Goal: Task Accomplishment & Management: Complete application form

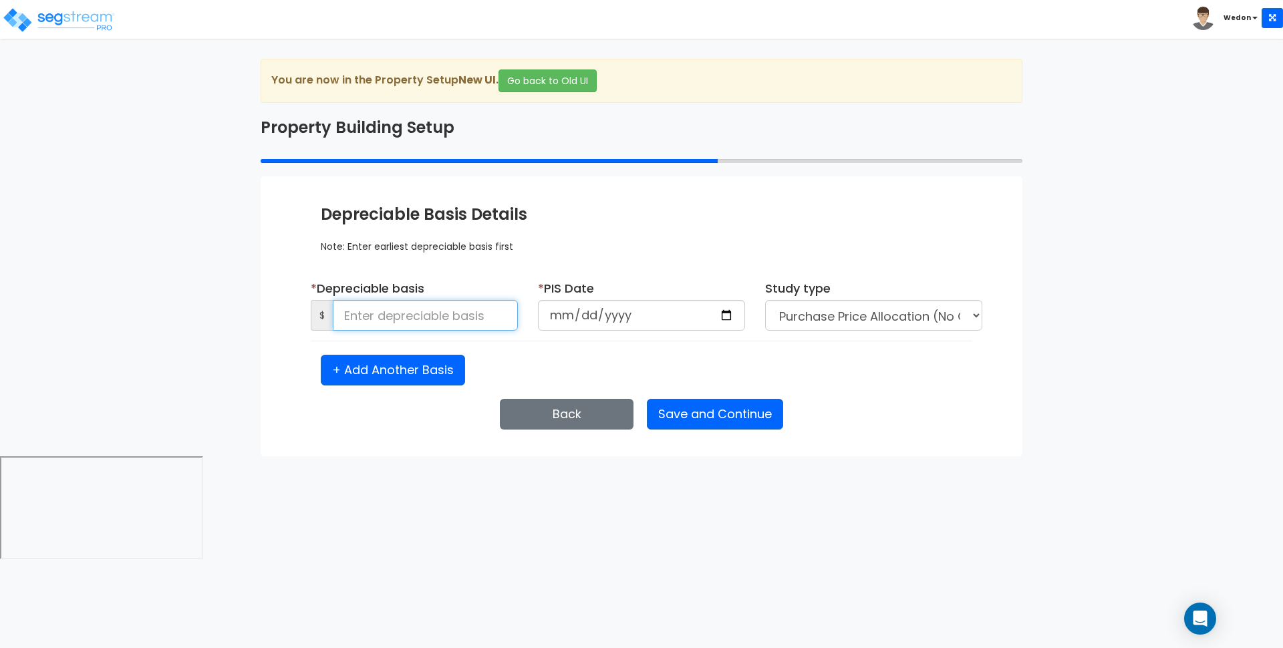
click at [390, 323] on input at bounding box center [425, 315] width 185 height 31
type input "700,000"
click at [731, 313] on input "date" at bounding box center [641, 315] width 207 height 31
type input "2025-08-28"
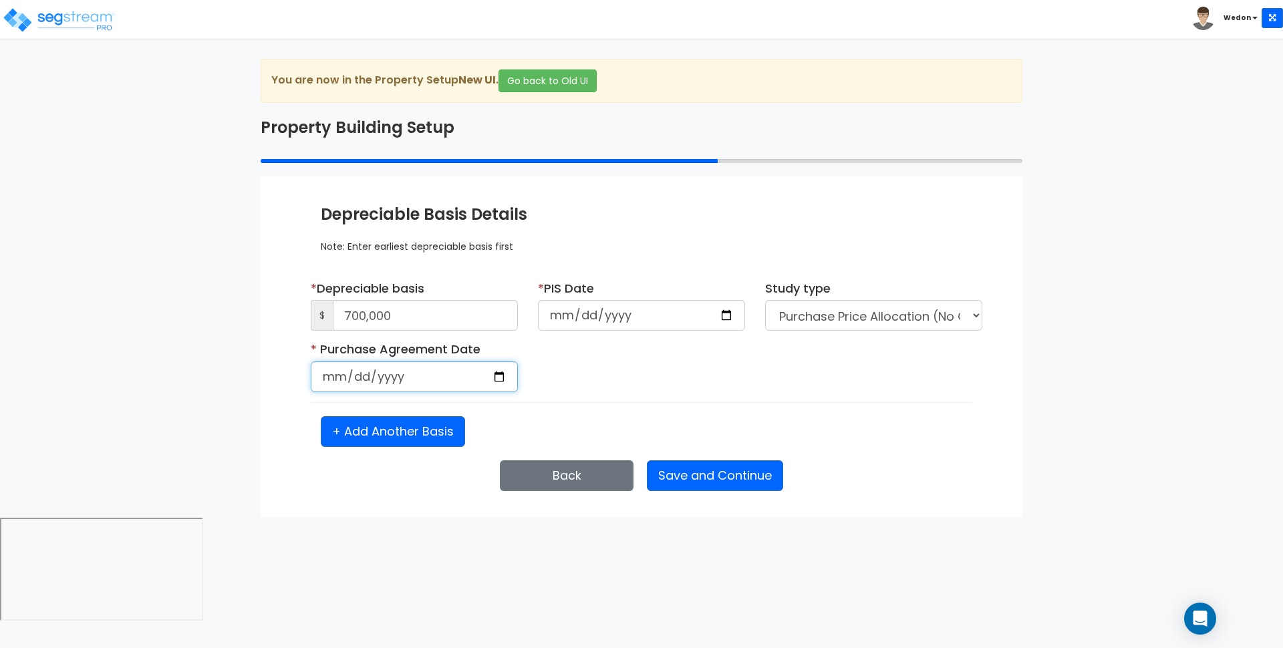
click at [501, 376] on input "date" at bounding box center [414, 377] width 207 height 31
type input "2025-08-28"
click at [690, 378] on div "* Purchase Agreement Date 2025-08-28 Is it a renovation on an existing building?" at bounding box center [642, 372] width 682 height 62
click at [864, 297] on div "Study type Purchase Price Allocation (No Given Costs) New Construction / Reno /…" at bounding box center [873, 305] width 217 height 51
drag, startPoint x: 870, startPoint y: 315, endPoint x: 895, endPoint y: 307, distance: 26.6
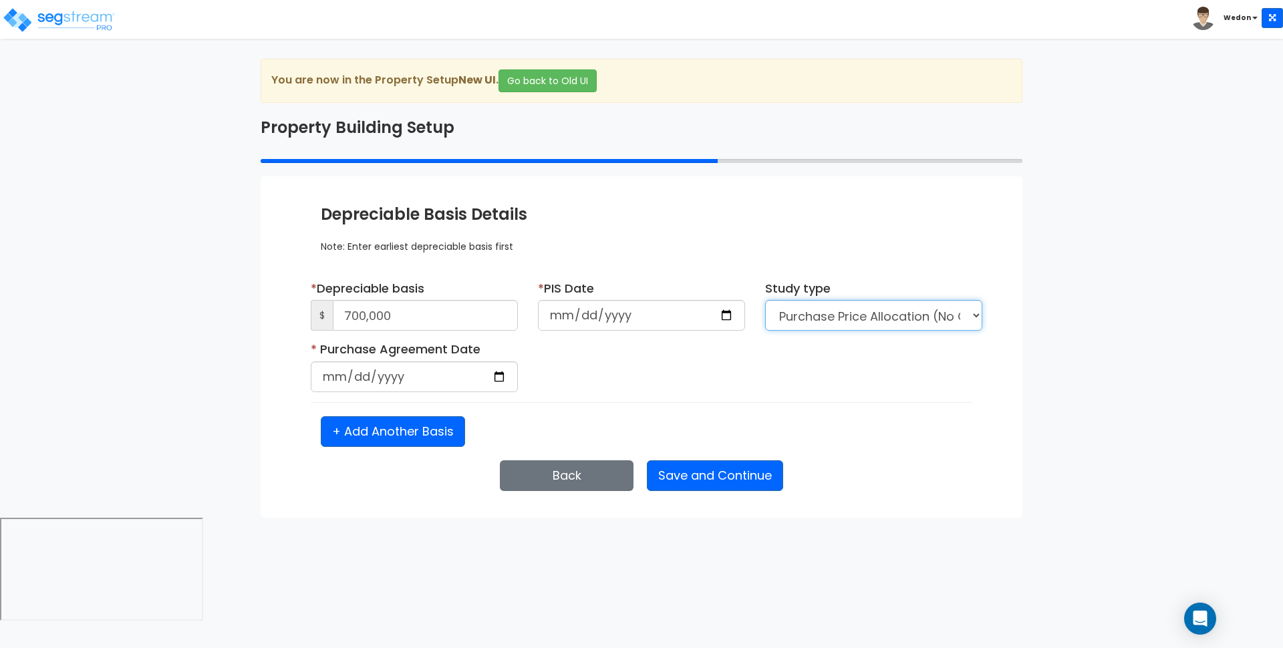
click at [870, 316] on select "Purchase Price Allocation (No Given Costs) New Construction / Reno / TI's (Give…" at bounding box center [873, 315] width 217 height 31
click at [765, 300] on select "Purchase Price Allocation (No Given Costs) New Construction / Reno / TI's (Give…" at bounding box center [873, 315] width 217 height 31
click at [727, 484] on button "Save and Continue" at bounding box center [715, 476] width 136 height 31
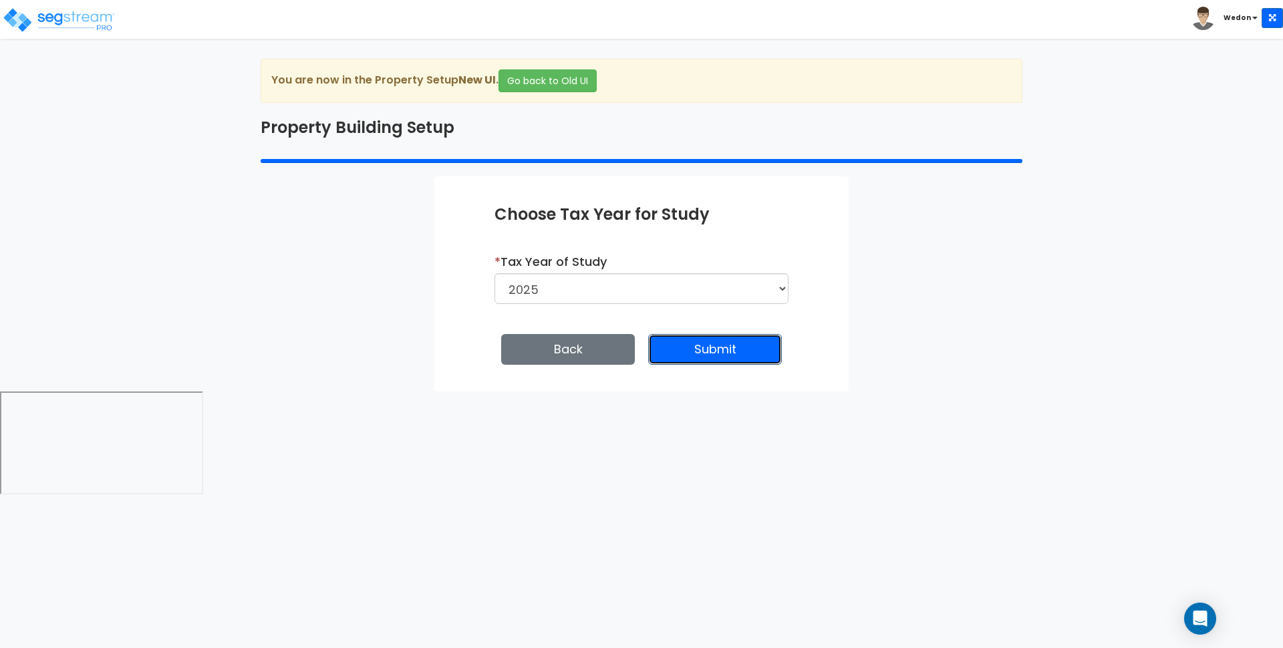
click at [723, 342] on button "Submit" at bounding box center [715, 349] width 134 height 31
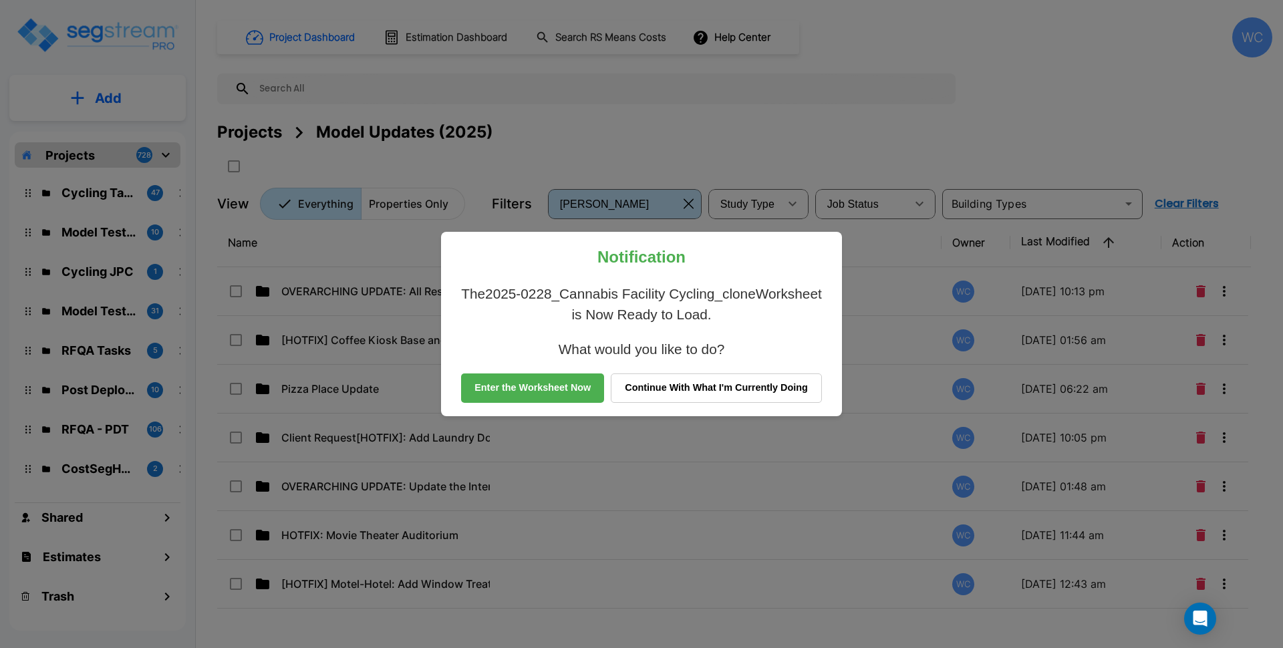
click at [696, 388] on button "Continue With What I'm Currently Doing" at bounding box center [716, 388] width 211 height 29
click at [701, 382] on td at bounding box center [721, 389] width 69 height 49
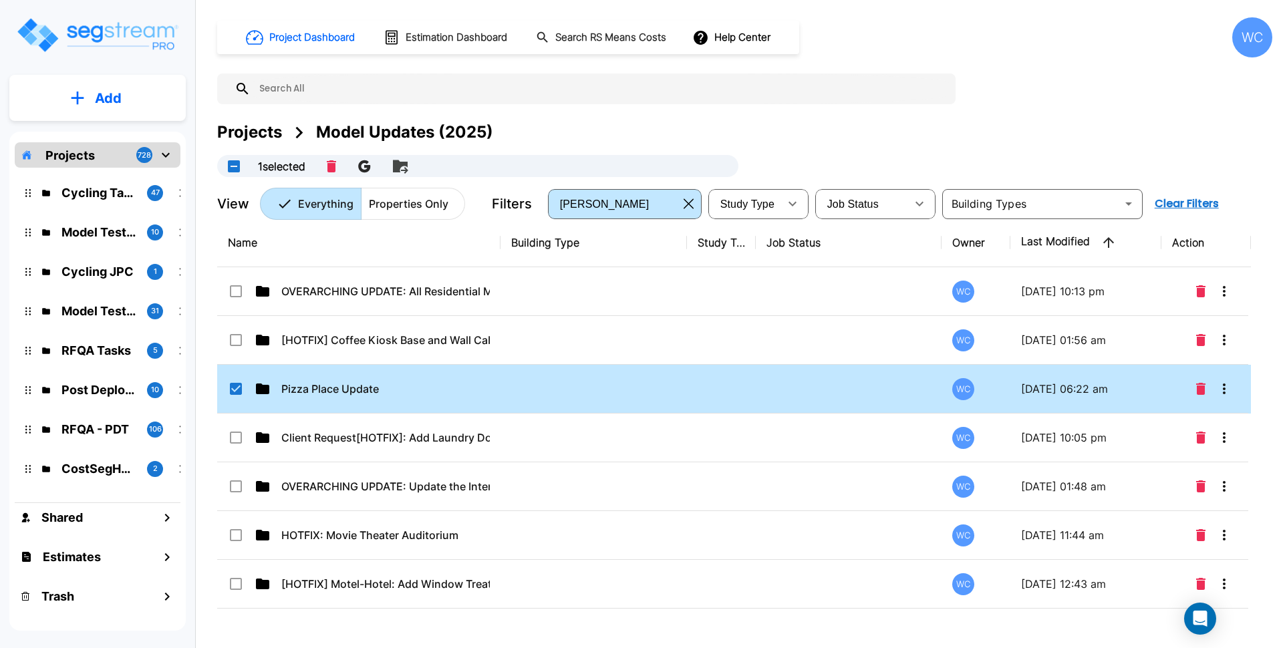
checkbox input "true"
click at [847, 145] on div "Projects Model Updates (2025) 1 selected" at bounding box center [745, 148] width 1056 height 57
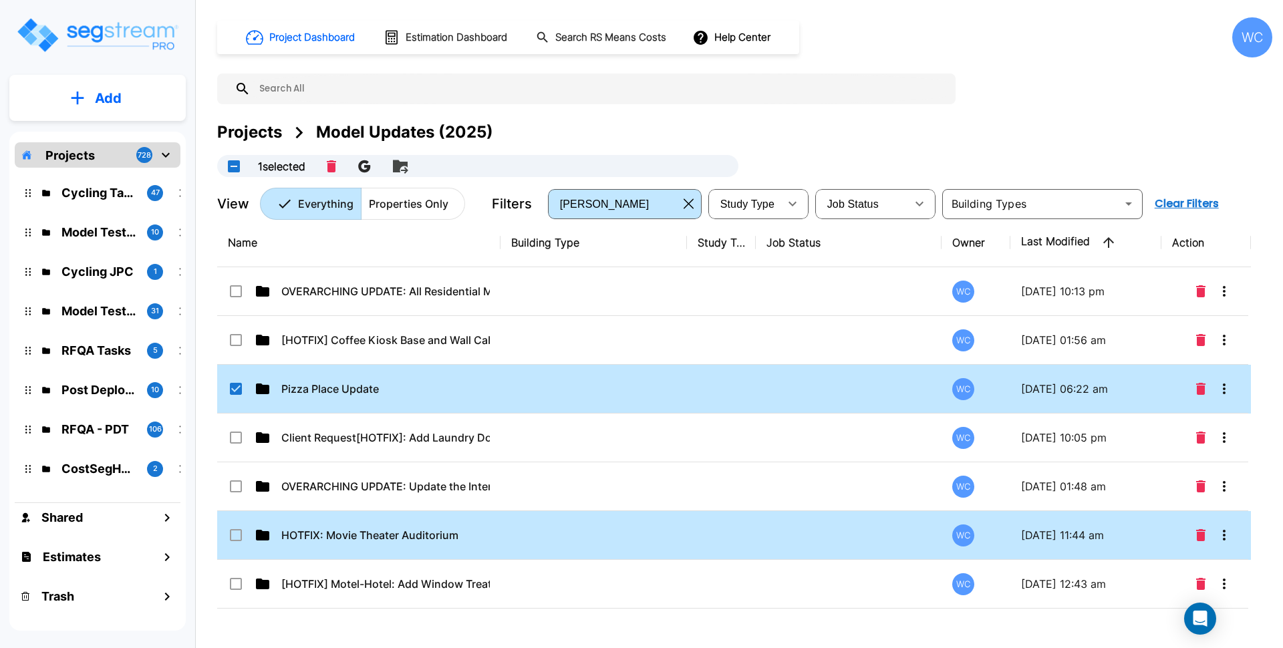
scroll to position [184, 0]
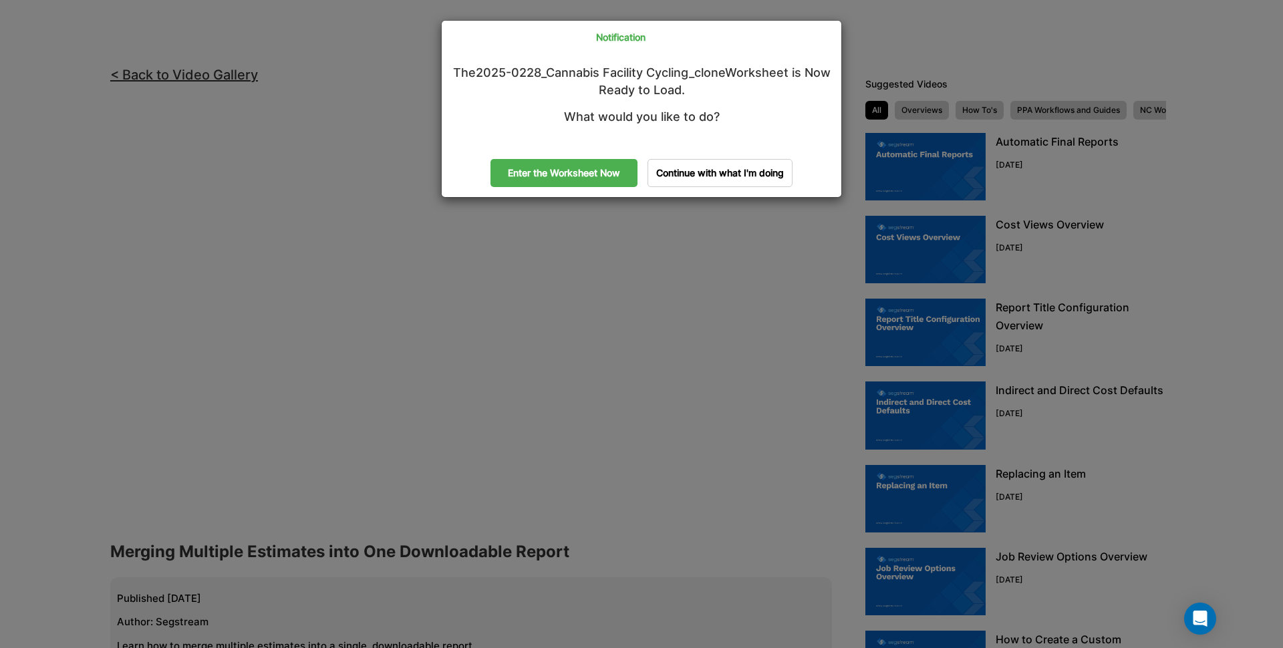
click at [597, 174] on link "Enter the Worksheet Now" at bounding box center [564, 173] width 147 height 28
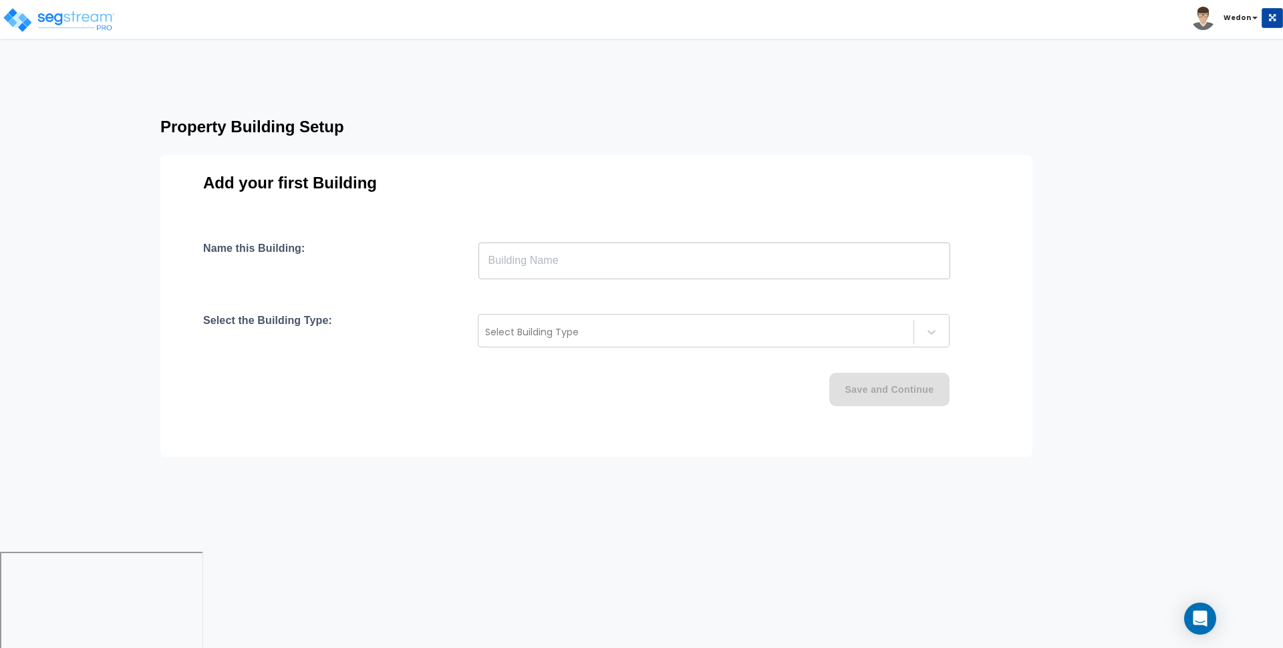
click at [558, 262] on input "text" at bounding box center [715, 260] width 472 height 37
click at [573, 212] on div "Add your first Building Name this Building: ​ Select the Building Type: Select …" at bounding box center [596, 306] width 872 height 302
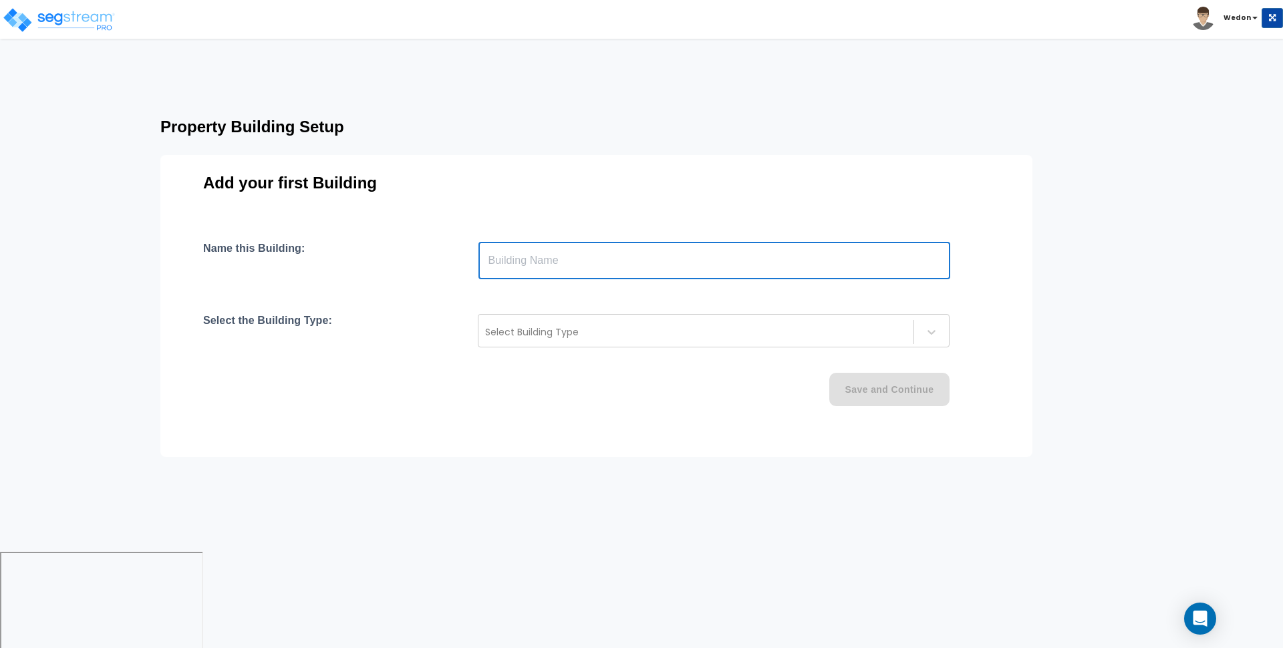
click at [597, 261] on input "text" at bounding box center [715, 260] width 472 height 37
click at [598, 215] on div "Add your first Building Name this Building: ​ Select the Building Type: Select …" at bounding box center [596, 306] width 872 height 302
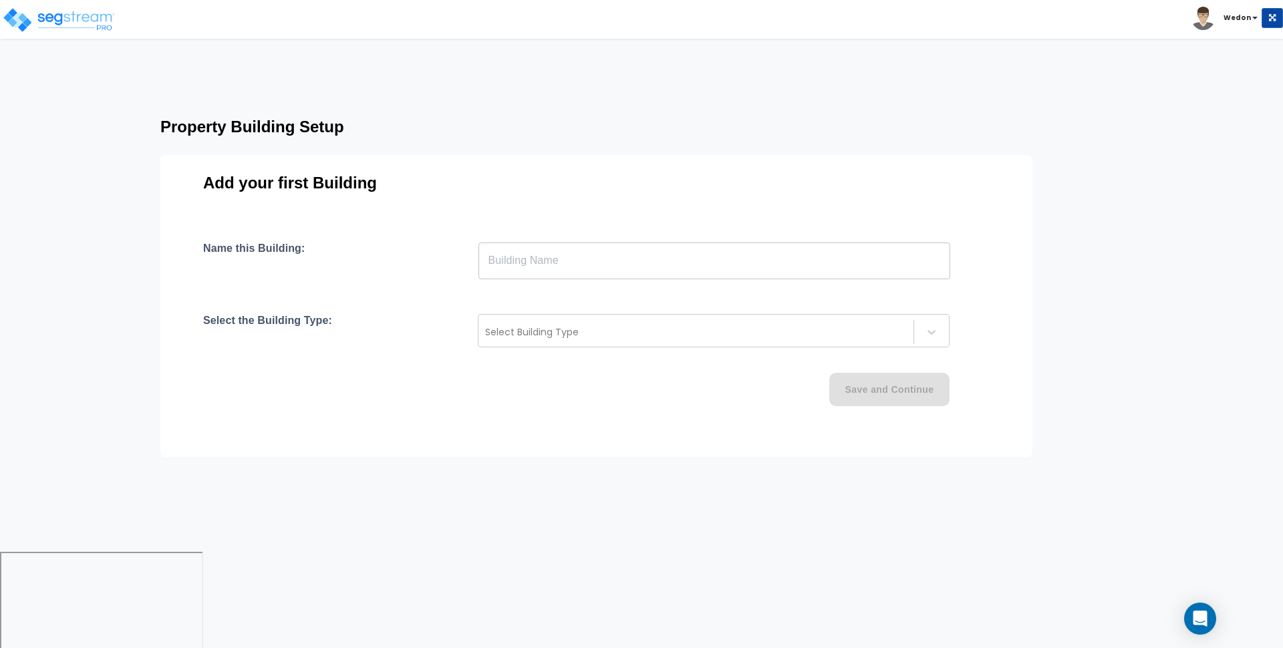
click at [178, 350] on div "Add your first Building Name this Building: ​ Select the Building Type: Select …" at bounding box center [596, 306] width 872 height 302
click at [128, 368] on div "Property Building Setup Add your first Building Name this Building: ​ Select th…" at bounding box center [623, 276] width 1032 height 338
click at [505, 264] on input "text" at bounding box center [715, 260] width 472 height 37
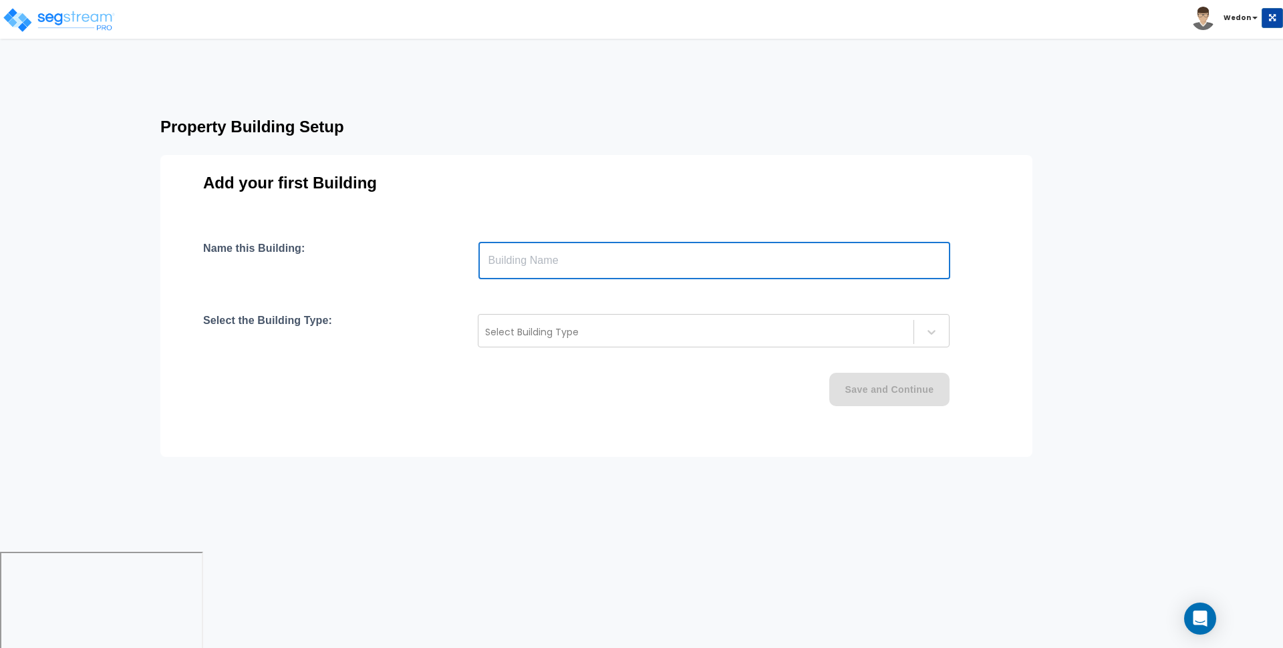
click at [484, 281] on div "Name this Building: ​ Select the Building Type: Select Building Type Save and C…" at bounding box center [596, 340] width 787 height 197
click at [560, 242] on input "text" at bounding box center [715, 260] width 472 height 37
type input "Building"
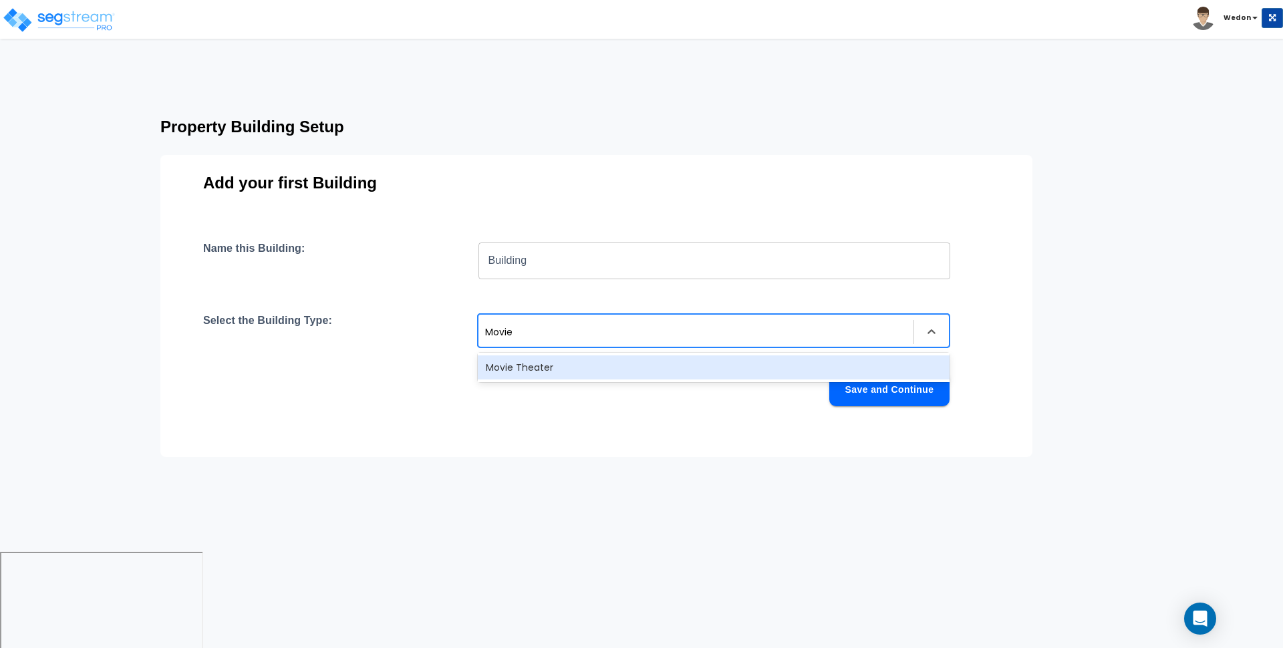
type input "Movie T"
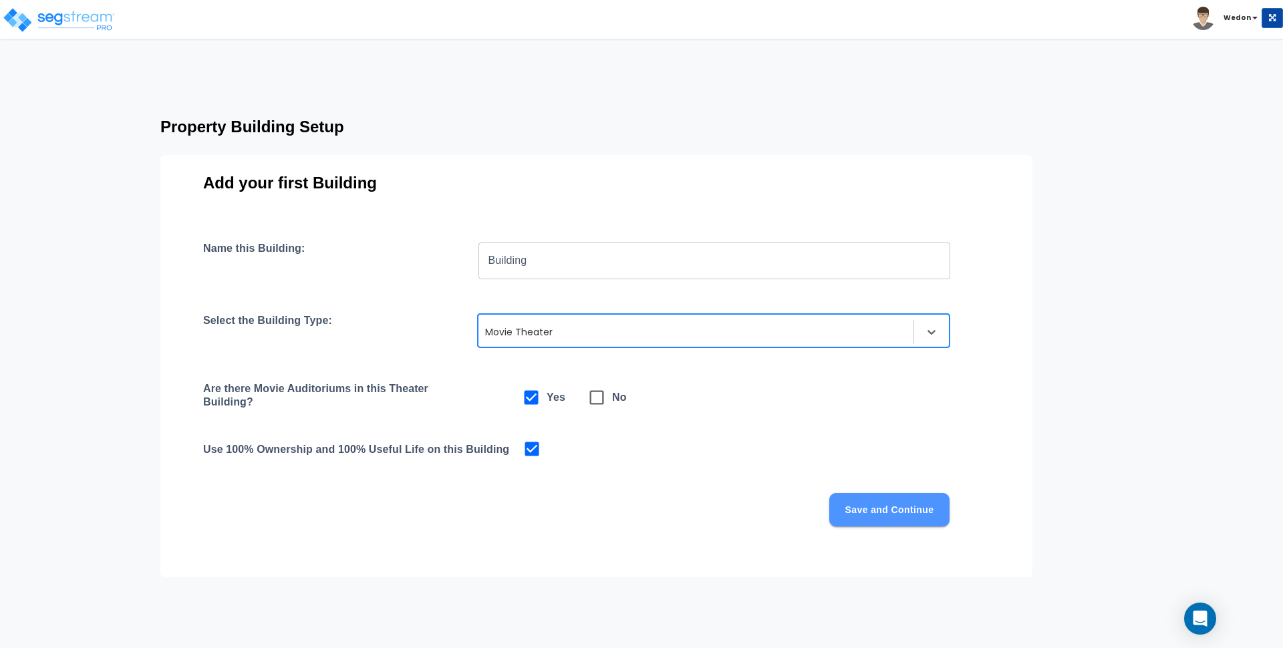
click at [872, 497] on button "Save and Continue" at bounding box center [890, 509] width 120 height 33
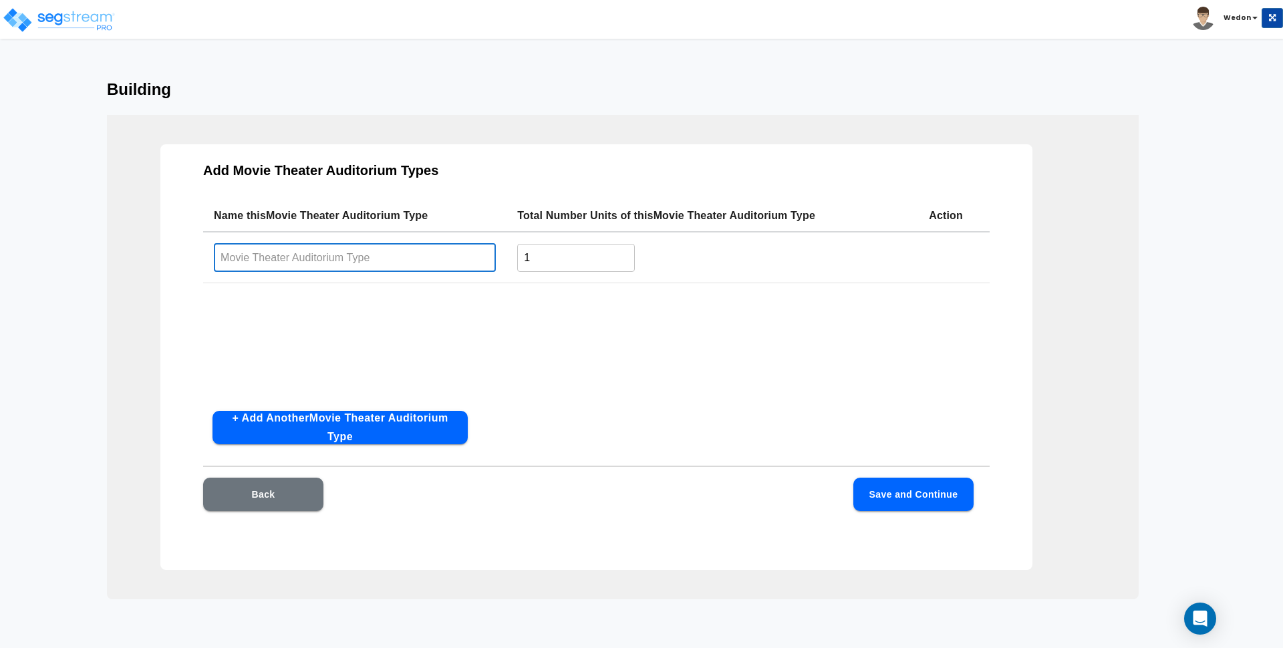
click at [428, 261] on input "text" at bounding box center [355, 257] width 282 height 29
type input "Movie Theater"
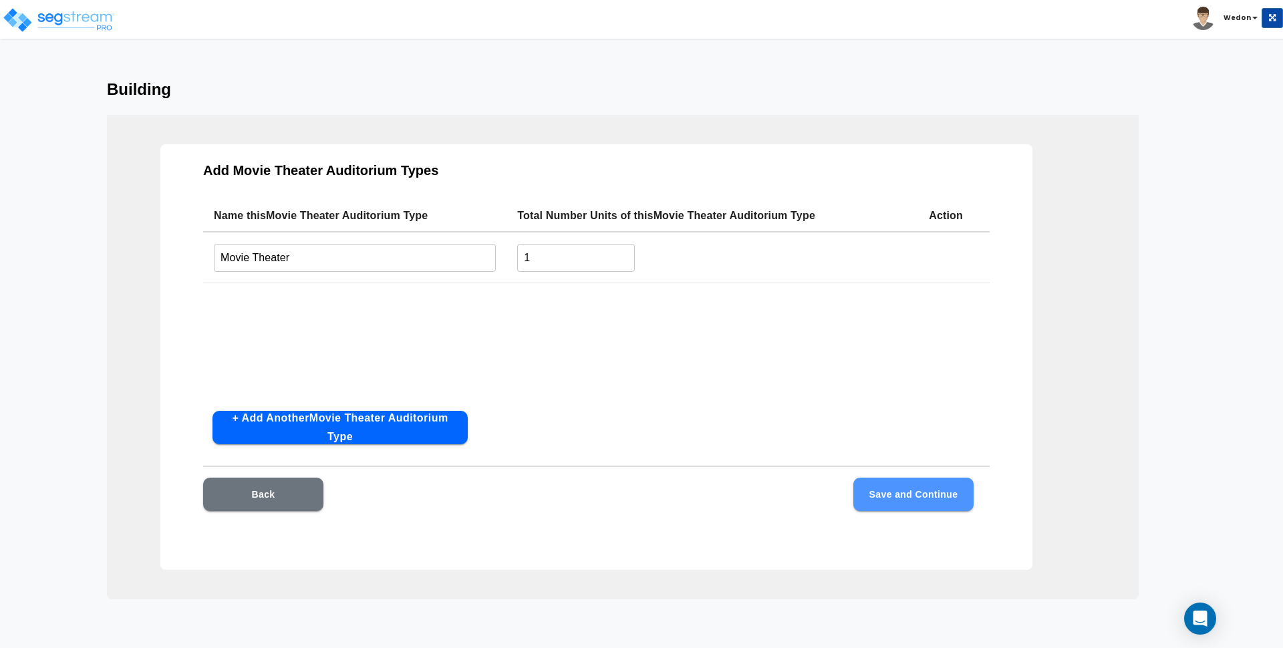
click at [923, 490] on button "Save and Continue" at bounding box center [914, 494] width 120 height 33
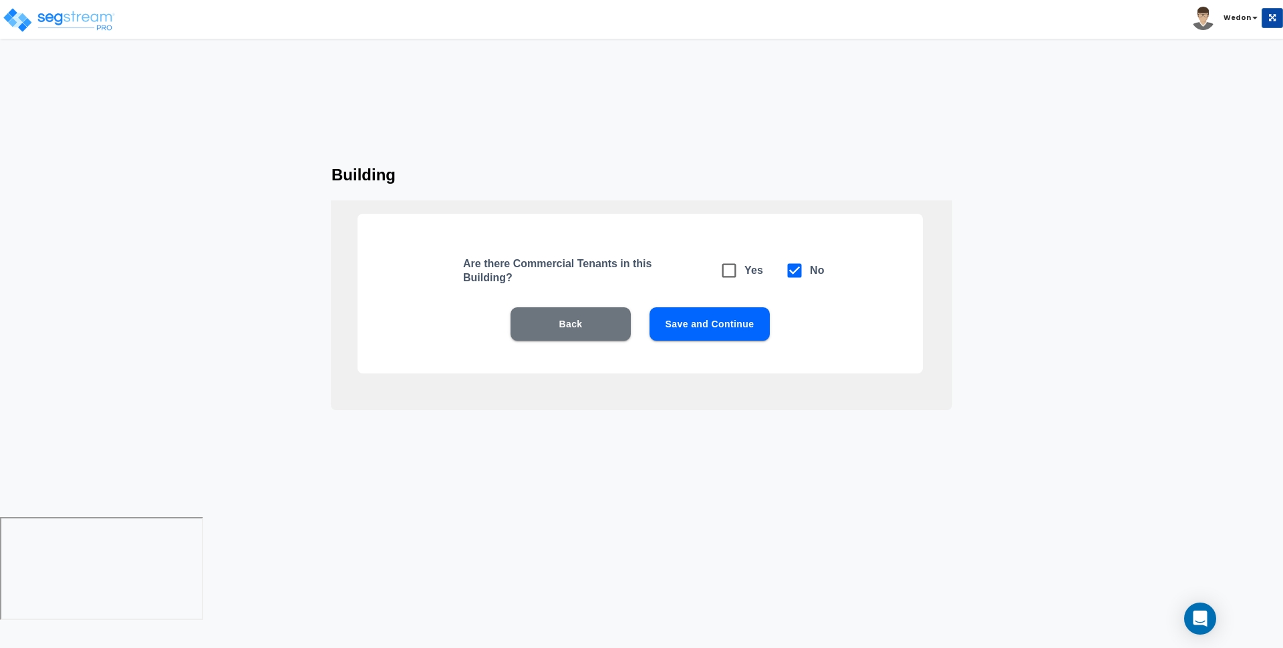
click at [558, 318] on button "Back" at bounding box center [571, 324] width 120 height 33
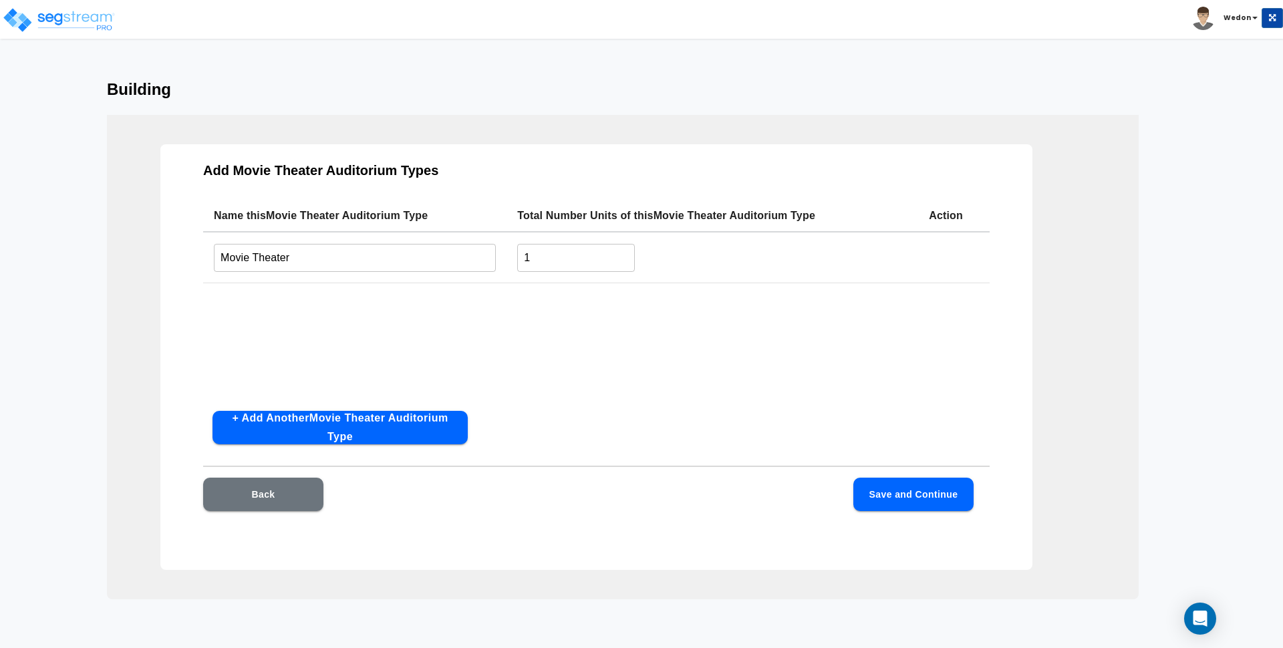
click at [375, 253] on input "Movie Theater" at bounding box center [355, 257] width 282 height 29
type input "Movie Theater 1"
click at [911, 491] on button "Save and Continue" at bounding box center [914, 494] width 120 height 33
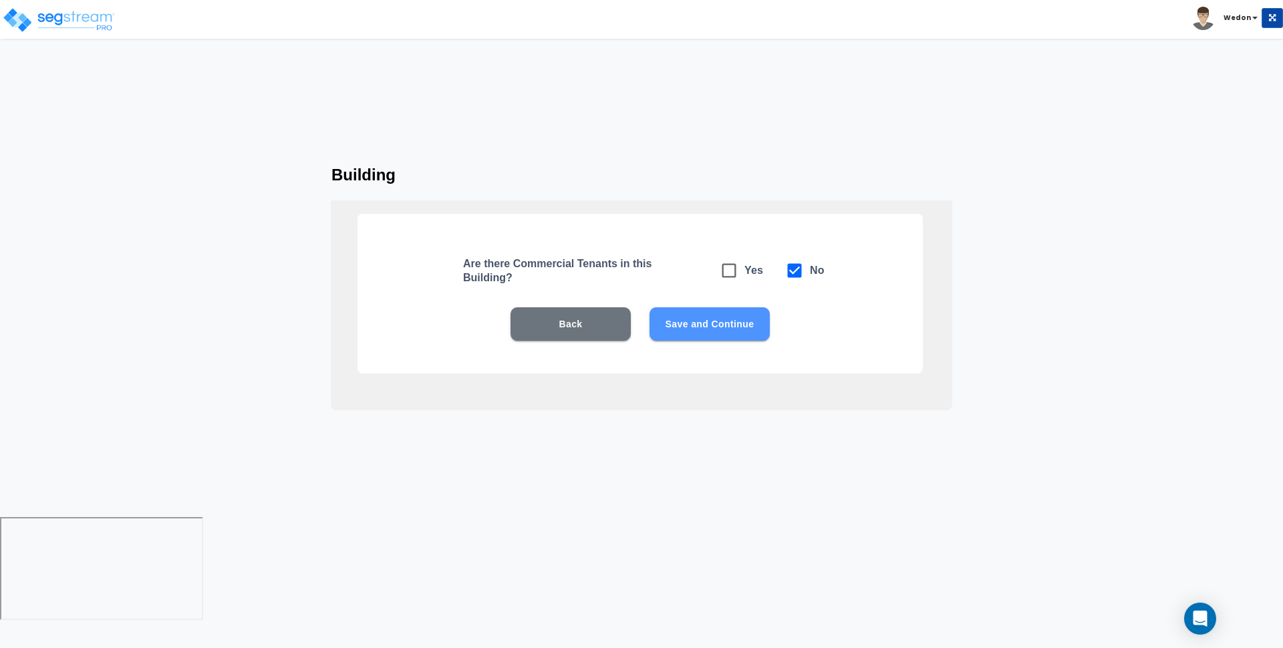
click at [713, 327] on button "Save and Continue" at bounding box center [710, 324] width 120 height 33
click at [718, 316] on button "Save and Continue" at bounding box center [710, 324] width 120 height 33
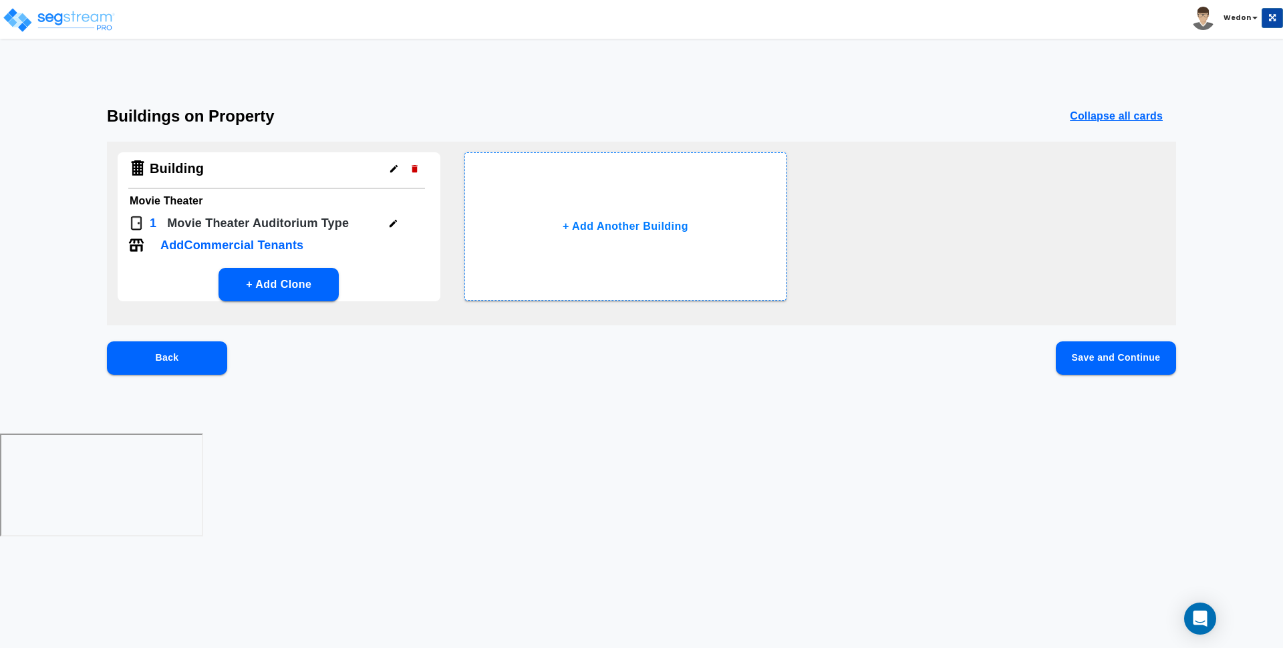
drag, startPoint x: 1136, startPoint y: 376, endPoint x: 1134, endPoint y: 363, distance: 12.9
click at [1136, 372] on div "Back Save and Continue" at bounding box center [642, 380] width 1070 height 76
click at [1135, 362] on button "Save and Continue" at bounding box center [1116, 358] width 120 height 33
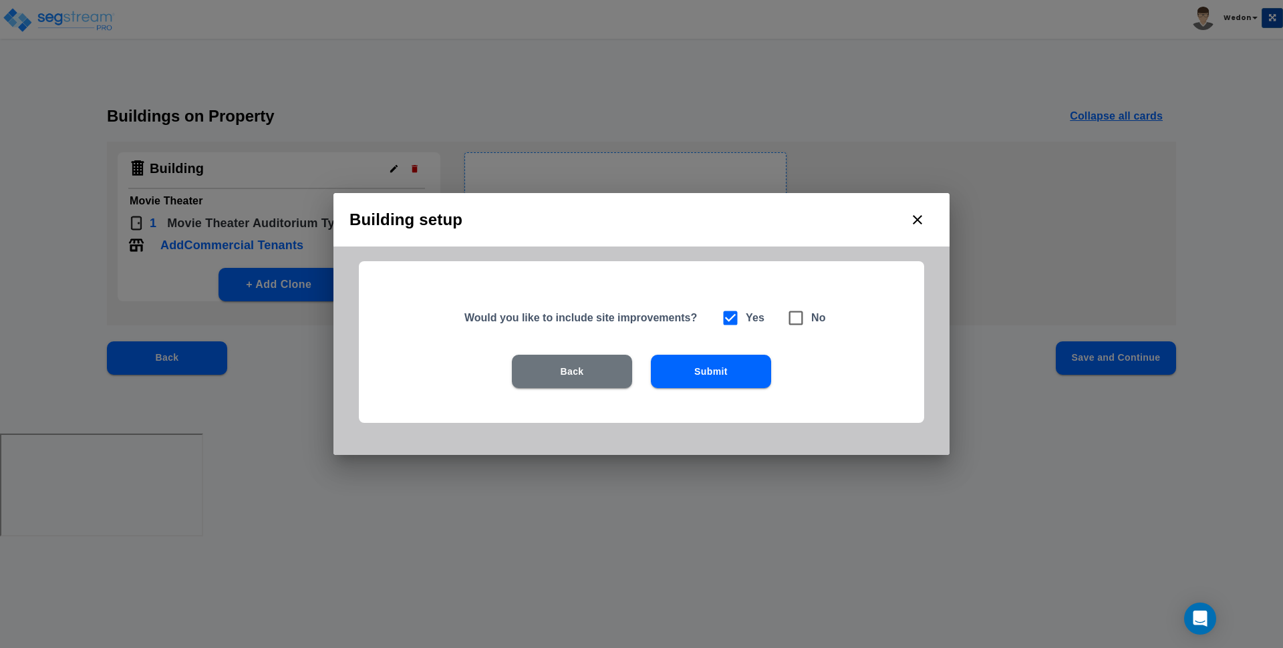
click at [1208, 273] on div "Building setup Would you like to include site improvements? Yes No Back Submit" at bounding box center [641, 324] width 1283 height 648
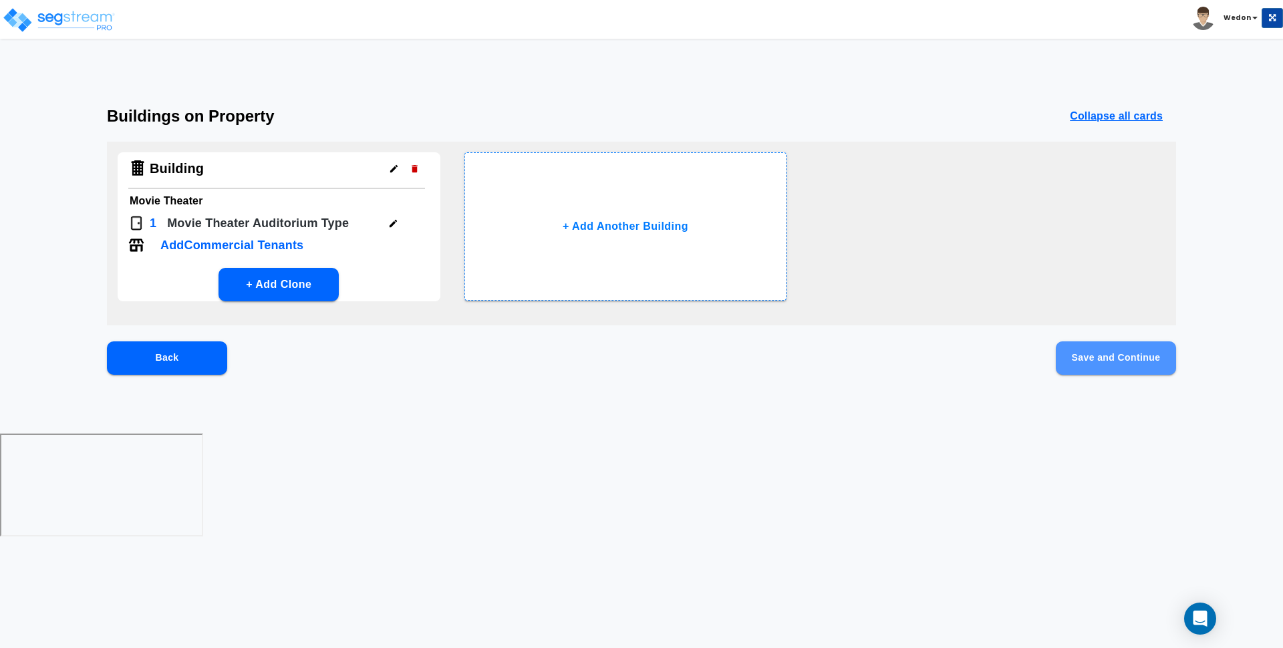
click at [1106, 370] on button "Save and Continue" at bounding box center [1116, 358] width 120 height 33
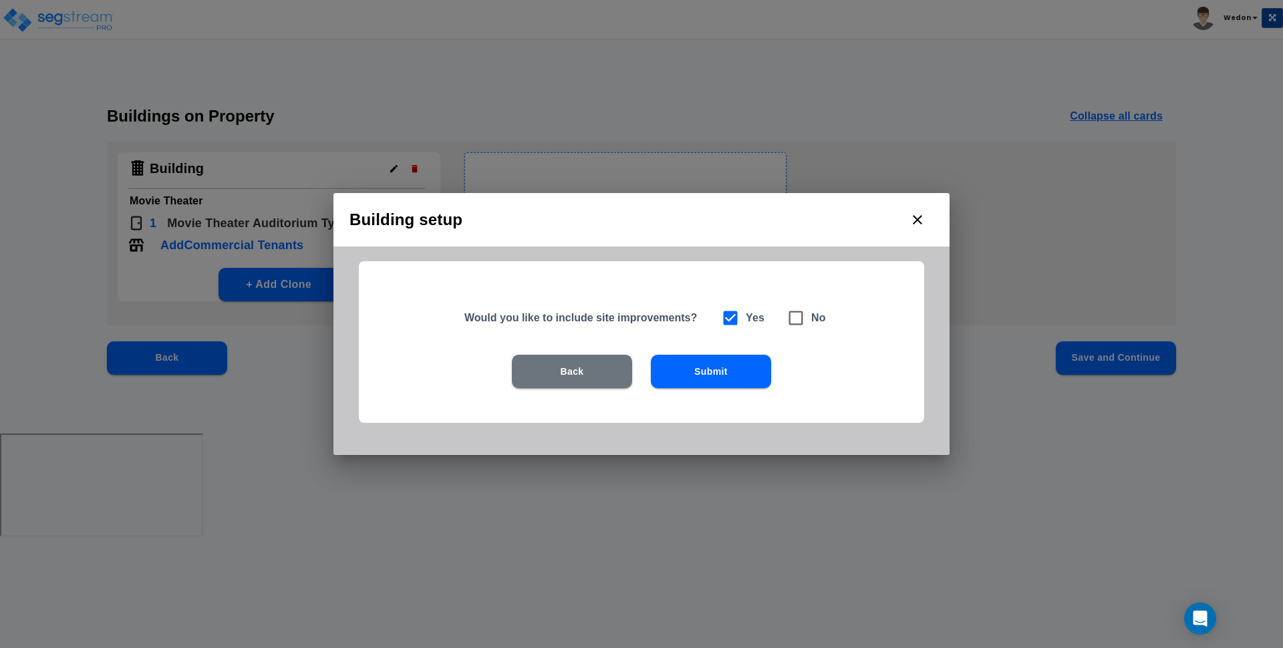
click at [808, 318] on span at bounding box center [796, 318] width 31 height 31
checkbox input "false"
checkbox input "true"
click at [713, 373] on button "Submit" at bounding box center [711, 371] width 120 height 33
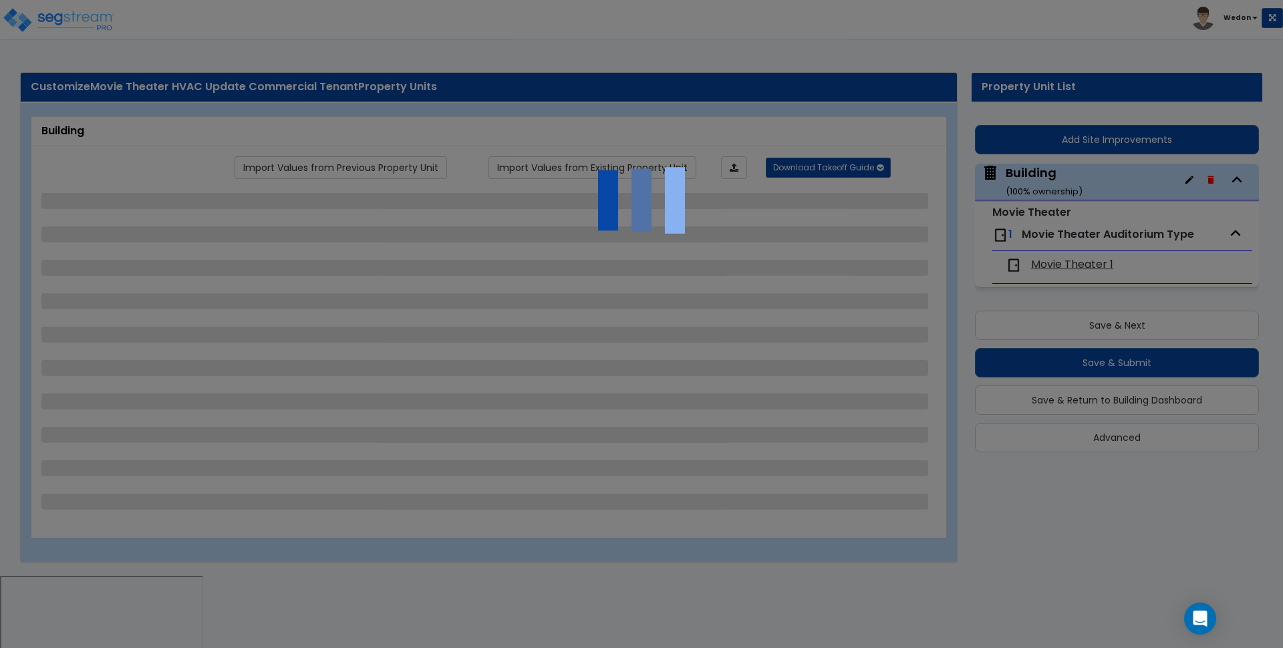
select select "0"
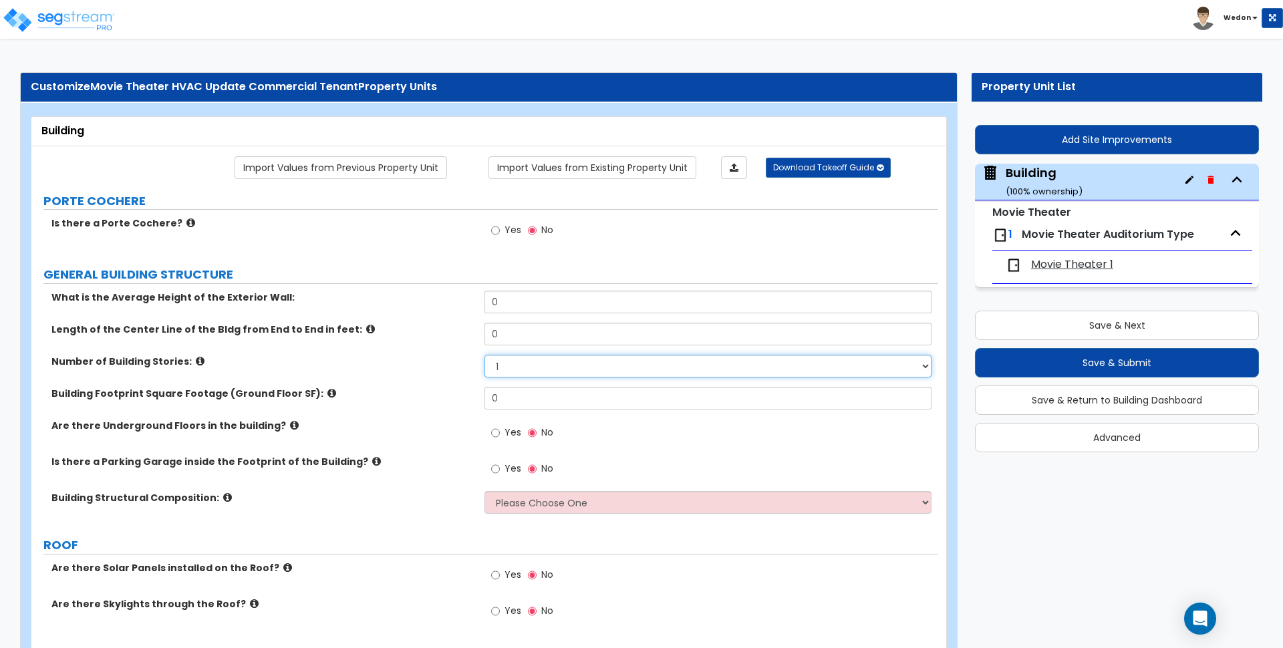
click at [674, 356] on select "1 2 3 4 5" at bounding box center [708, 366] width 447 height 23
click at [674, 364] on select "1 2 3 4 5" at bounding box center [708, 366] width 447 height 23
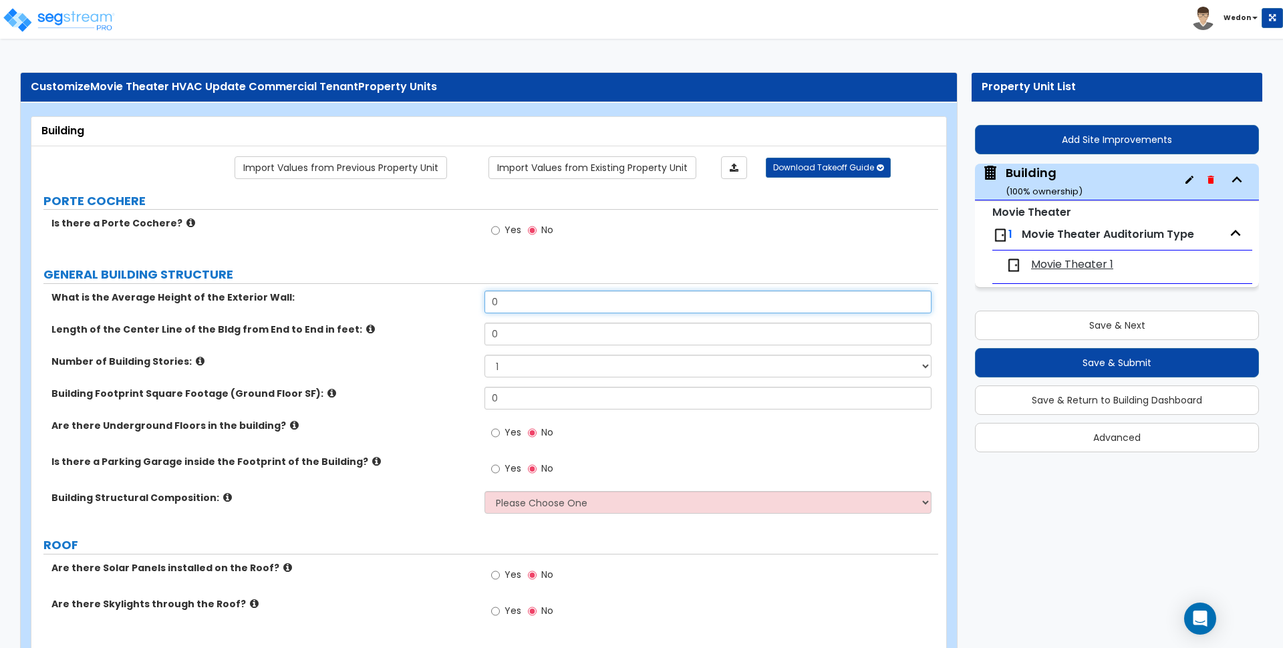
click at [614, 299] on input "0" at bounding box center [708, 302] width 447 height 23
type input "15"
drag, startPoint x: 566, startPoint y: 334, endPoint x: 557, endPoint y: 334, distance: 8.7
click at [557, 334] on input "0" at bounding box center [708, 334] width 447 height 23
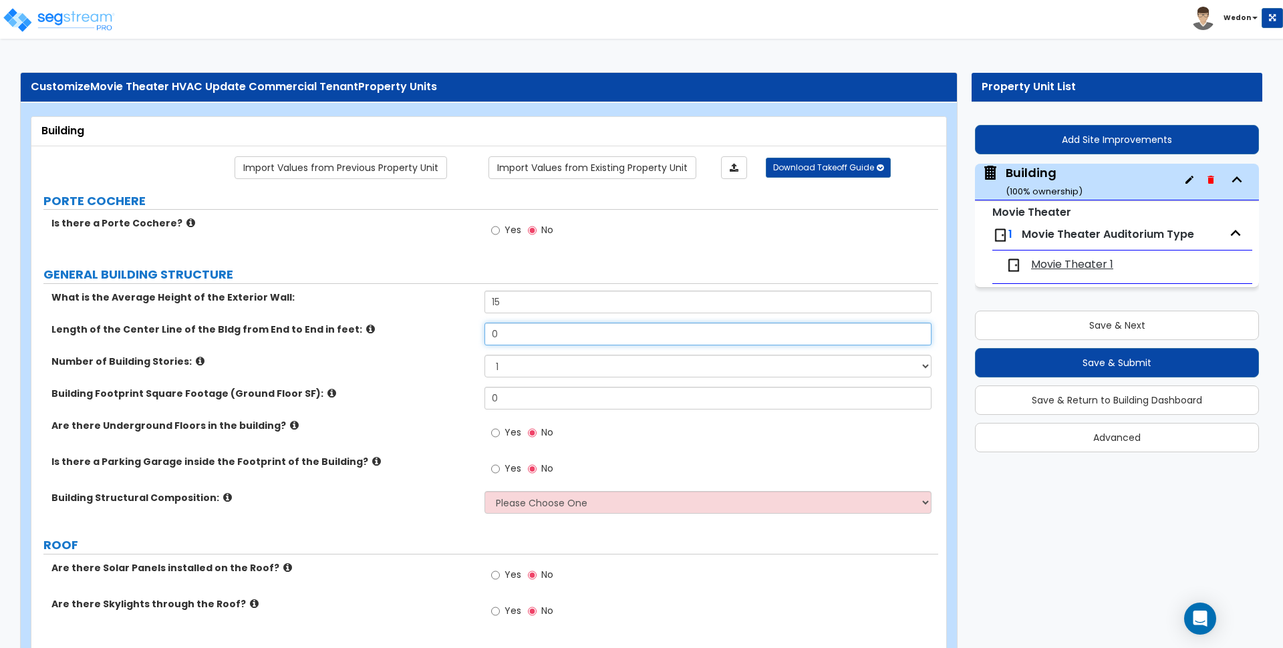
click at [558, 334] on input "0" at bounding box center [708, 334] width 447 height 23
type input "90"
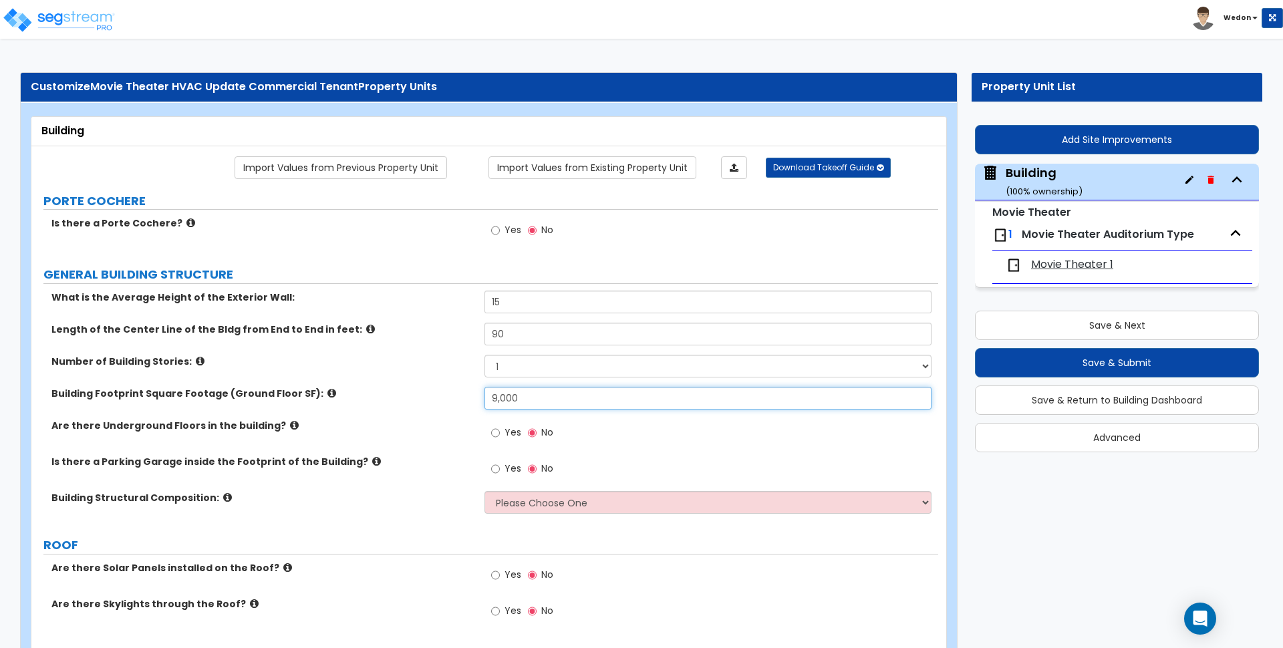
type input "9,000"
click at [412, 419] on label "Are there Underground Floors in the building?" at bounding box center [262, 425] width 423 height 13
click at [425, 421] on label "Are there Underground Floors in the building?" at bounding box center [262, 425] width 423 height 13
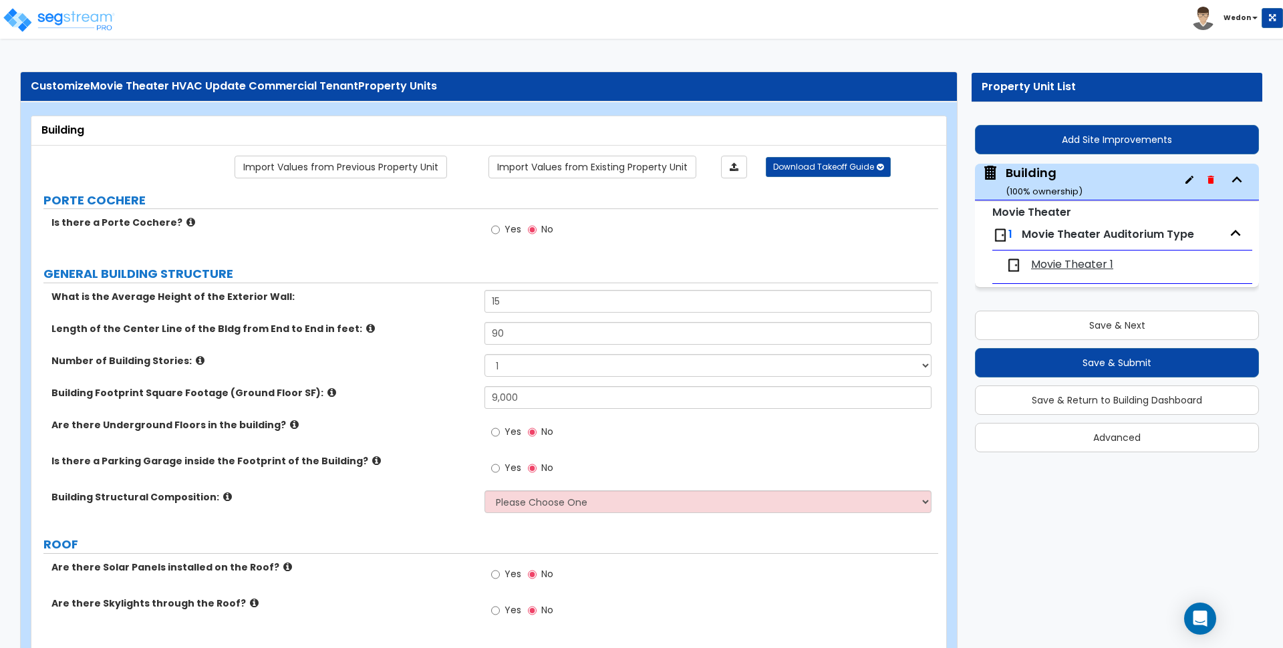
scroll to position [334, 0]
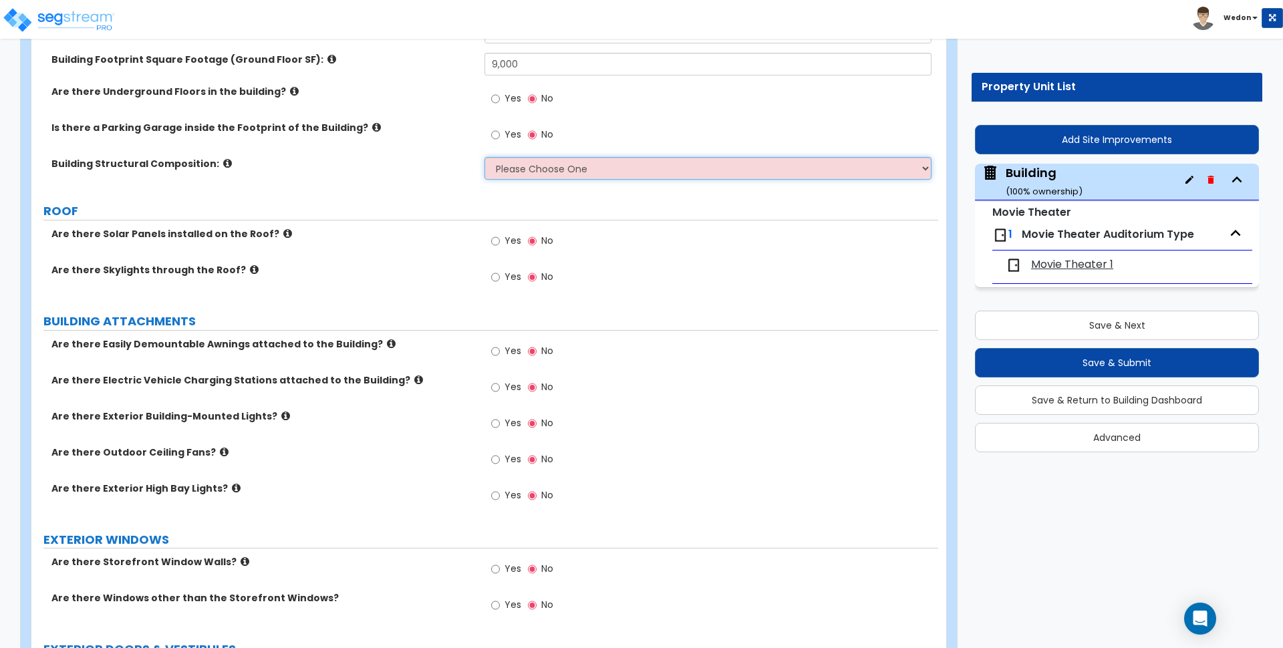
drag, startPoint x: 613, startPoint y: 165, endPoint x: 625, endPoint y: 166, distance: 12.1
click at [613, 164] on select "Please Choose One Tilt-up Wall Construction Reinforced Concrete Structural Stee…" at bounding box center [708, 168] width 447 height 23
select select "8"
click at [485, 157] on select "Please Choose One Tilt-up Wall Construction Reinforced Concrete Structural Stee…" at bounding box center [708, 168] width 447 height 23
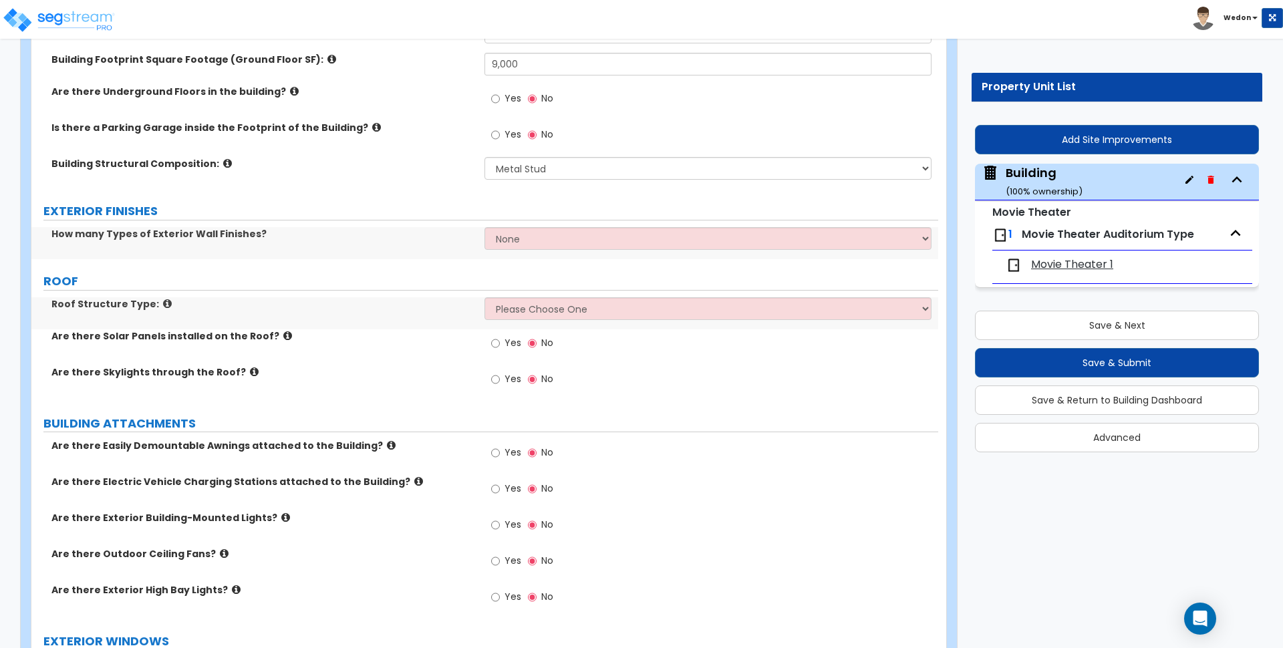
click at [592, 239] on select "None 1 2 3" at bounding box center [708, 238] width 447 height 23
click at [596, 343] on div "Yes No" at bounding box center [711, 348] width 453 height 36
click at [594, 214] on label "EXTERIOR FINISHES" at bounding box center [490, 211] width 895 height 17
click at [594, 233] on select "None 1 2 3" at bounding box center [708, 238] width 447 height 23
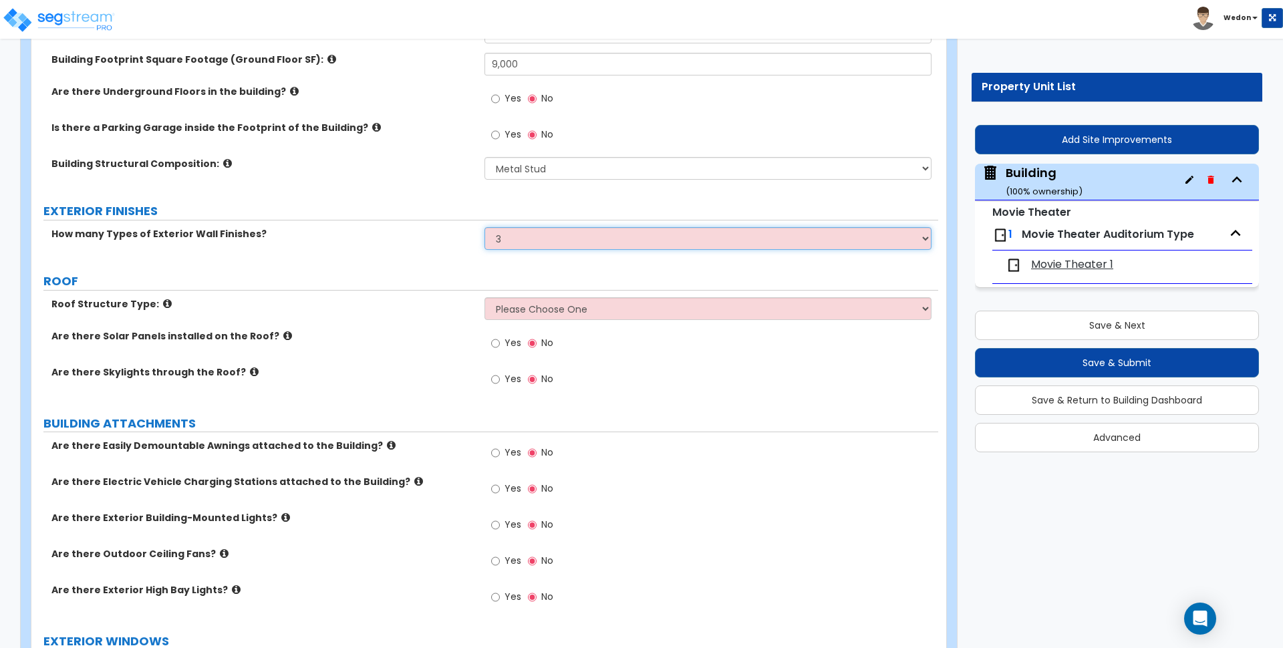
click at [485, 227] on select "None 1 2 3" at bounding box center [708, 238] width 447 height 23
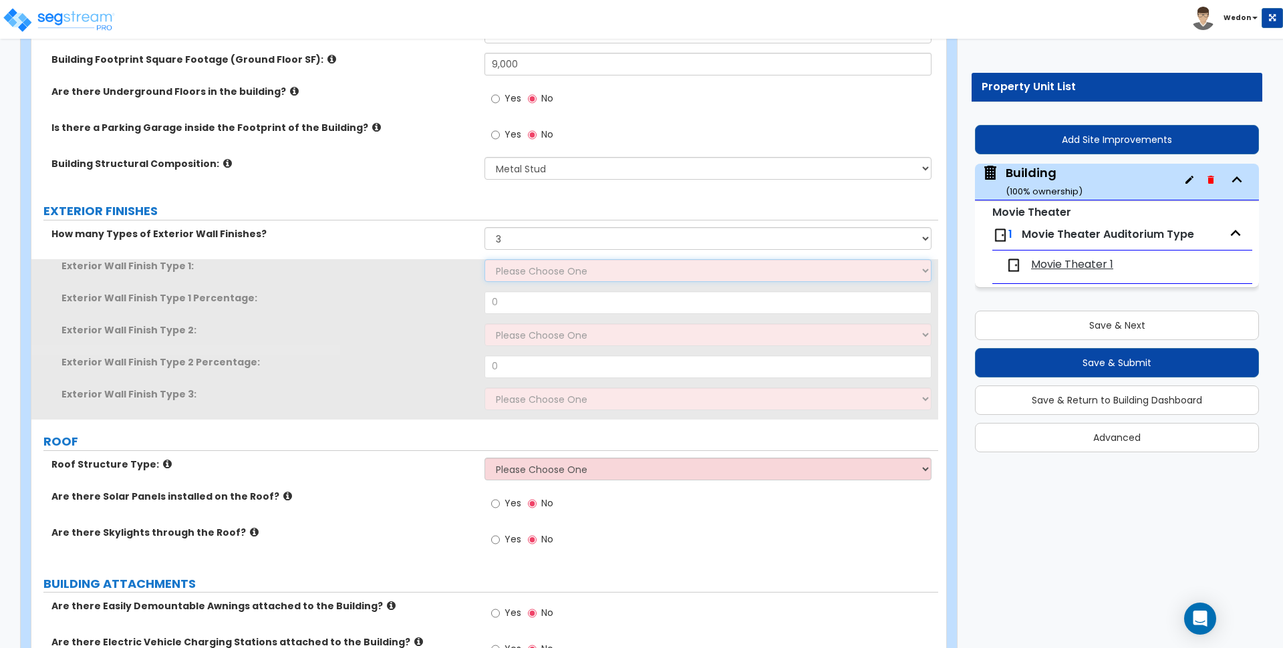
click at [545, 263] on select "Please Choose One No Finish/Shared Wall No Wall Brick Veneer Stone Veneer Wood …" at bounding box center [708, 270] width 447 height 23
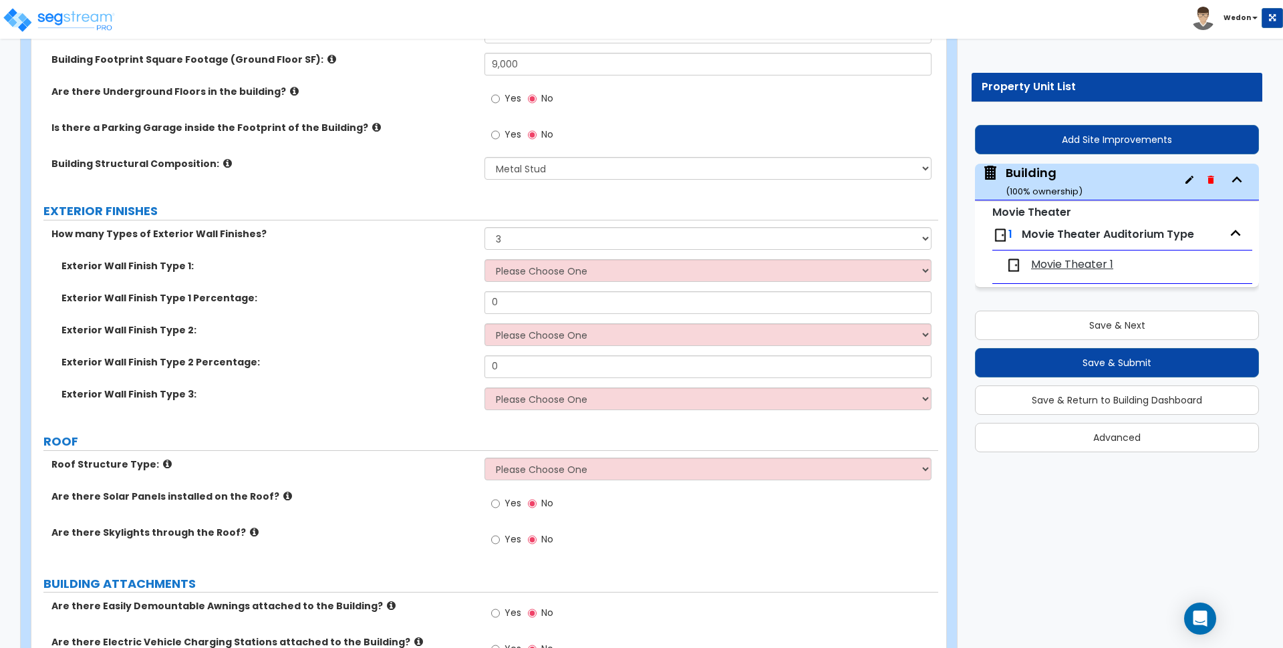
click at [448, 254] on div "How many Types of Exterior Wall Finishes? None 1 2 3" at bounding box center [484, 243] width 907 height 32
click at [579, 232] on select "None 1 2 3" at bounding box center [708, 238] width 447 height 23
select select "0"
click at [485, 227] on select "None 1 2 3" at bounding box center [708, 238] width 447 height 23
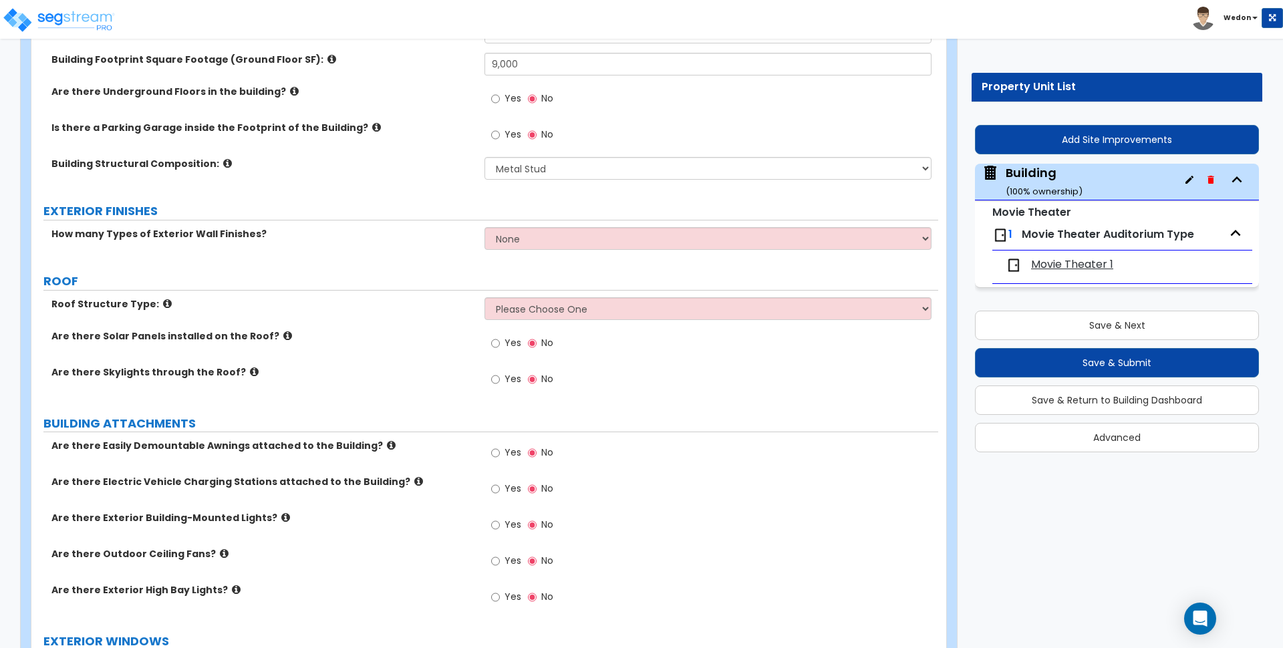
click at [608, 310] on select "Please Choose One Gable Roof Flat Roof Hybrid Gable & Flat Roof" at bounding box center [708, 308] width 447 height 23
select select "1"
click at [485, 297] on select "Please Choose One Gable Roof Flat Roof Hybrid Gable & Flat Roof" at bounding box center [708, 308] width 447 height 23
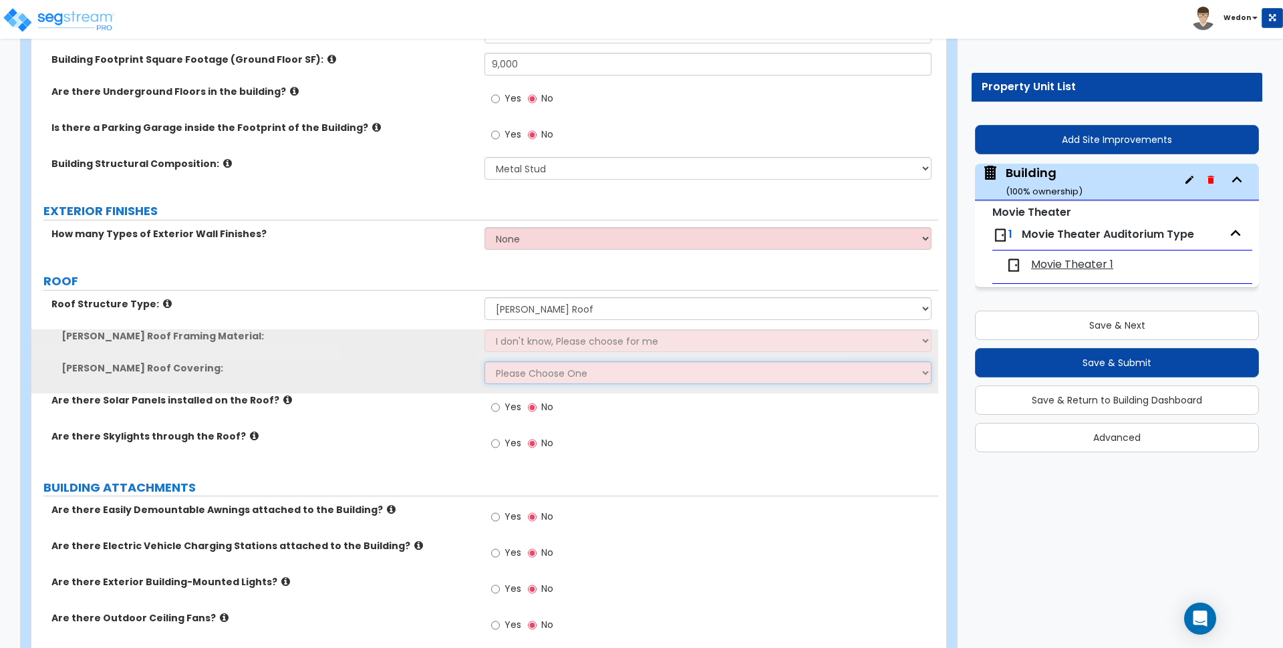
drag, startPoint x: 638, startPoint y: 366, endPoint x: 636, endPoint y: 351, distance: 14.8
click at [638, 366] on select "Please Choose One Asphalt Shingle Clay Tile Wood Shingle Metal Shingle Standing…" at bounding box center [708, 373] width 447 height 23
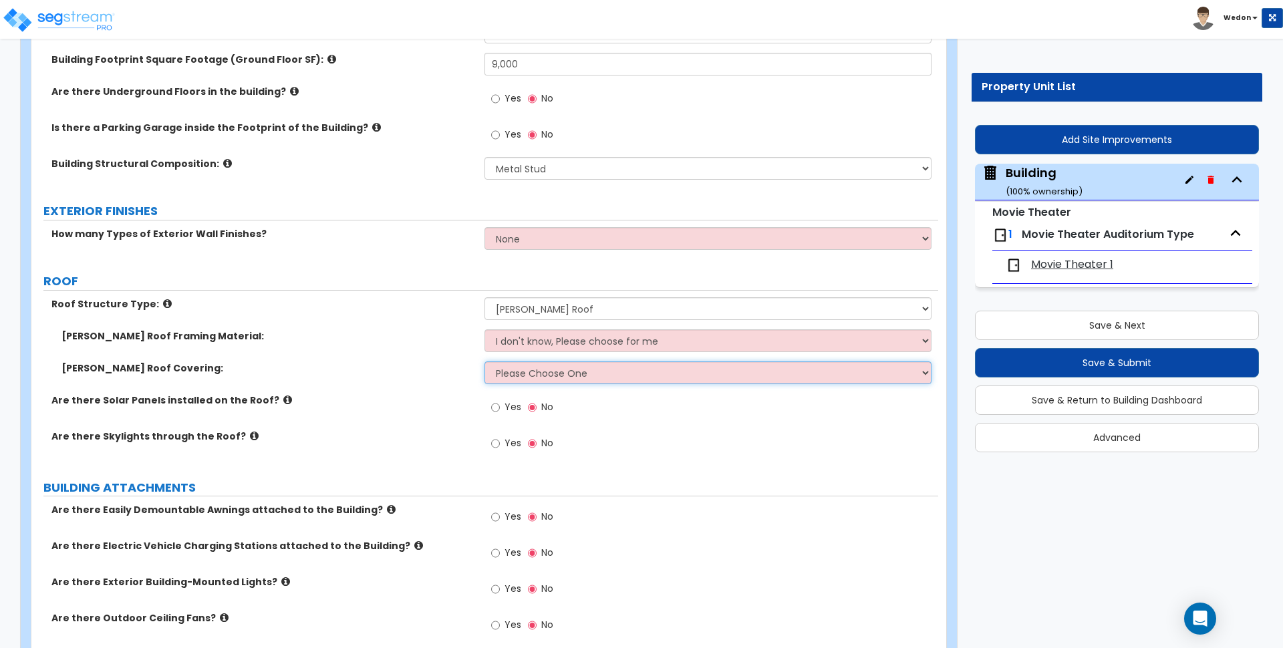
select select "1"
click at [485, 362] on select "Please Choose One Asphalt Shingle Clay Tile Wood Shingle Metal Shingle Standing…" at bounding box center [708, 373] width 447 height 23
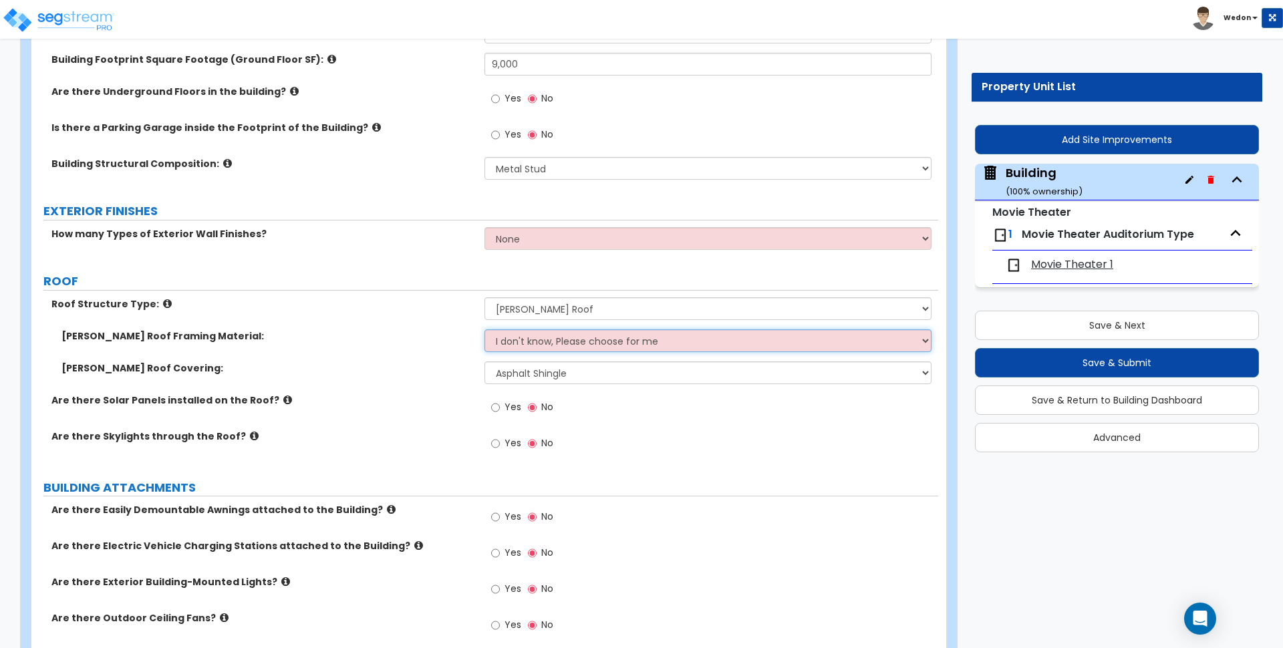
click at [598, 347] on select "I don't know, Please choose for me Metal Wood" at bounding box center [708, 341] width 447 height 23
click at [360, 322] on div "Roof Structure Type: Please Choose One Gable Roof Flat Roof Hybrid Gable & Flat…" at bounding box center [484, 313] width 907 height 32
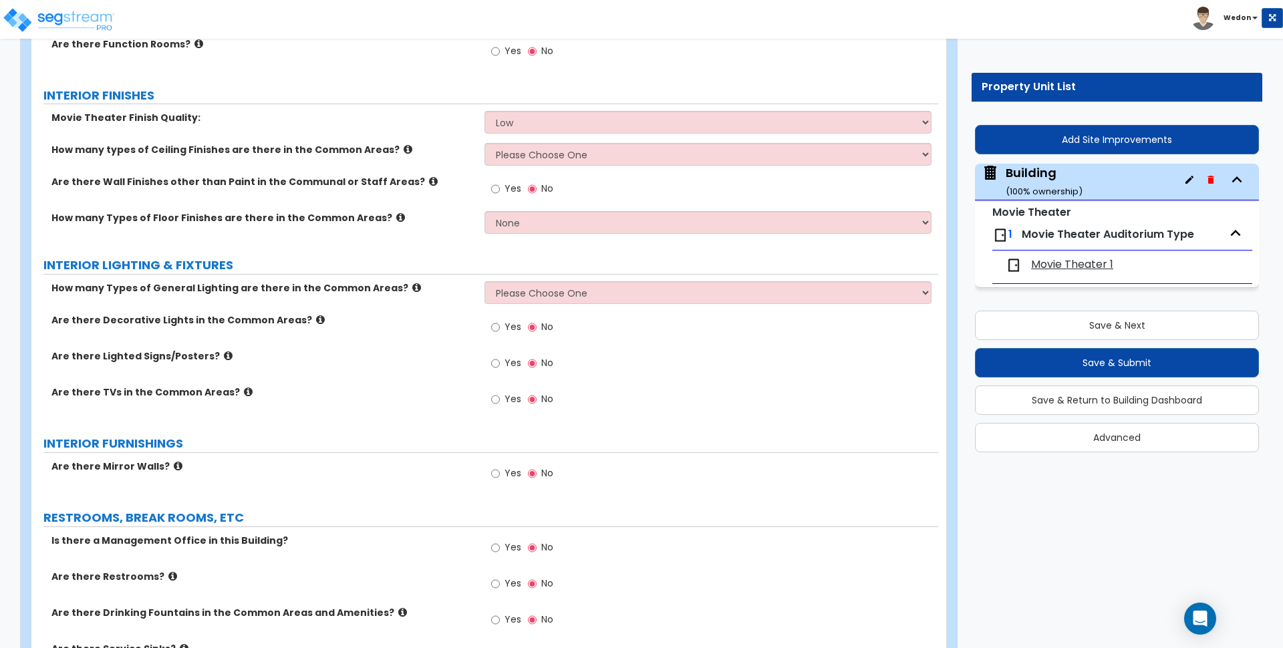
scroll to position [2160, 0]
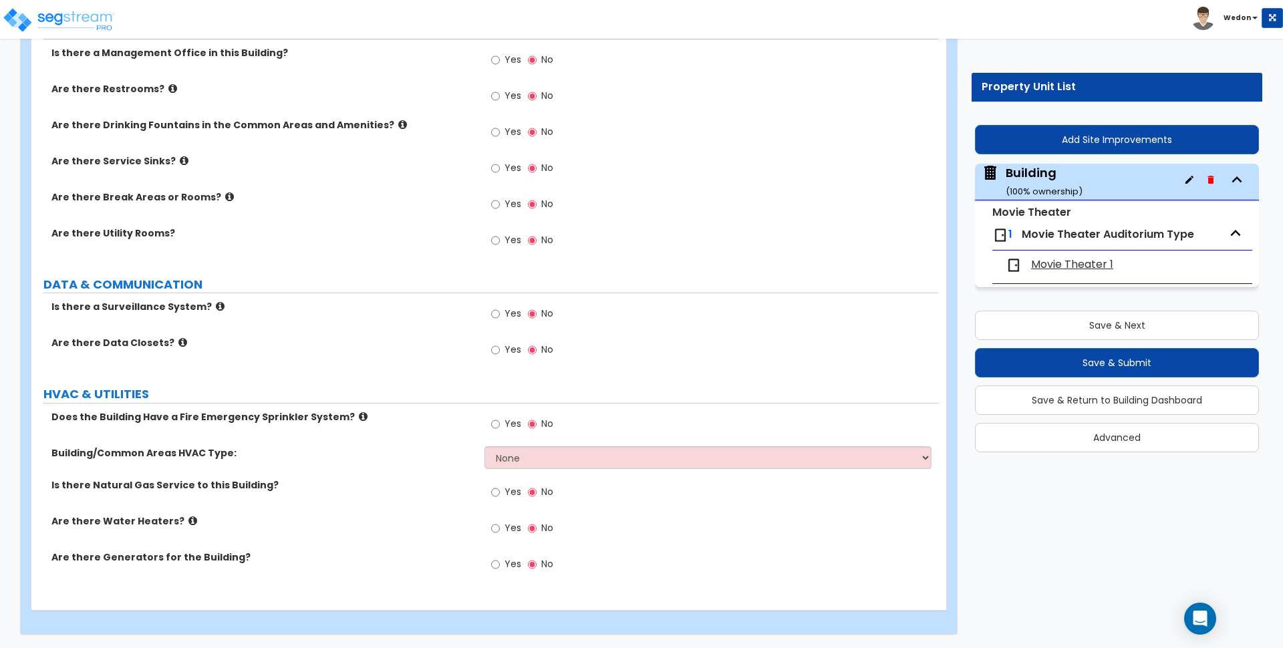
click at [603, 470] on div "Building/Common Areas HVAC Type: None Split System - Heat Pump Rooftop Unit" at bounding box center [484, 463] width 907 height 32
click at [608, 456] on select "None Split System - Heat Pump Rooftop Unit" at bounding box center [708, 458] width 447 height 23
select select "2"
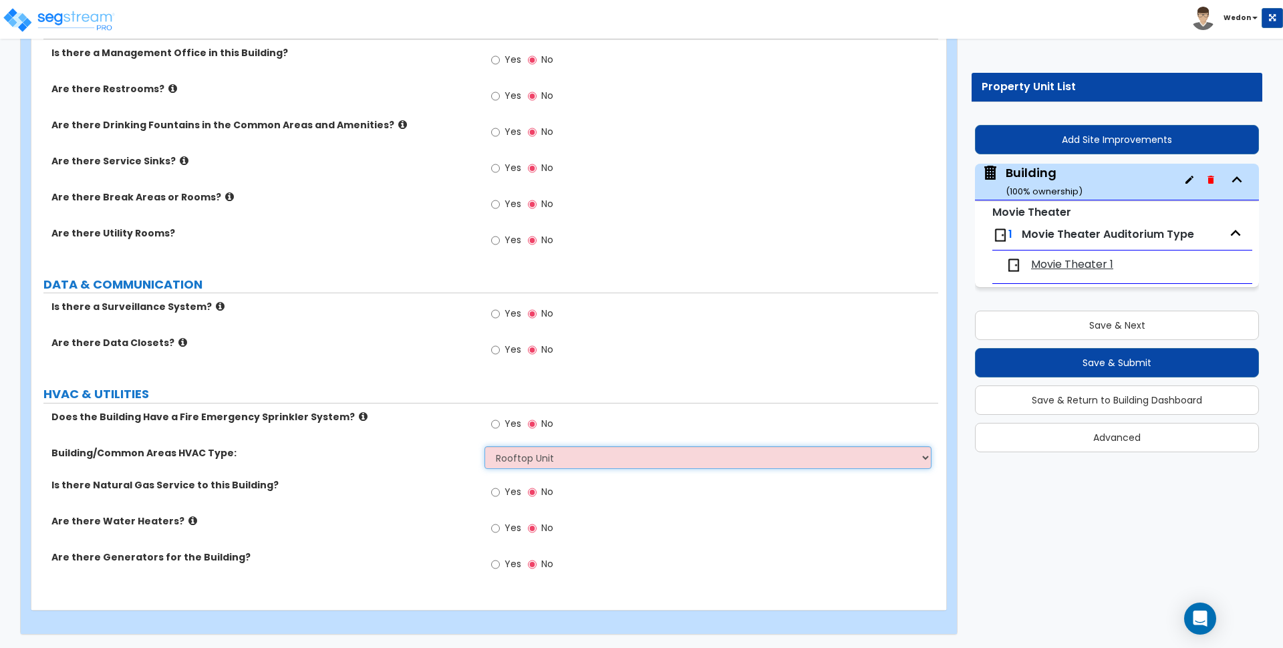
click at [485, 447] on select "None Split System - Heat Pump Rooftop Unit" at bounding box center [708, 458] width 447 height 23
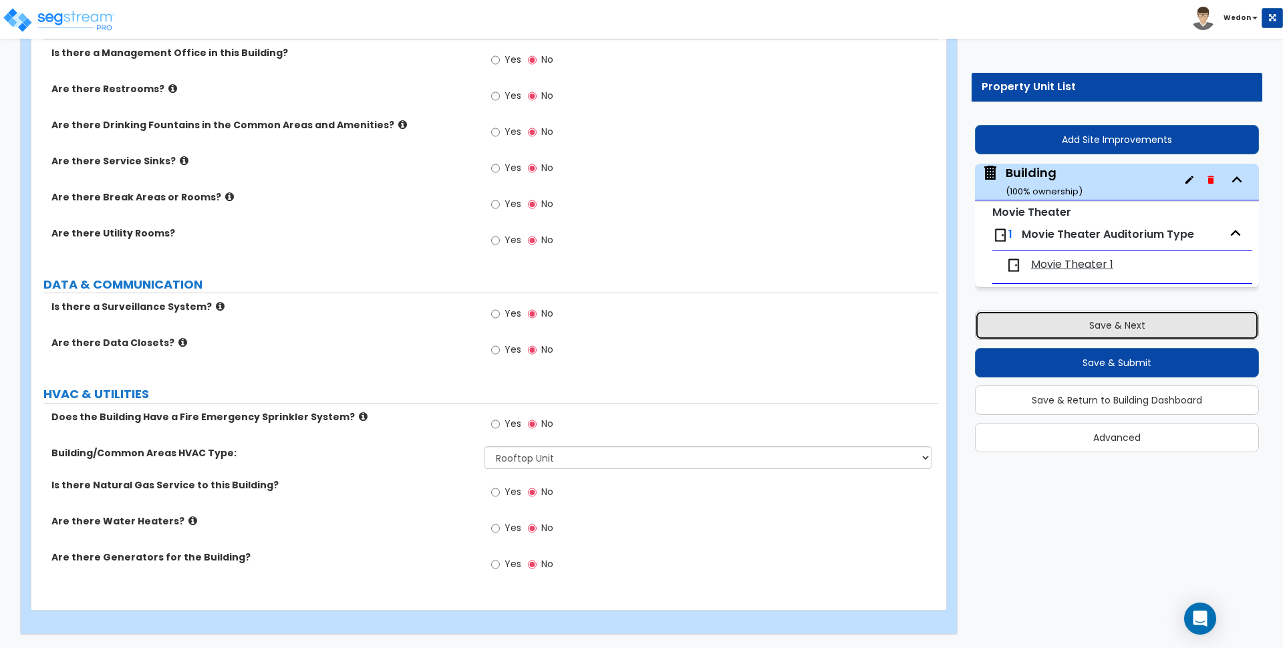
click at [1078, 321] on button "Save & Next" at bounding box center [1117, 325] width 284 height 29
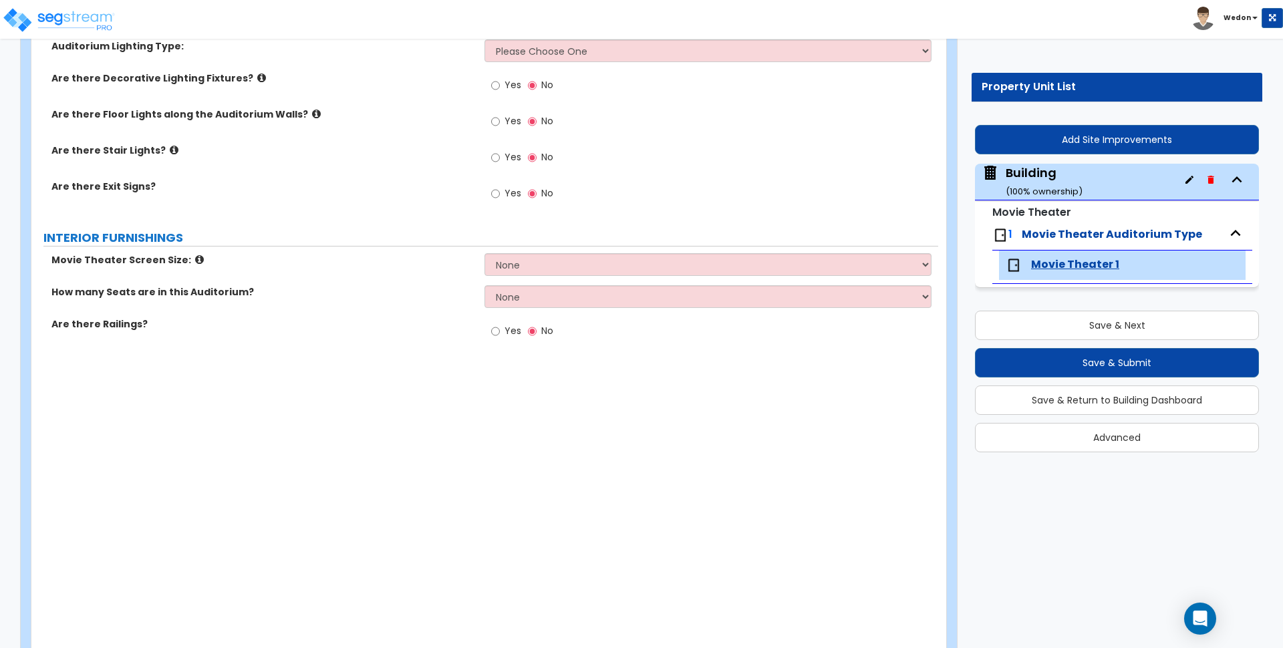
scroll to position [435, 0]
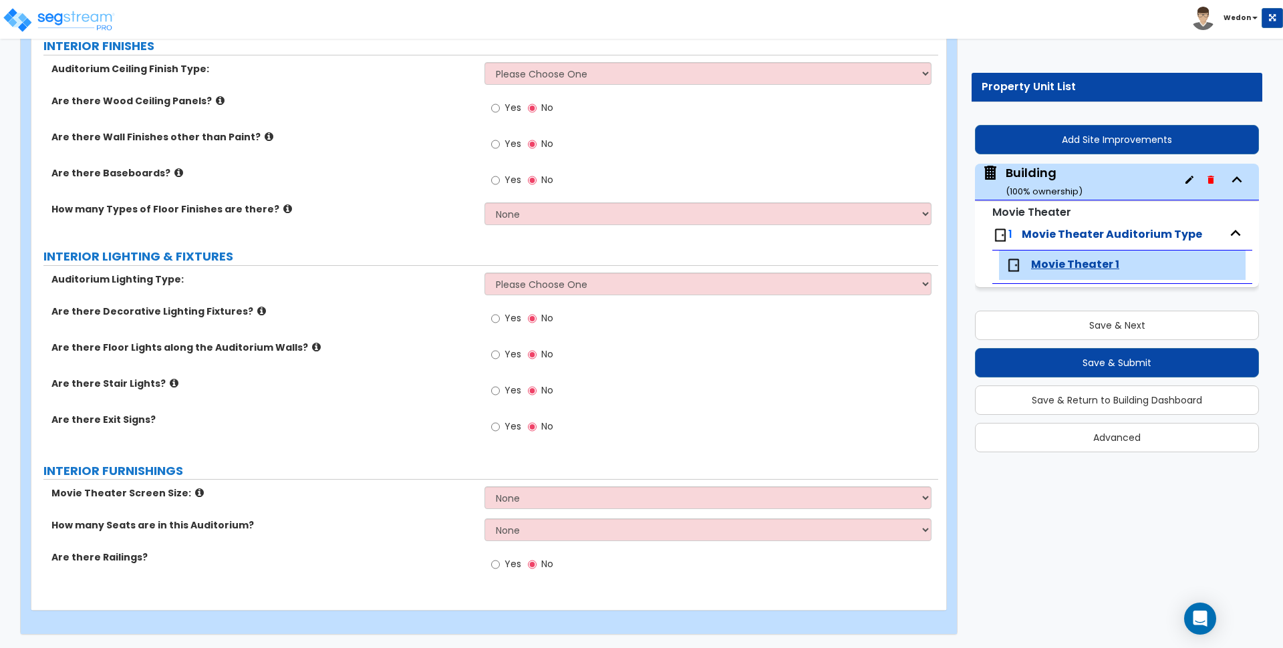
click at [1187, 180] on icon "button" at bounding box center [1190, 179] width 11 height 11
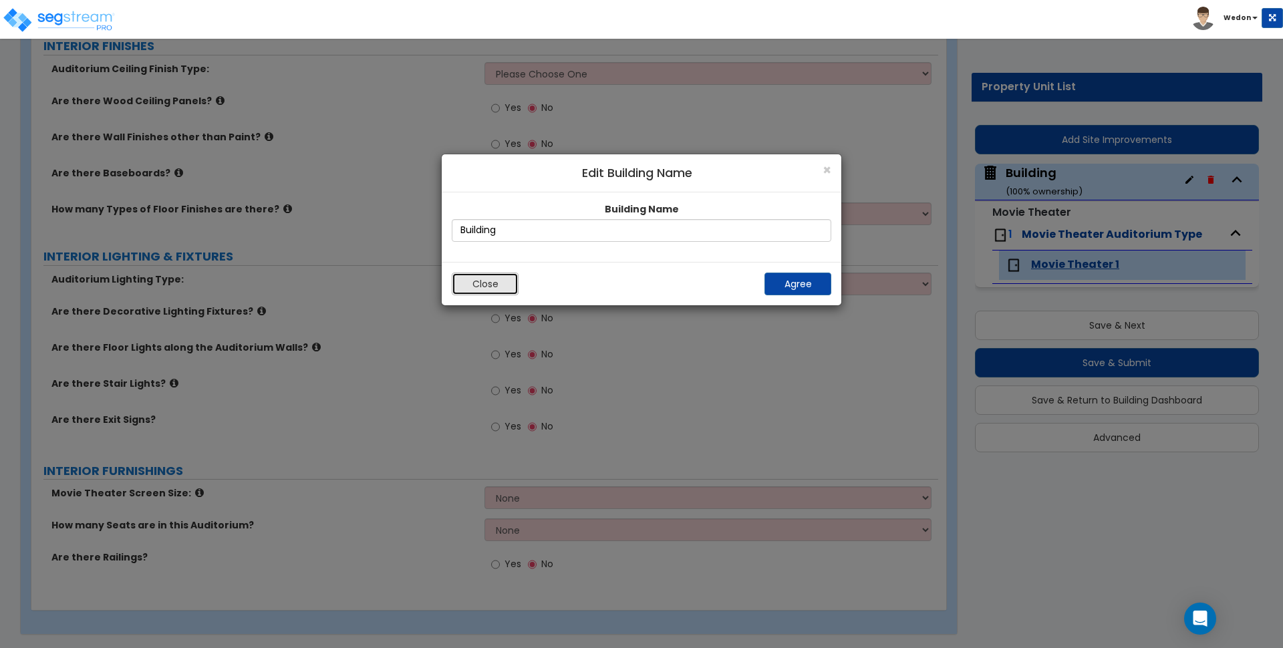
click at [486, 287] on button "Close" at bounding box center [485, 284] width 67 height 23
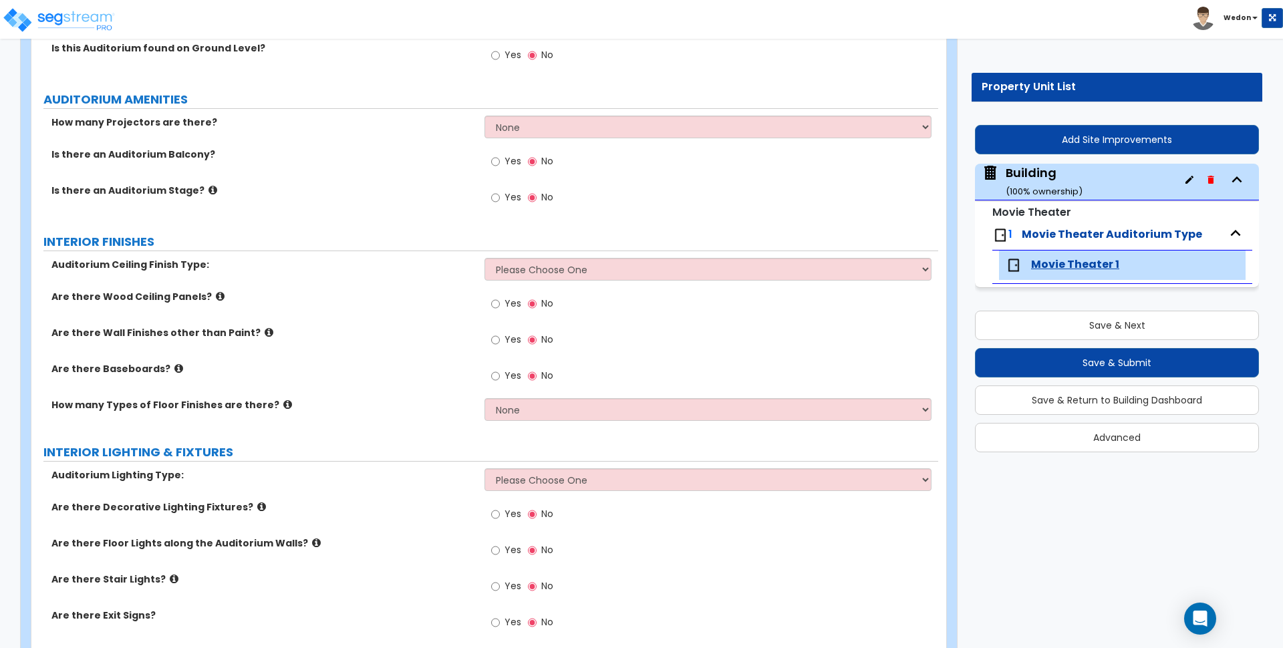
scroll to position [0, 0]
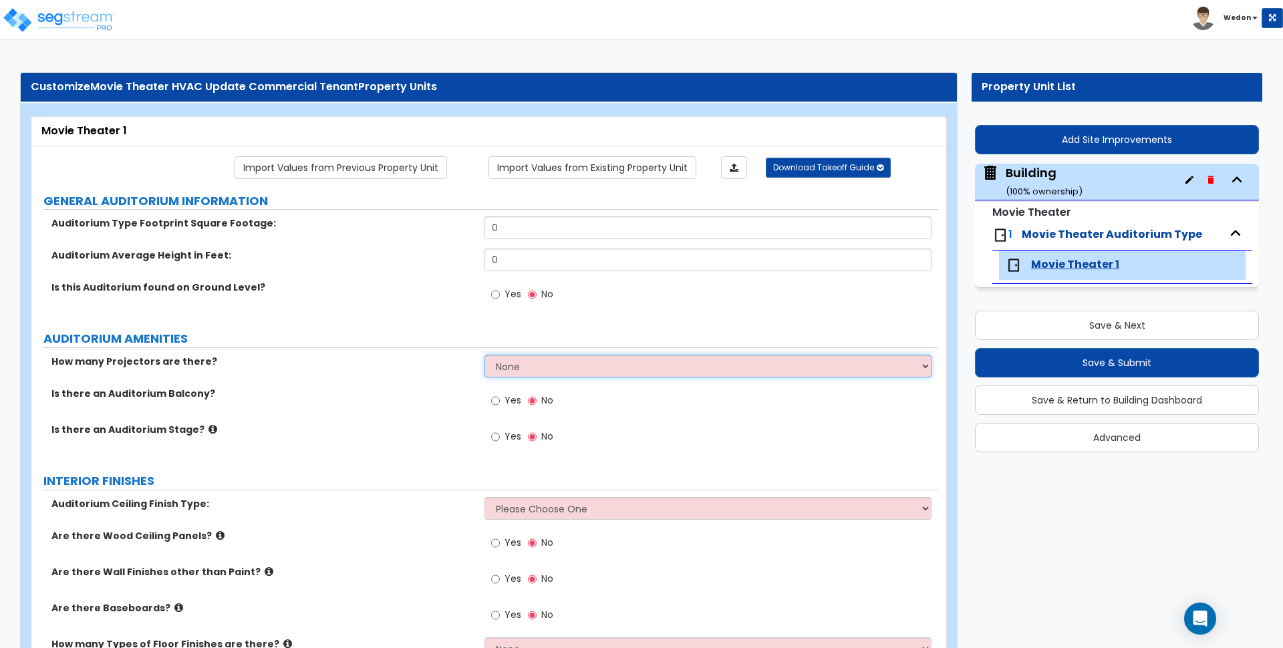
click at [587, 359] on select "None 1 2 3 4 5" at bounding box center [708, 366] width 447 height 23
select select "5"
click at [485, 355] on select "None 1 2 3 4 5" at bounding box center [708, 366] width 447 height 23
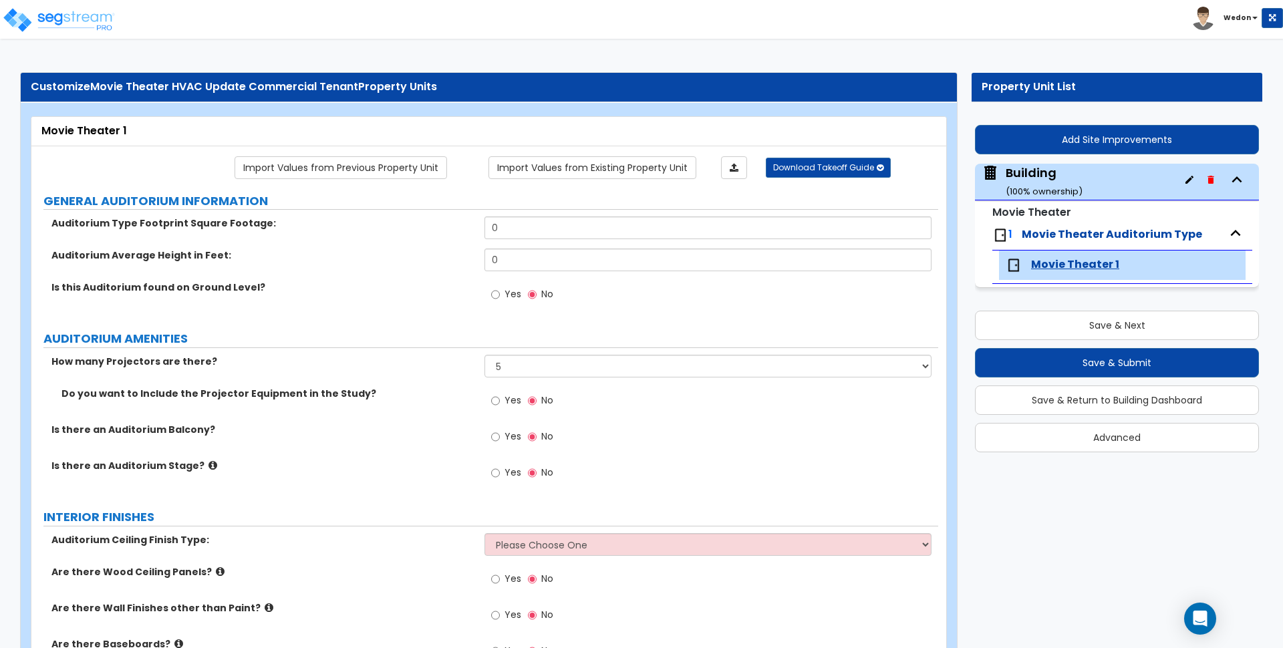
click at [432, 414] on div "Do you want to Include the Projector Equipment in the Study? Yes No" at bounding box center [484, 405] width 907 height 36
click at [498, 399] on input "Yes" at bounding box center [495, 401] width 9 height 15
radio input "true"
click at [372, 405] on div "Do you want to Include the Projector Equipment in the Study? Yes No" at bounding box center [484, 405] width 907 height 36
click at [376, 439] on div "Is there an Auditorium Balcony? Yes No" at bounding box center [484, 441] width 907 height 36
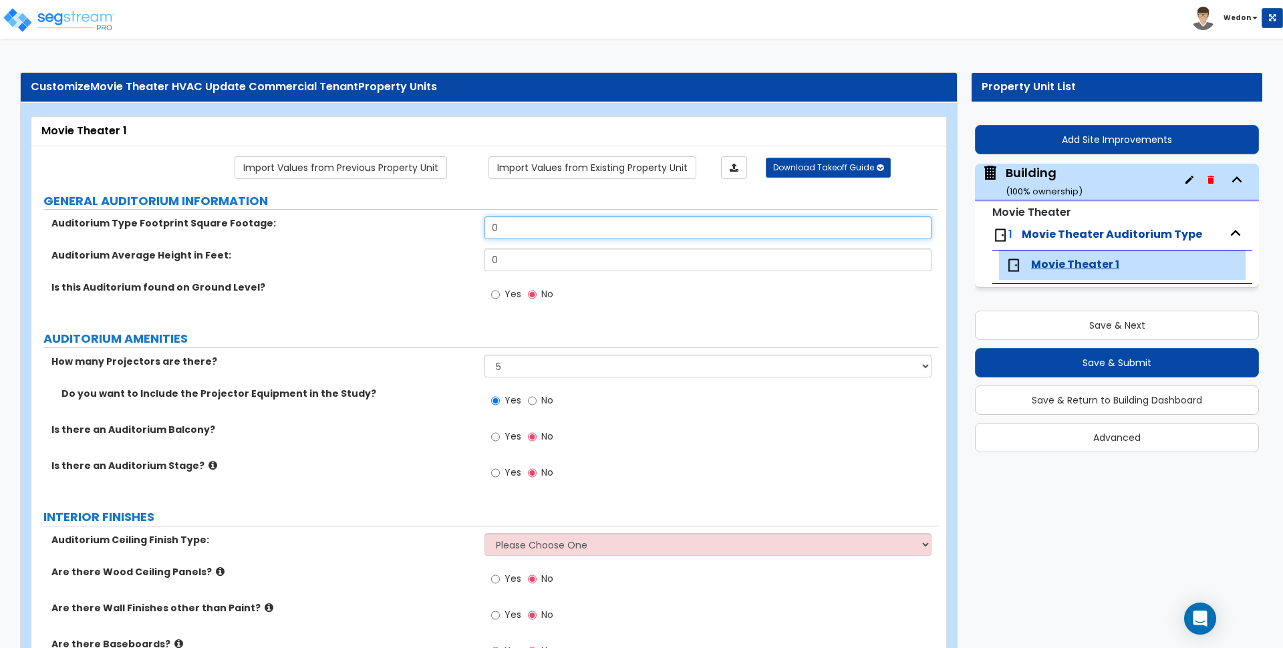
click at [590, 221] on input "0" at bounding box center [708, 228] width 447 height 23
click at [409, 311] on div "Is this Auditorium found on Ground Level? Yes No" at bounding box center [484, 299] width 907 height 36
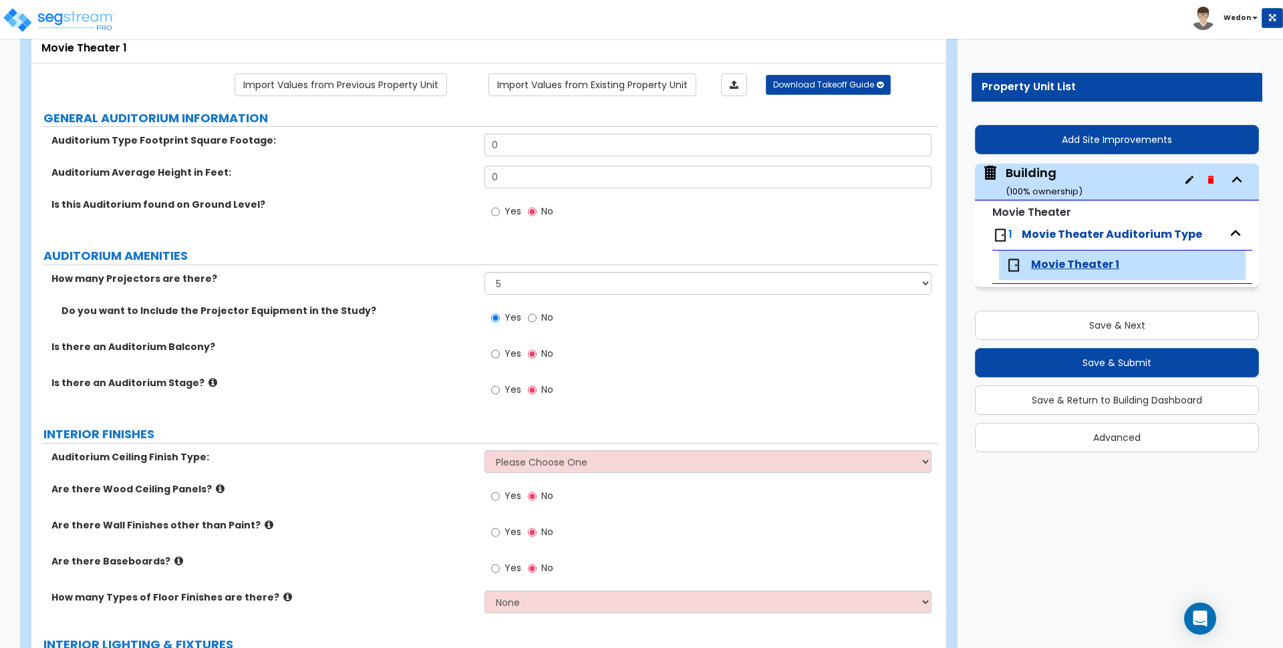
scroll to position [84, 0]
click at [614, 456] on select "Please Choose One Drywall Ceiling Open Ceiling Acoustic Ceiling" at bounding box center [708, 461] width 447 height 23
select select "3"
click at [485, 450] on select "Please Choose One Drywall Ceiling Open Ceiling Acoustic Ceiling" at bounding box center [708, 461] width 447 height 23
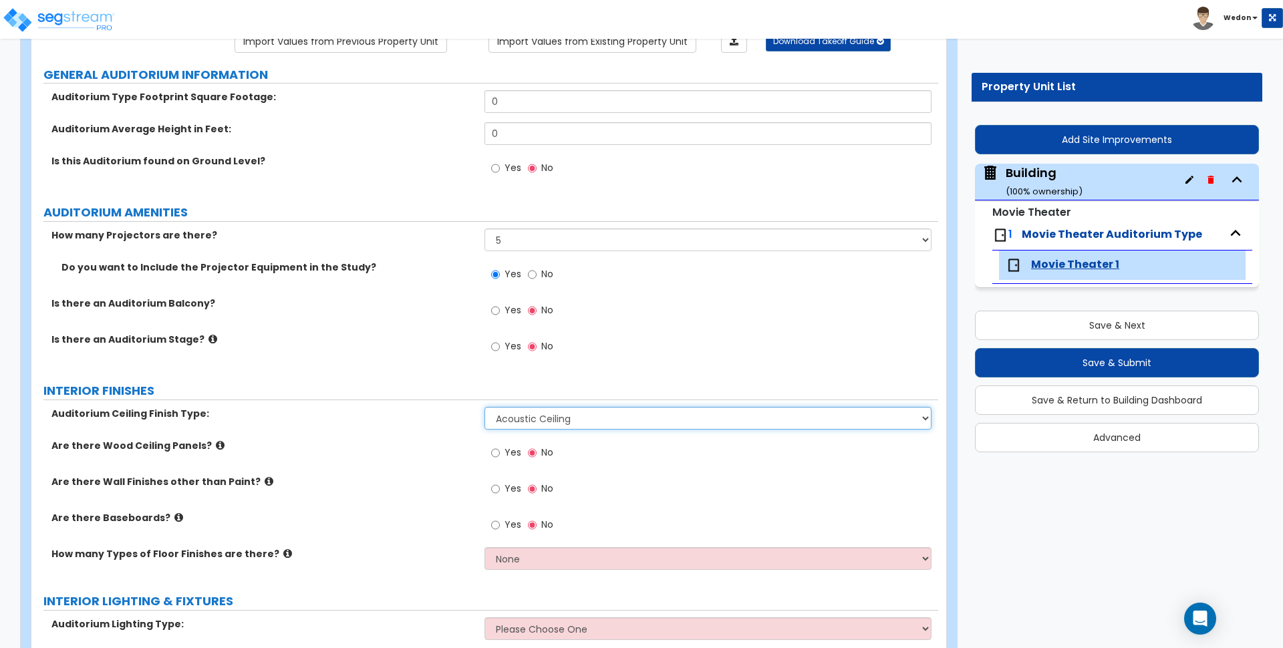
scroll to position [334, 0]
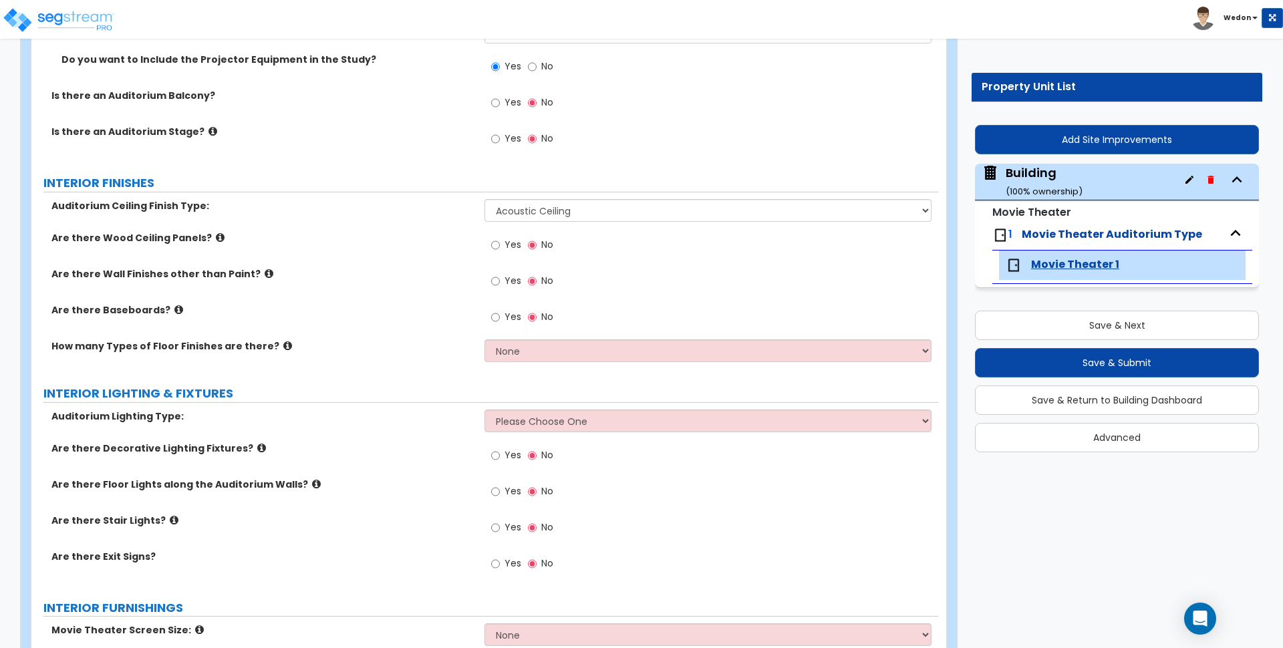
click at [527, 365] on div "How many Types of Floor Finishes are there? None 1 2 3 4" at bounding box center [484, 356] width 907 height 32
click at [540, 353] on select "None 1 2 3 4" at bounding box center [708, 351] width 447 height 23
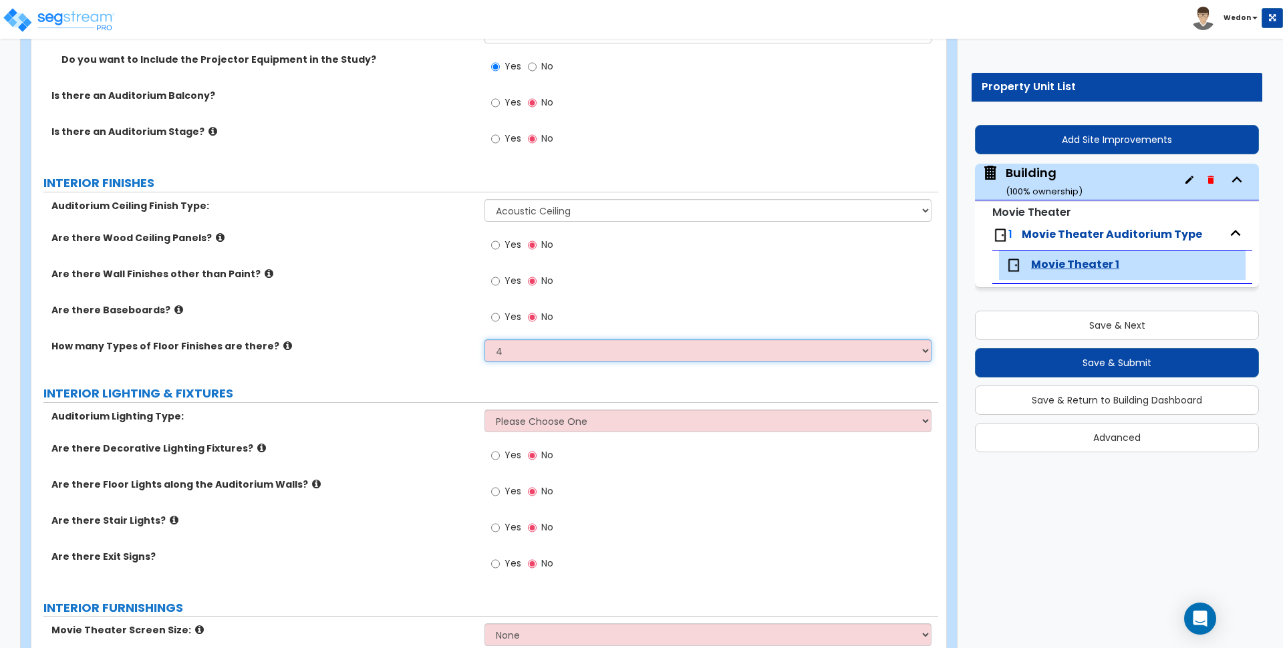
click at [485, 340] on select "None 1 2 3 4" at bounding box center [708, 351] width 447 height 23
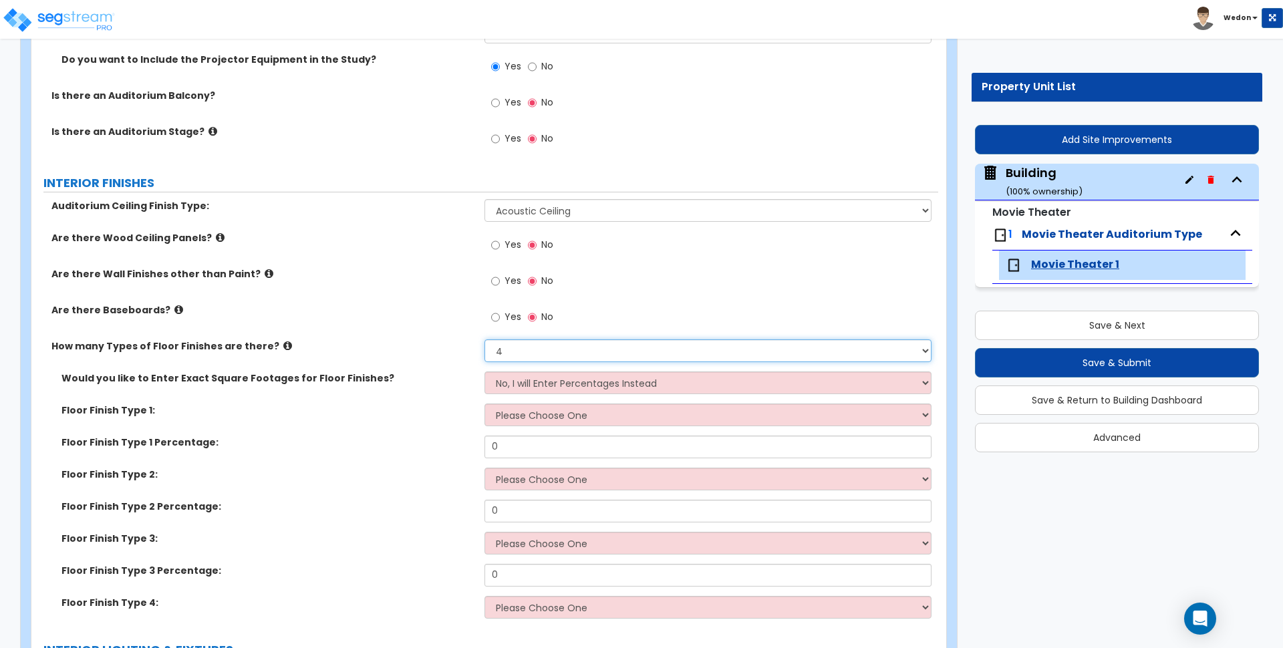
click at [564, 356] on select "None 1 2 3 4" at bounding box center [708, 351] width 447 height 23
select select "0"
click at [485, 340] on select "None 1 2 3 4" at bounding box center [708, 351] width 447 height 23
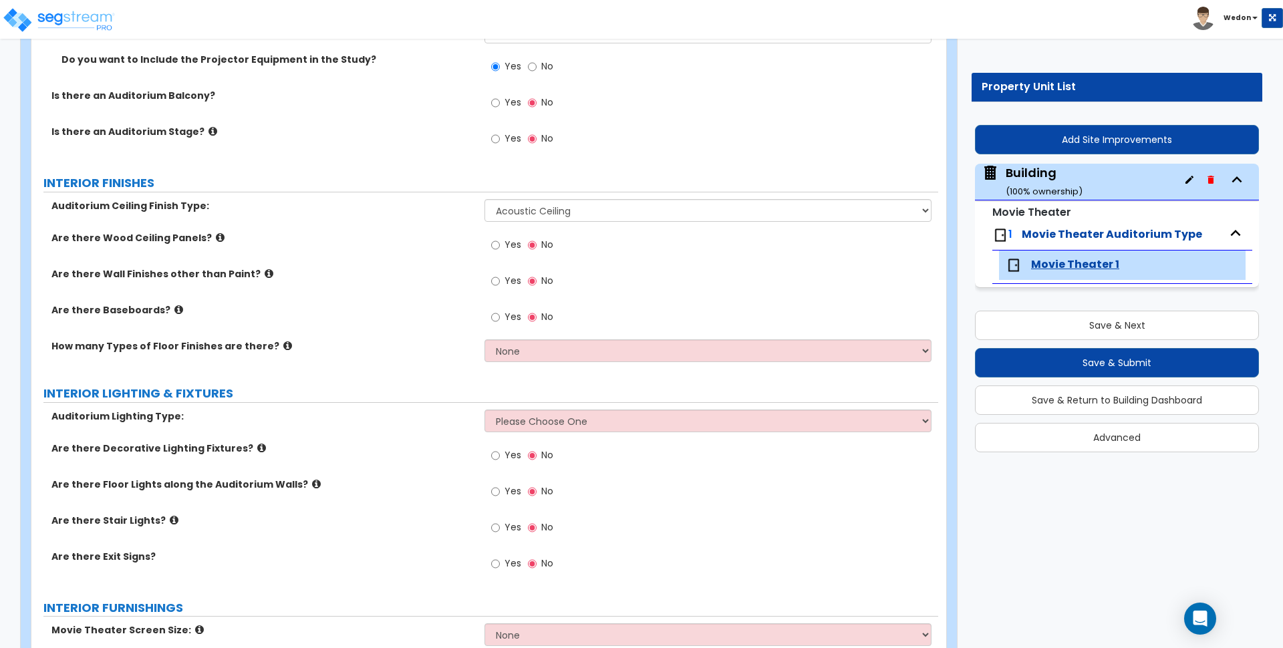
click at [427, 370] on div "How many Types of Floor Finishes are there? None 1 2 3 4" at bounding box center [484, 356] width 907 height 32
click at [535, 428] on select "Please Choose One LED Surface-Mounted LED Recessed Fluorescent Surface-Mounted …" at bounding box center [708, 421] width 447 height 23
select select "5"
click at [485, 410] on select "Please Choose One LED Surface-Mounted LED Recessed Fluorescent Surface-Mounted …" at bounding box center [708, 421] width 447 height 23
click at [449, 495] on div "Are there Floor Lights along the Auditorium Walls? Yes No" at bounding box center [484, 496] width 907 height 36
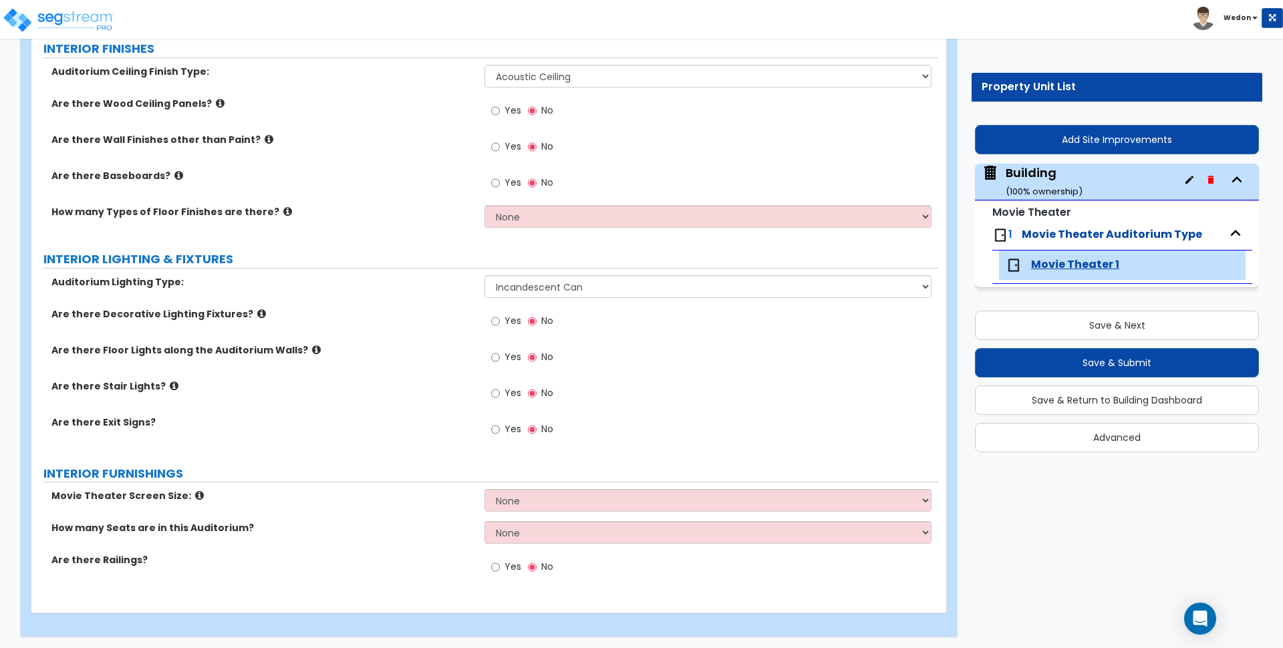
scroll to position [471, 0]
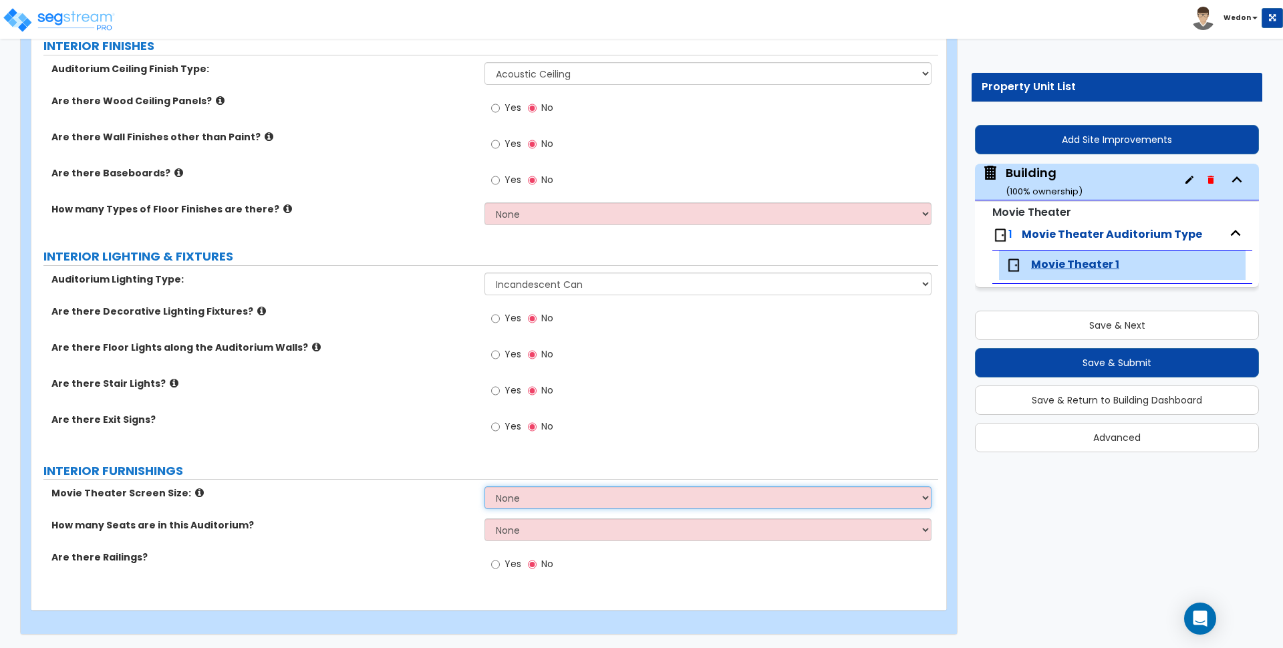
click at [517, 493] on select "None Narrow Medium Wide" at bounding box center [708, 498] width 447 height 23
select select "2"
click at [485, 487] on select "None Narrow Medium Wide" at bounding box center [708, 498] width 447 height 23
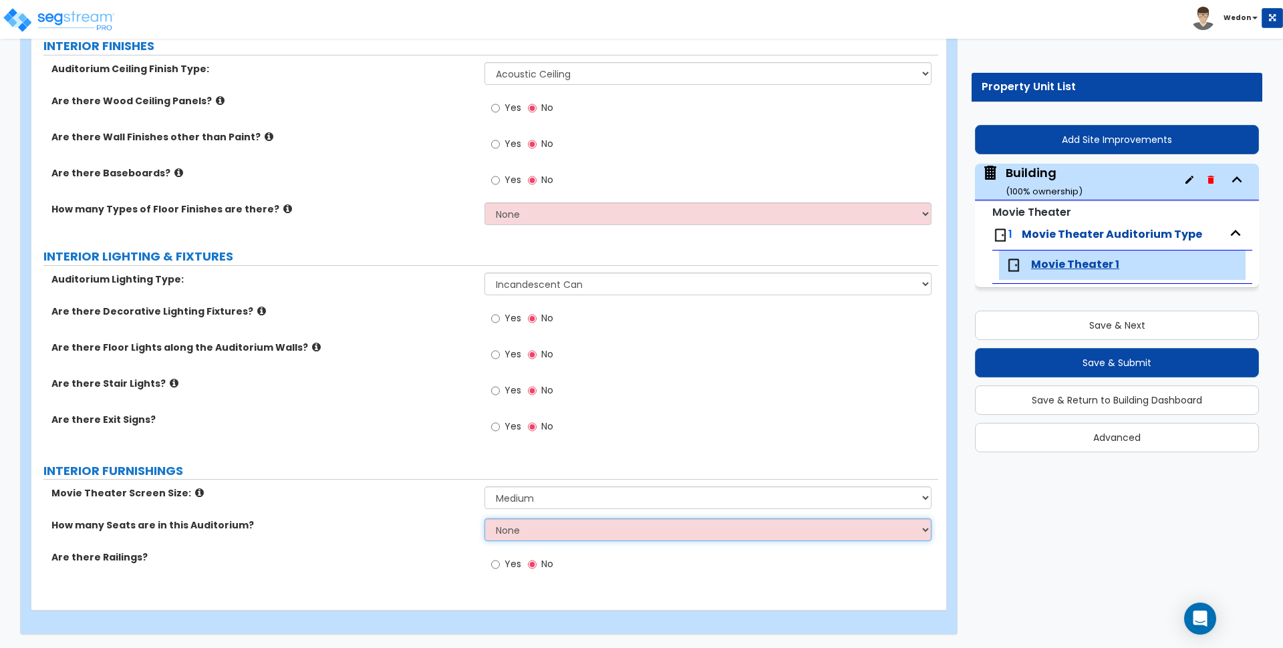
click at [536, 529] on select "None Please estimate for me I want to Enter the Number of Seats" at bounding box center [708, 530] width 447 height 23
select select "2"
click at [485, 519] on select "None Please estimate for me I want to Enter the Number of Seats" at bounding box center [708, 530] width 447 height 23
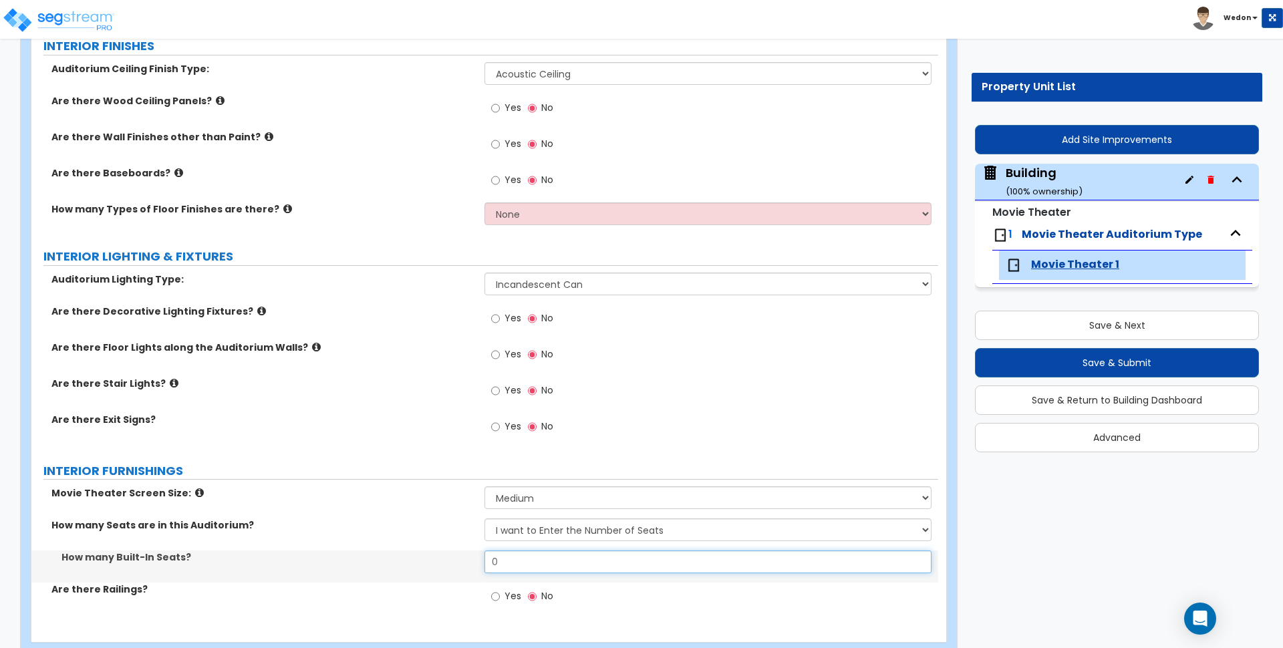
click at [522, 568] on input "0" at bounding box center [708, 562] width 447 height 23
click at [525, 570] on input "0" at bounding box center [708, 562] width 447 height 23
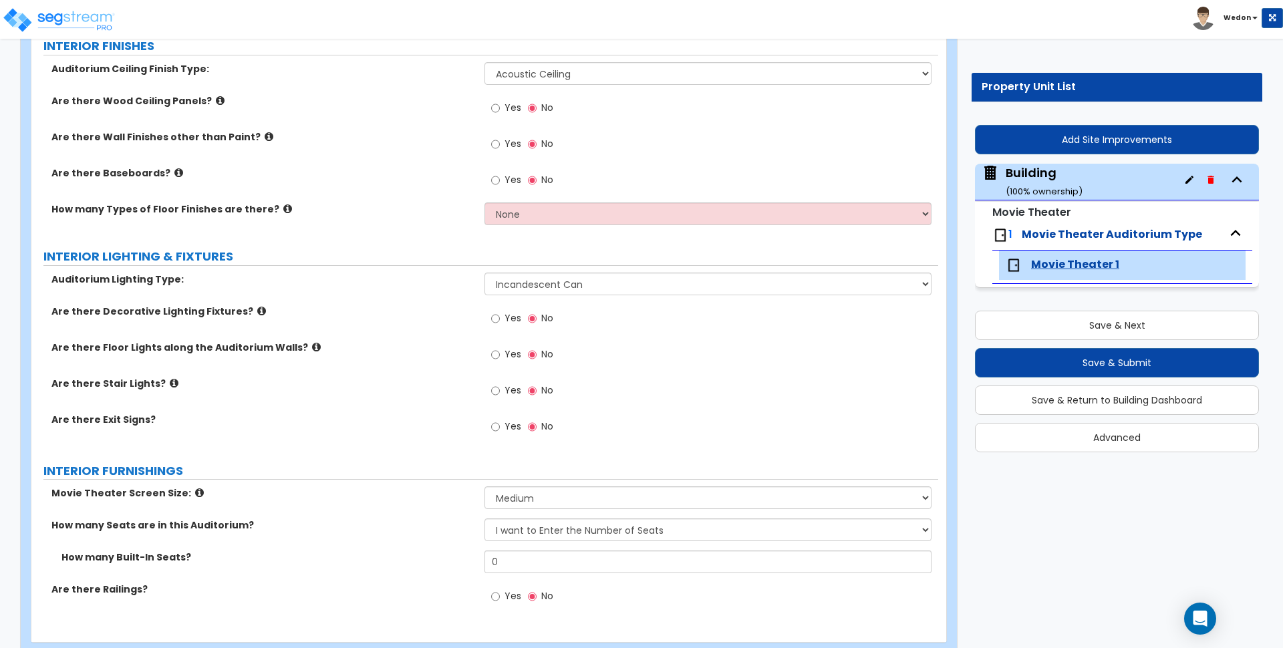
click at [506, 610] on div "Yes No" at bounding box center [523, 598] width 76 height 31
click at [507, 599] on span "Yes" at bounding box center [513, 596] width 17 height 13
click at [500, 599] on input "Yes" at bounding box center [495, 597] width 9 height 15
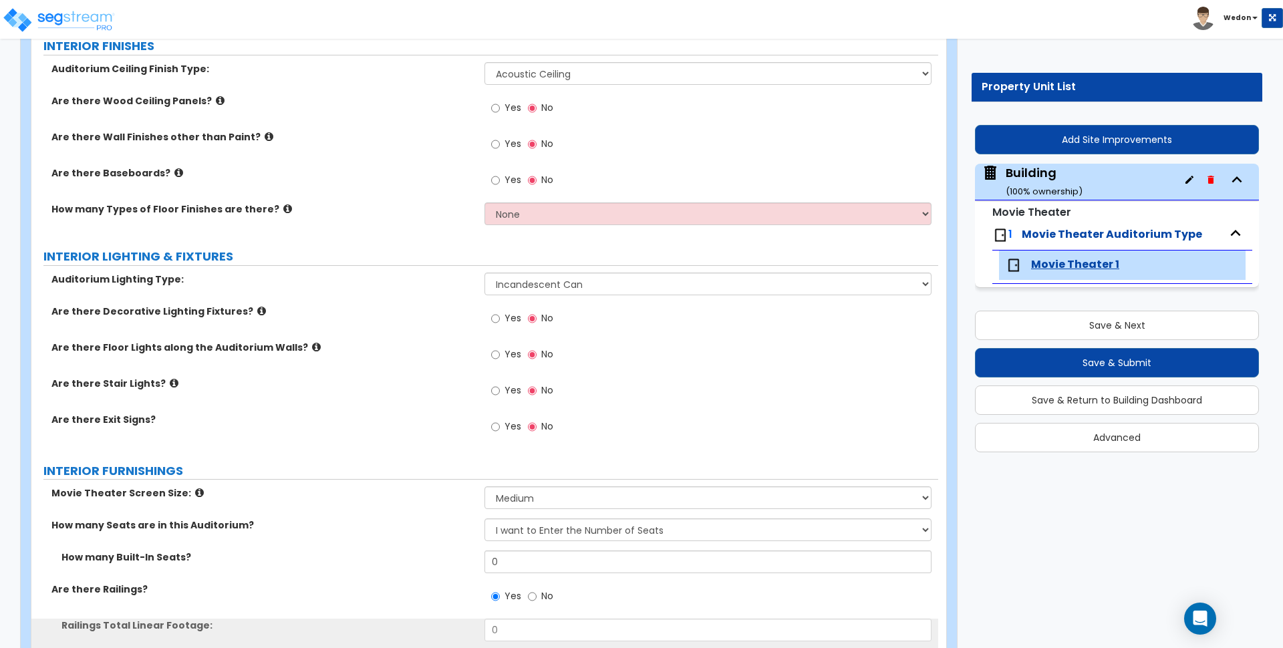
click at [400, 543] on div "How many Seats are in this Auditorium? None Please estimate for me I want to En…" at bounding box center [484, 535] width 907 height 32
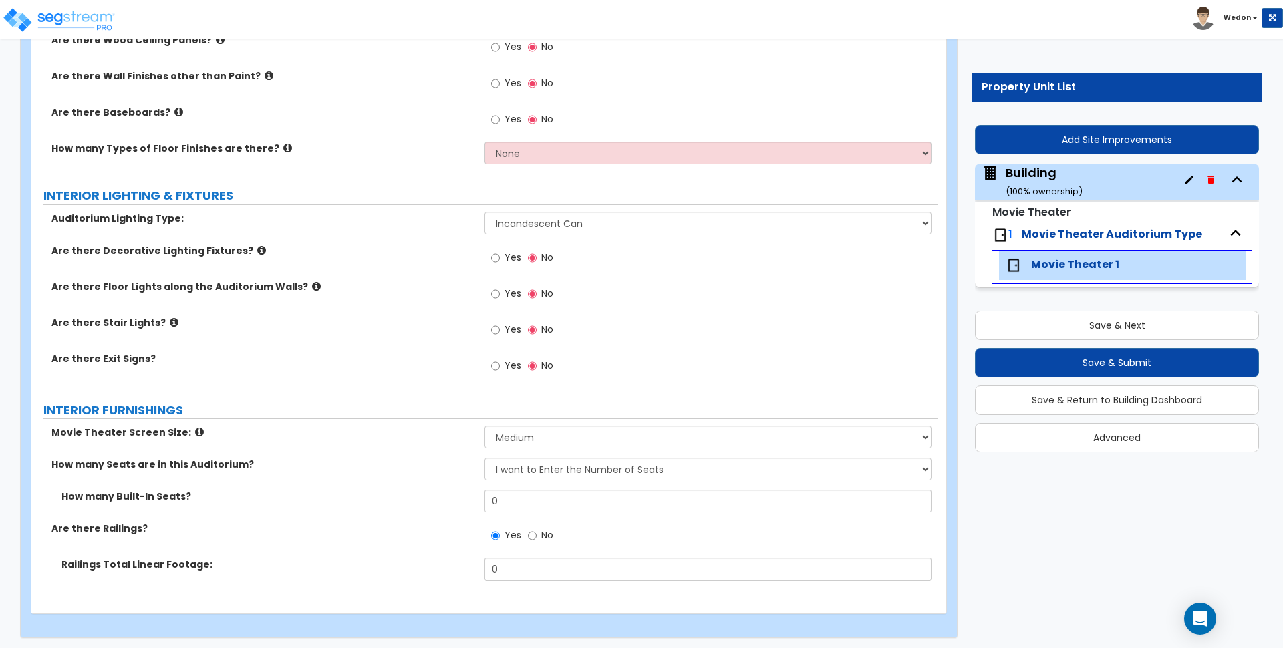
scroll to position [535, 0]
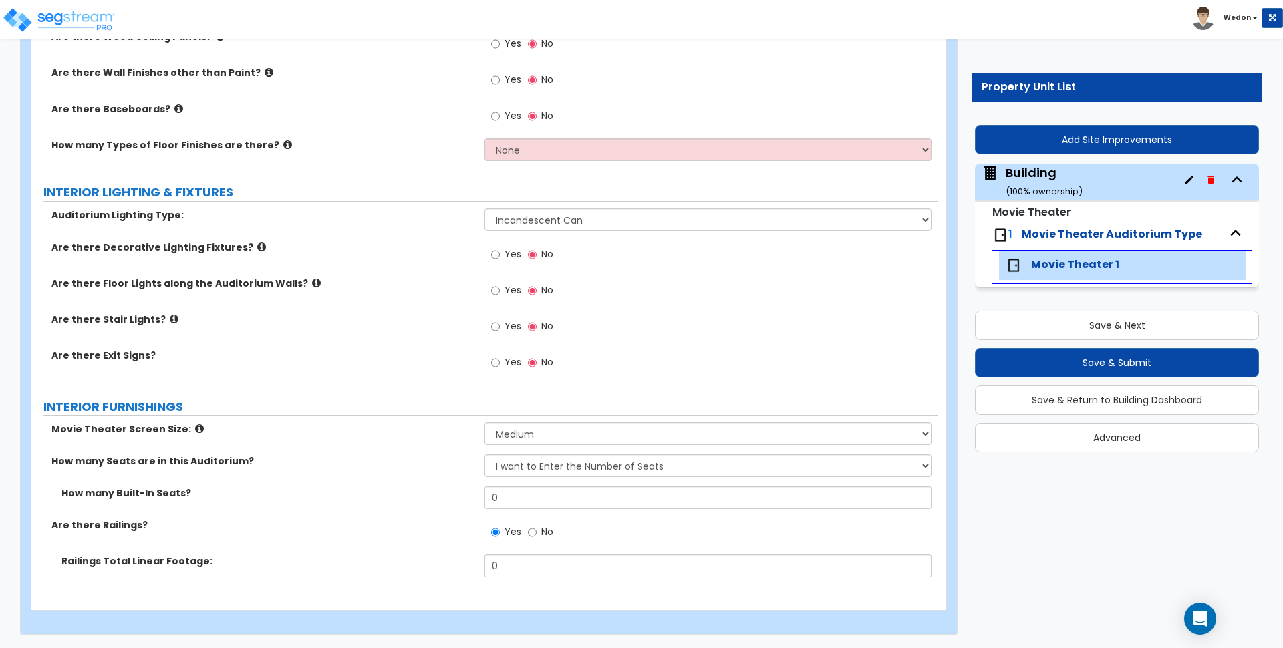
click at [406, 568] on label "Railings Total Linear Footage:" at bounding box center [268, 561] width 413 height 13
click at [546, 586] on div "Railings Total Linear Footage: 0" at bounding box center [484, 571] width 907 height 32
click at [536, 568] on input "0" at bounding box center [708, 566] width 447 height 23
click at [535, 532] on input "No" at bounding box center [532, 532] width 9 height 15
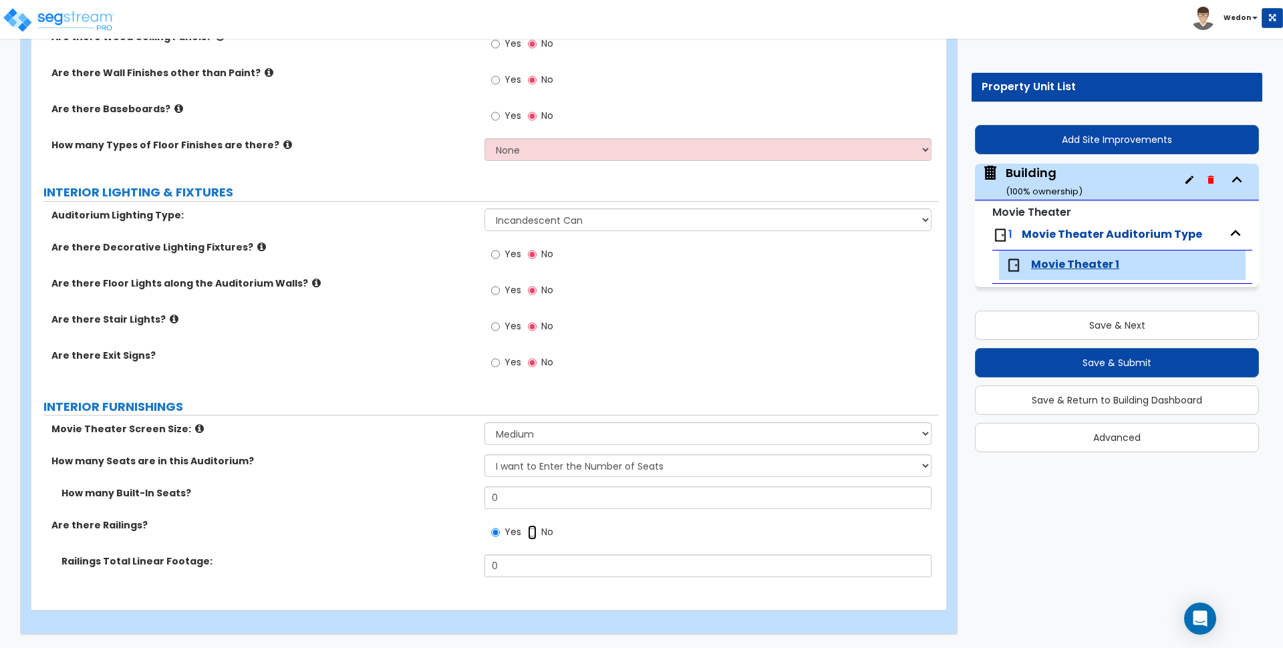
radio input "false"
radio input "true"
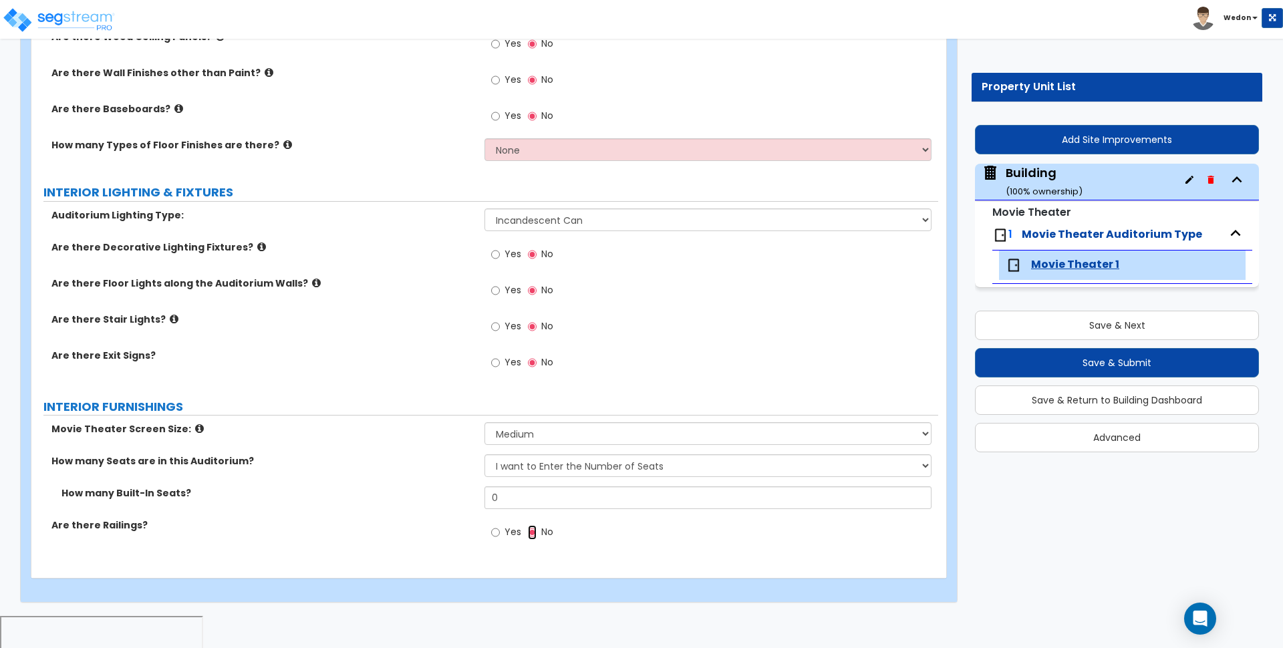
scroll to position [503, 0]
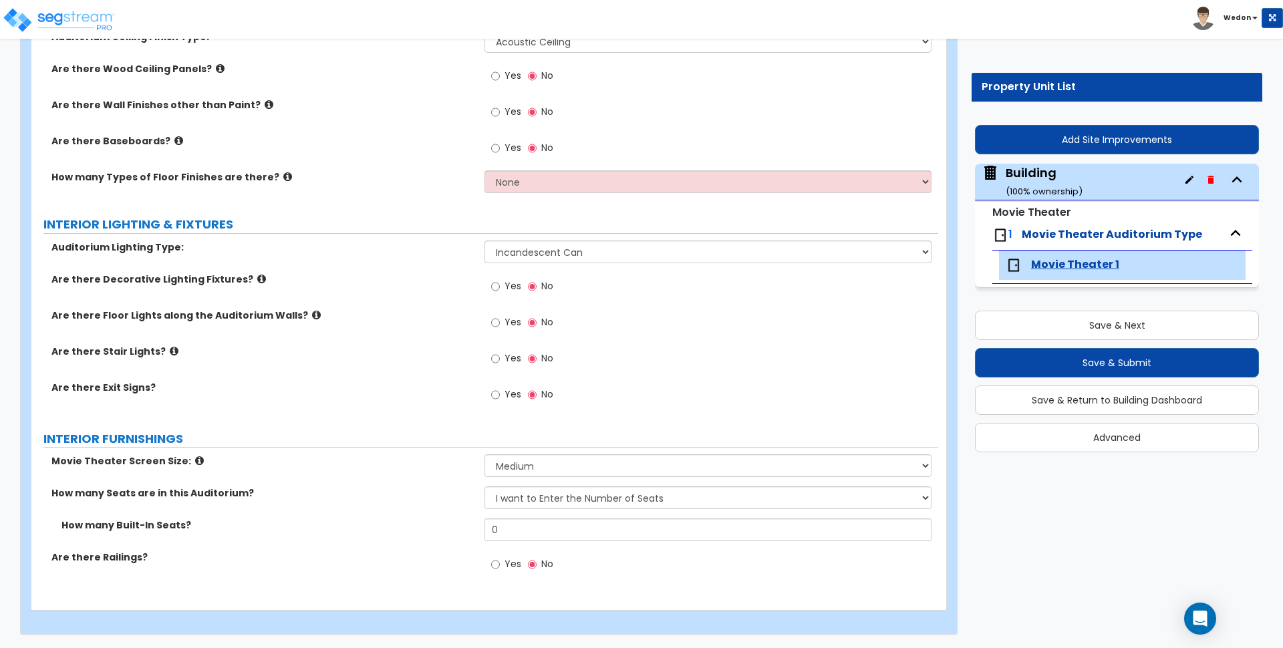
click at [312, 487] on label "How many Seats are in this Auditorium?" at bounding box center [262, 493] width 423 height 13
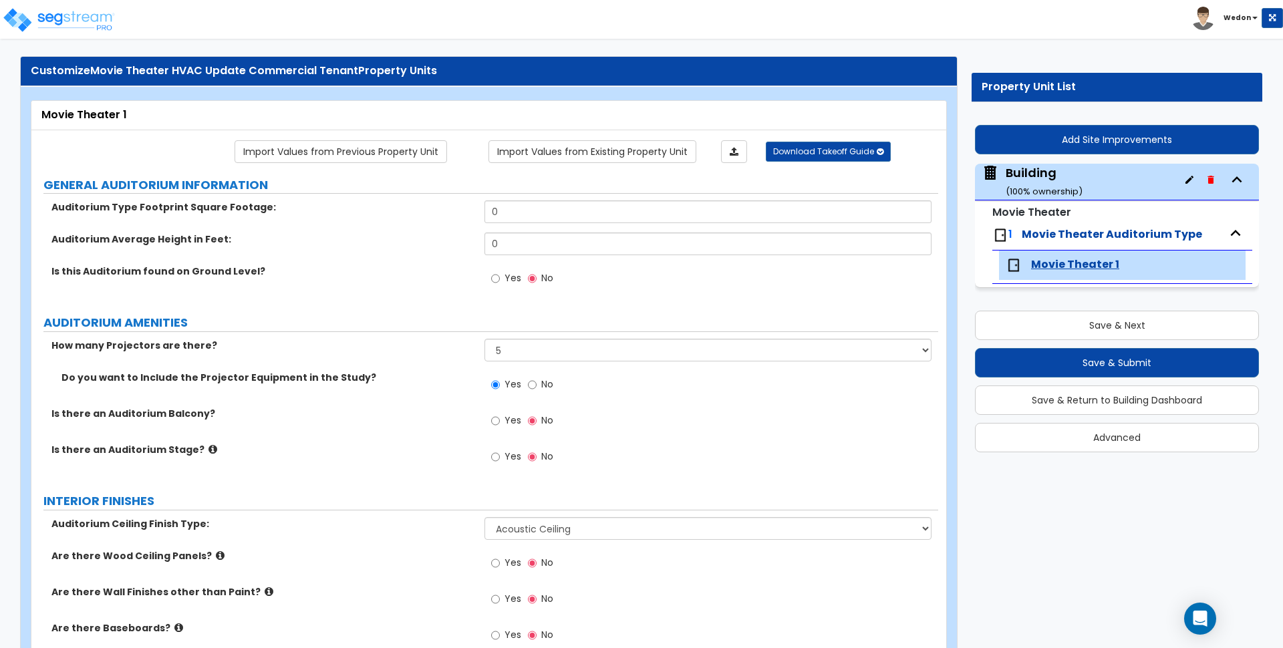
scroll to position [0, 0]
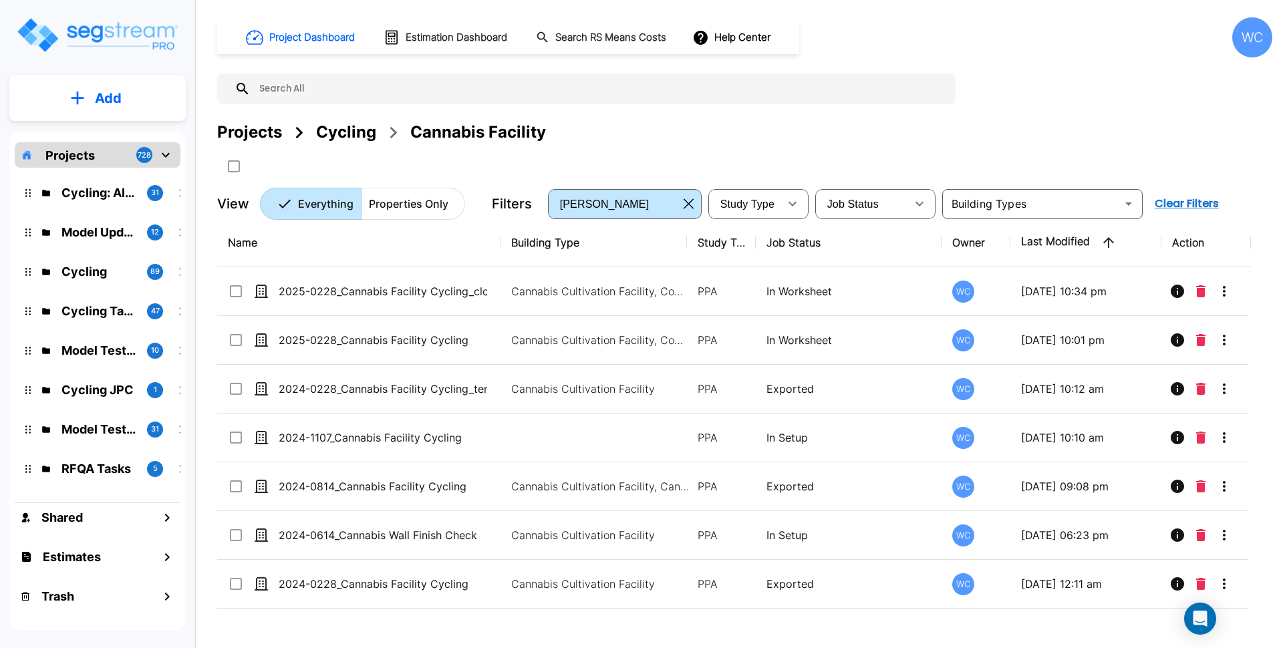
click at [345, 132] on div "Cycling" at bounding box center [346, 132] width 60 height 24
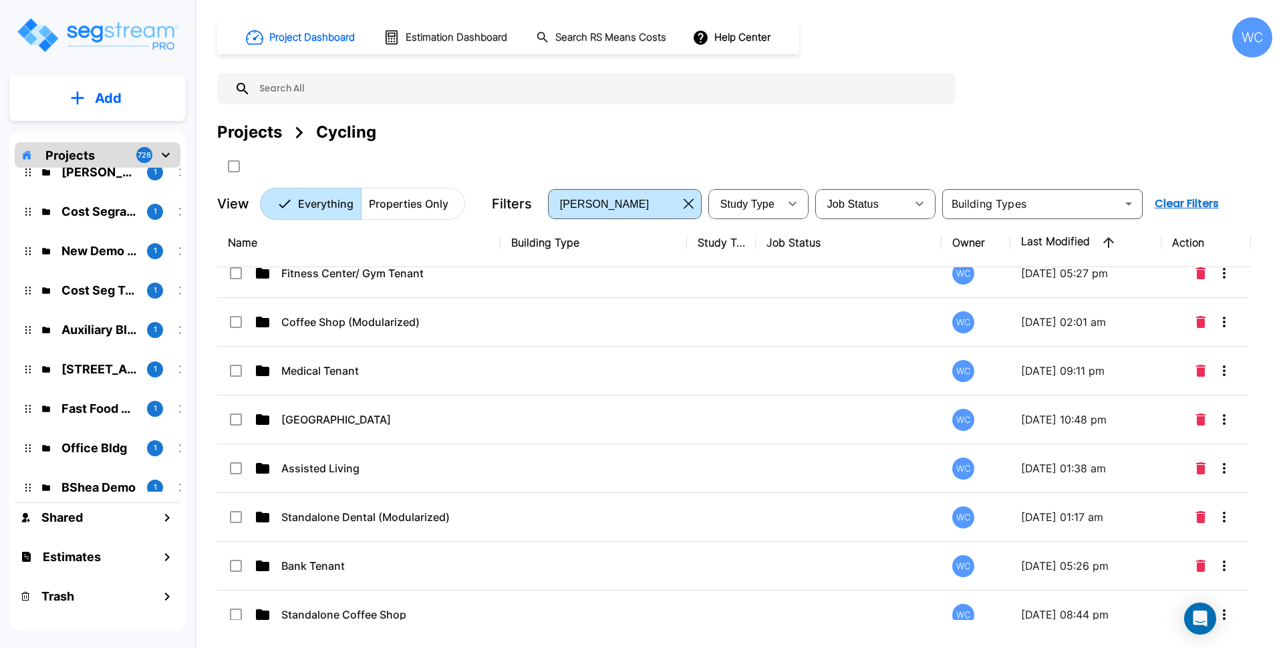
scroll to position [20056, 0]
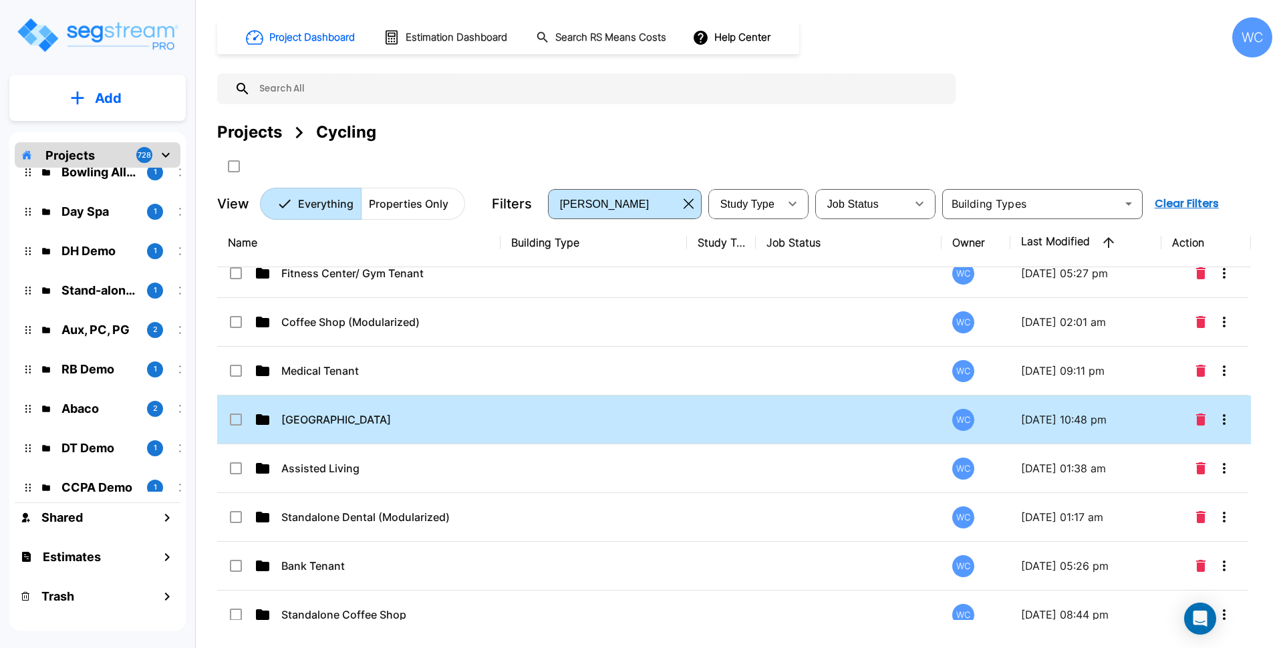
click at [494, 418] on div "[GEOGRAPHIC_DATA]" at bounding box center [365, 420] width 275 height 16
click at [447, 419] on p "[GEOGRAPHIC_DATA]" at bounding box center [385, 420] width 209 height 16
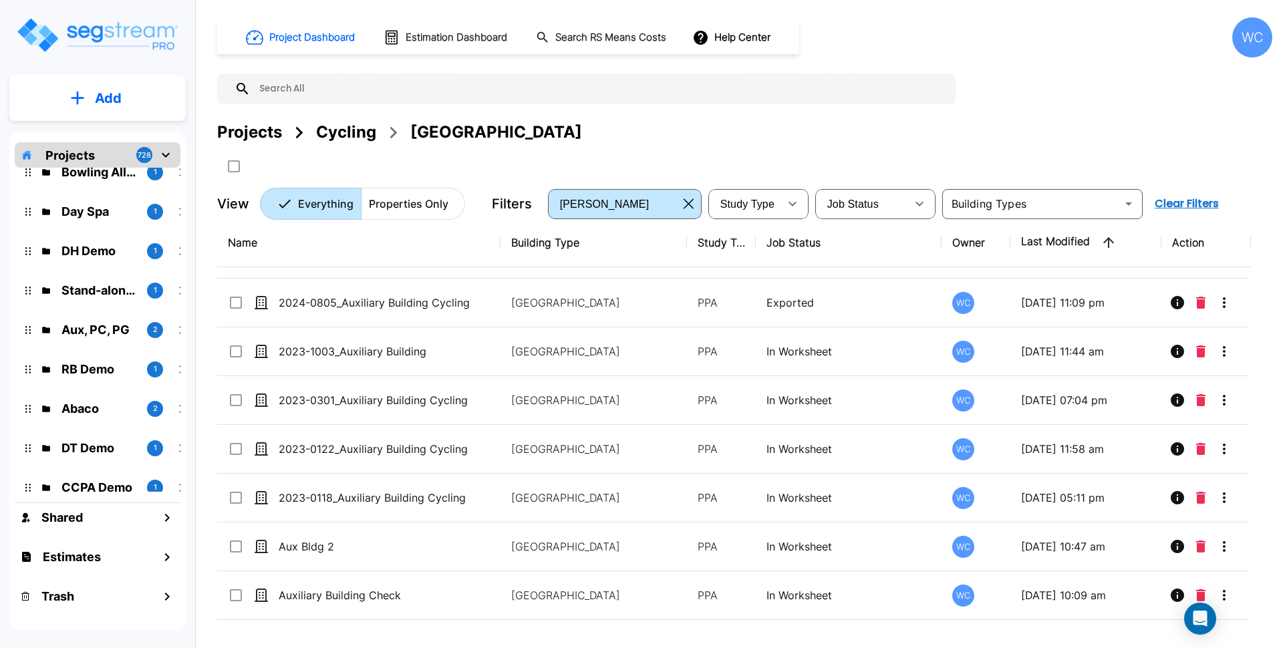
scroll to position [0, 0]
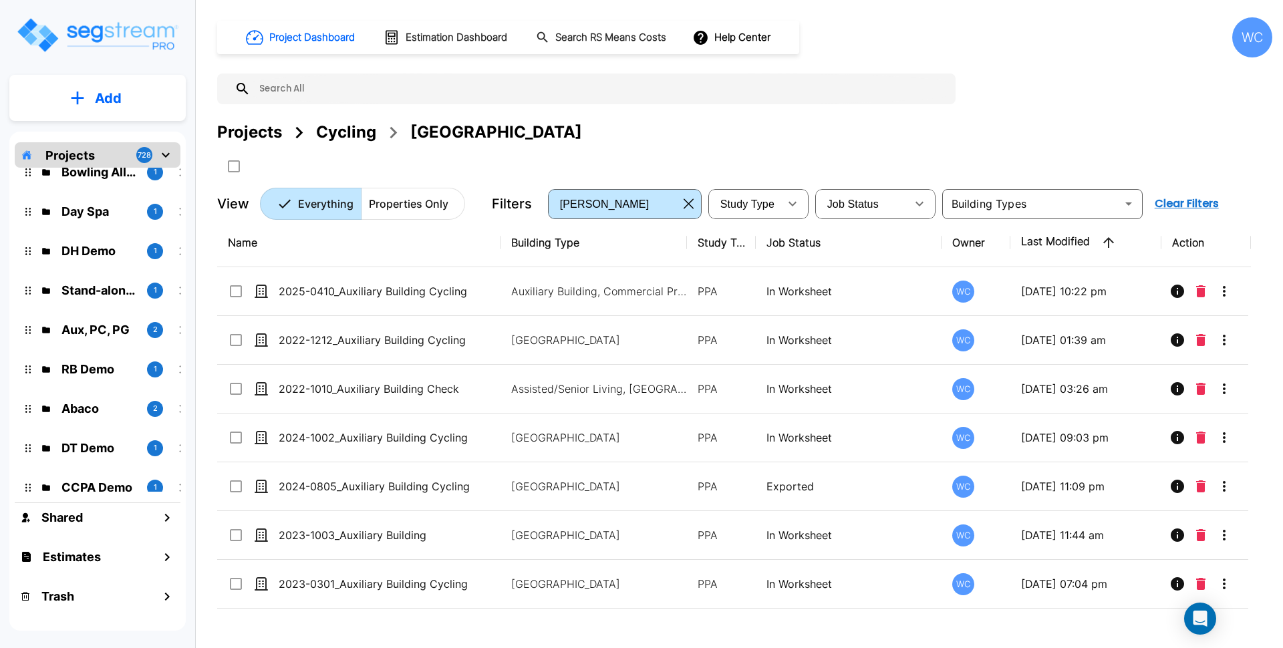
click at [858, 138] on div "Projects Cycling Auxiliary Building" at bounding box center [745, 132] width 1056 height 24
click at [115, 98] on p "Add" at bounding box center [108, 98] width 27 height 20
click at [96, 174] on p "Add Property" at bounding box center [106, 173] width 68 height 16
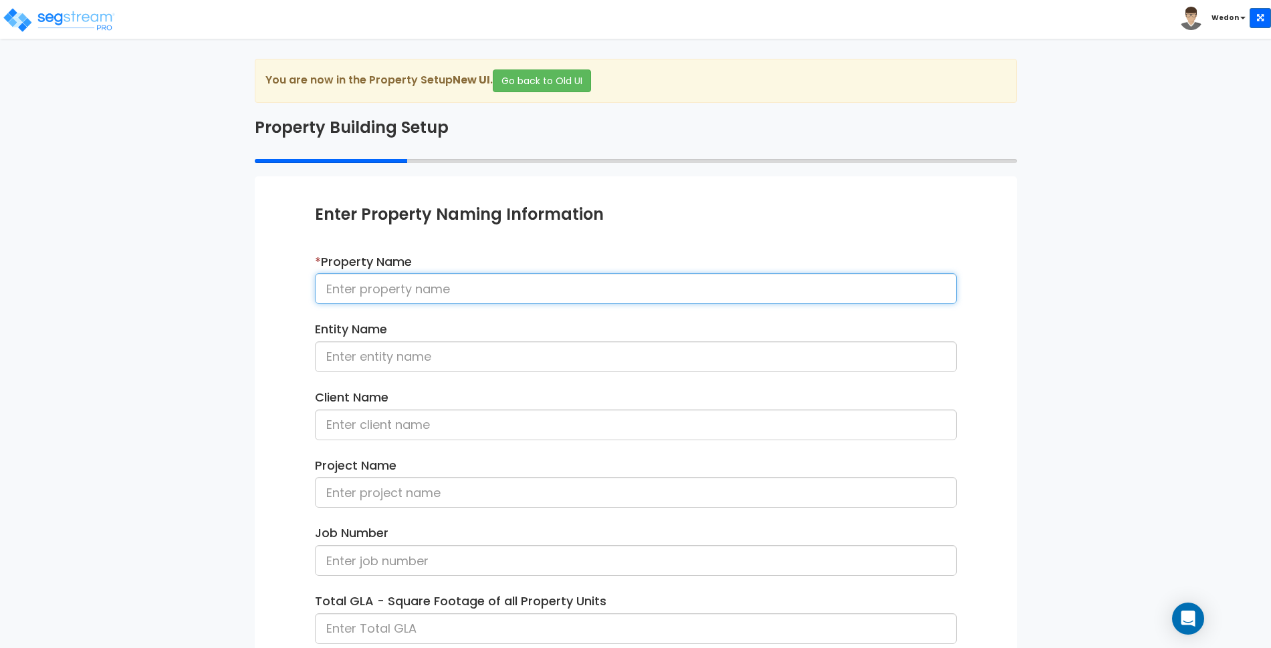
click at [534, 287] on input at bounding box center [636, 288] width 642 height 31
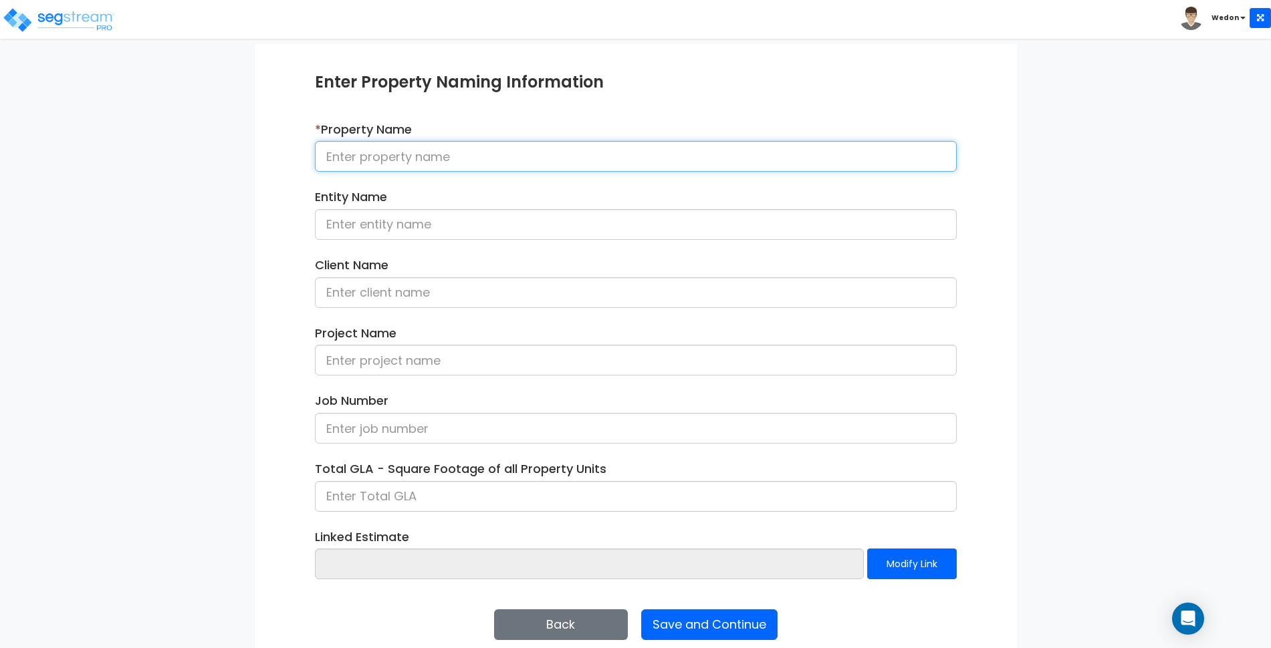
scroll to position [151, 0]
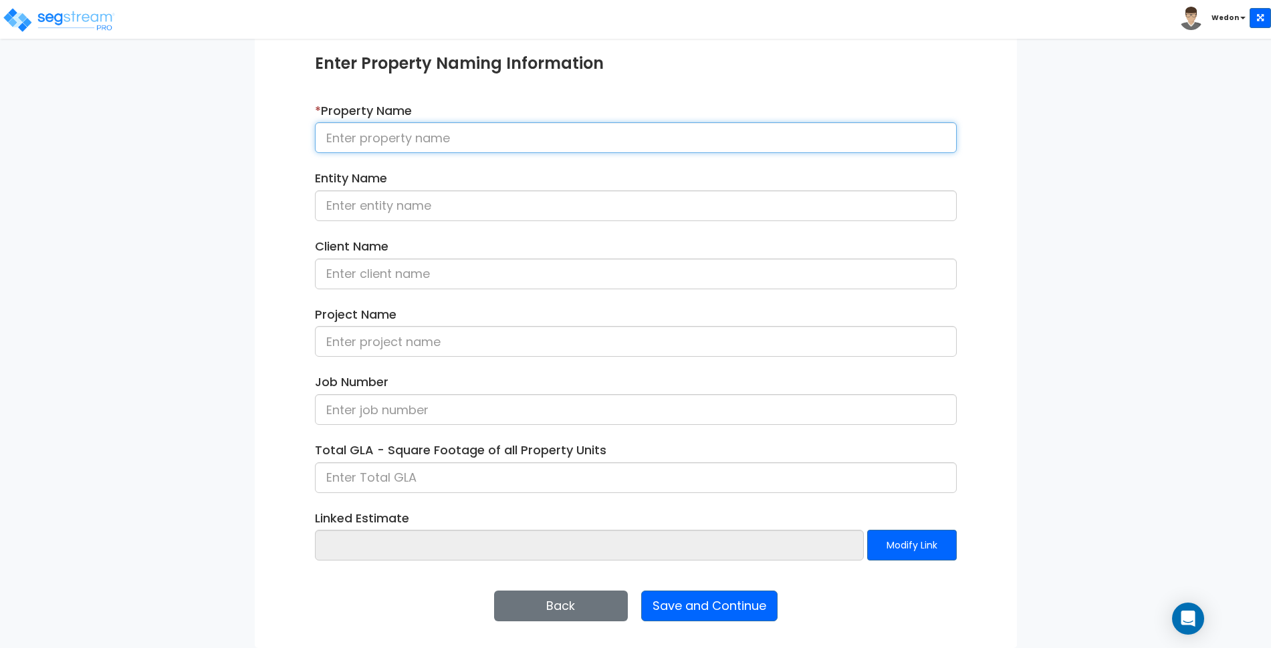
click at [537, 128] on input at bounding box center [636, 137] width 642 height 31
type input "2025-0827_Auxiliary Building Cycling"
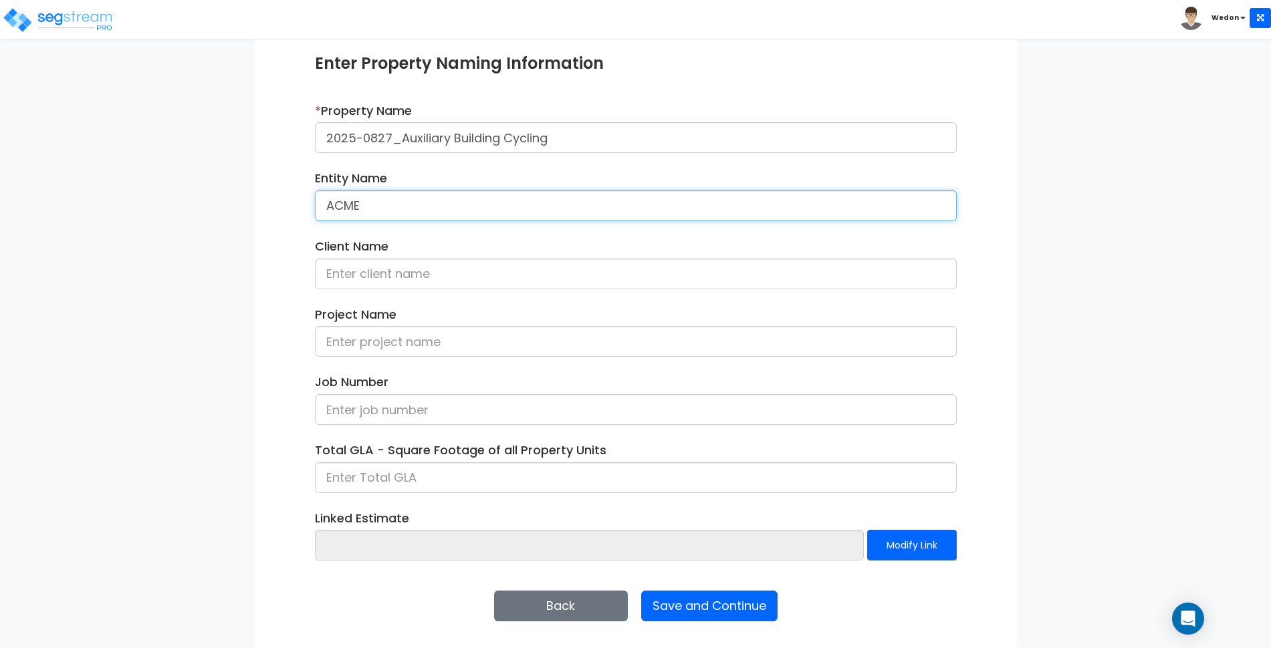
type input "ACME"
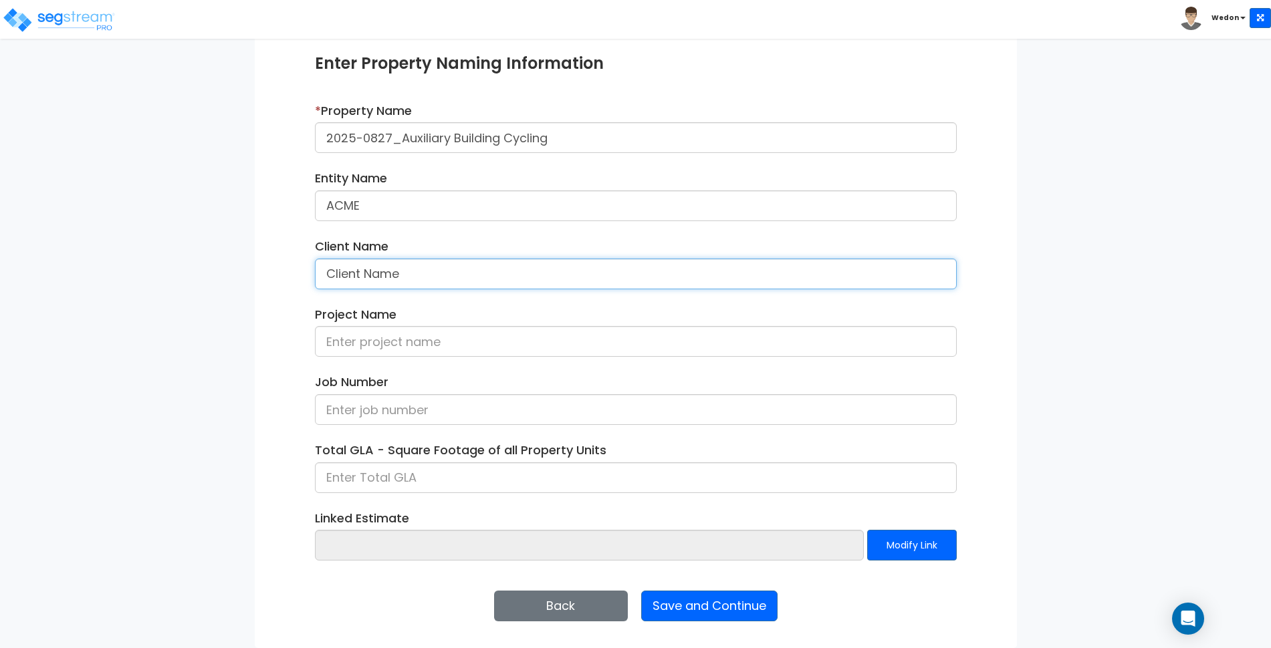
type input "Client Name"
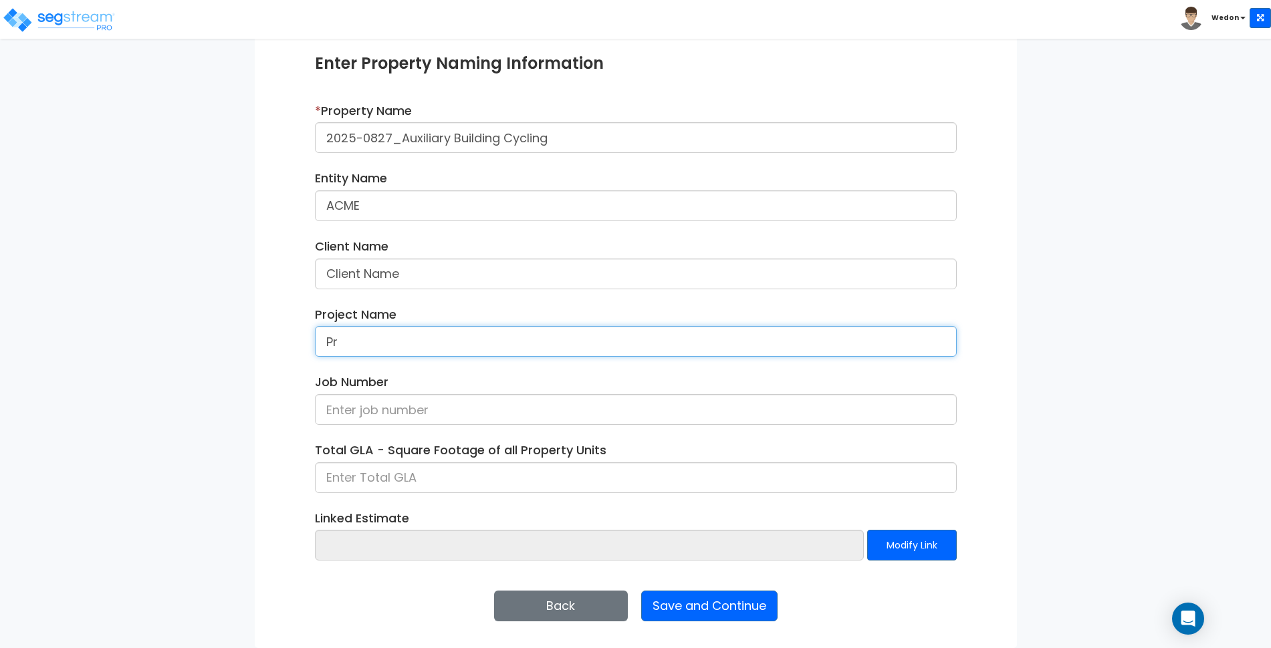
type input "P"
type input "Aux Bldg Cycling - 2025-0827"
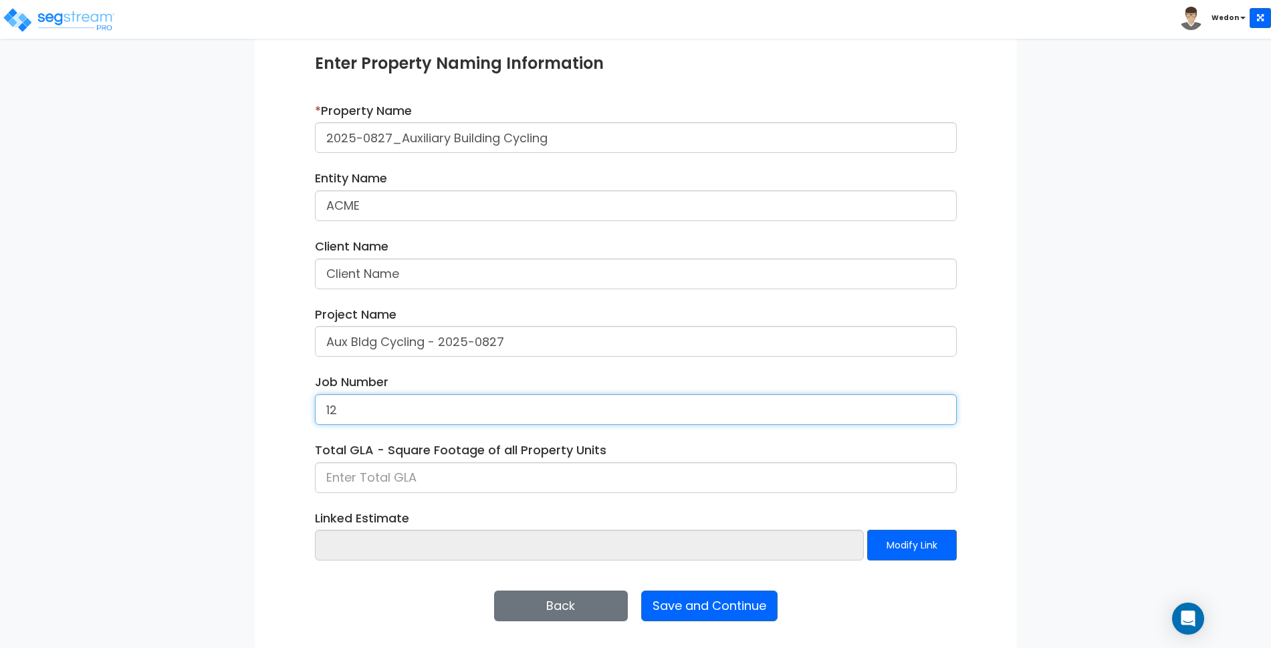
type input "12"
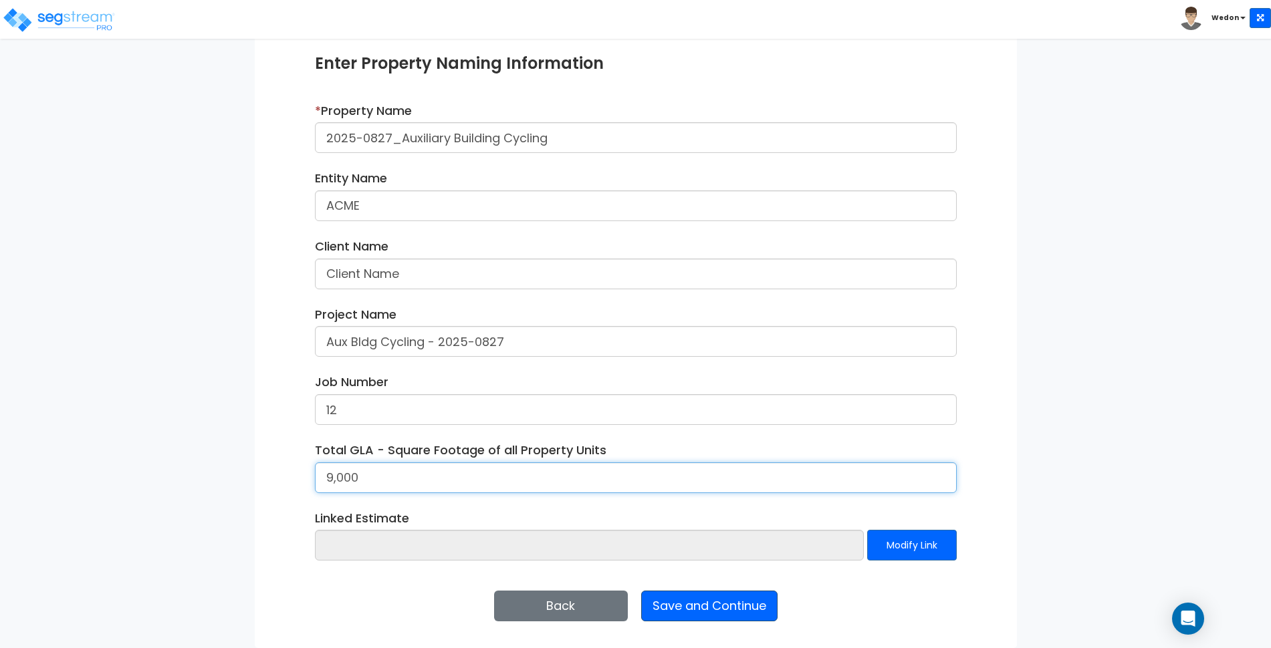
type input "9,000"
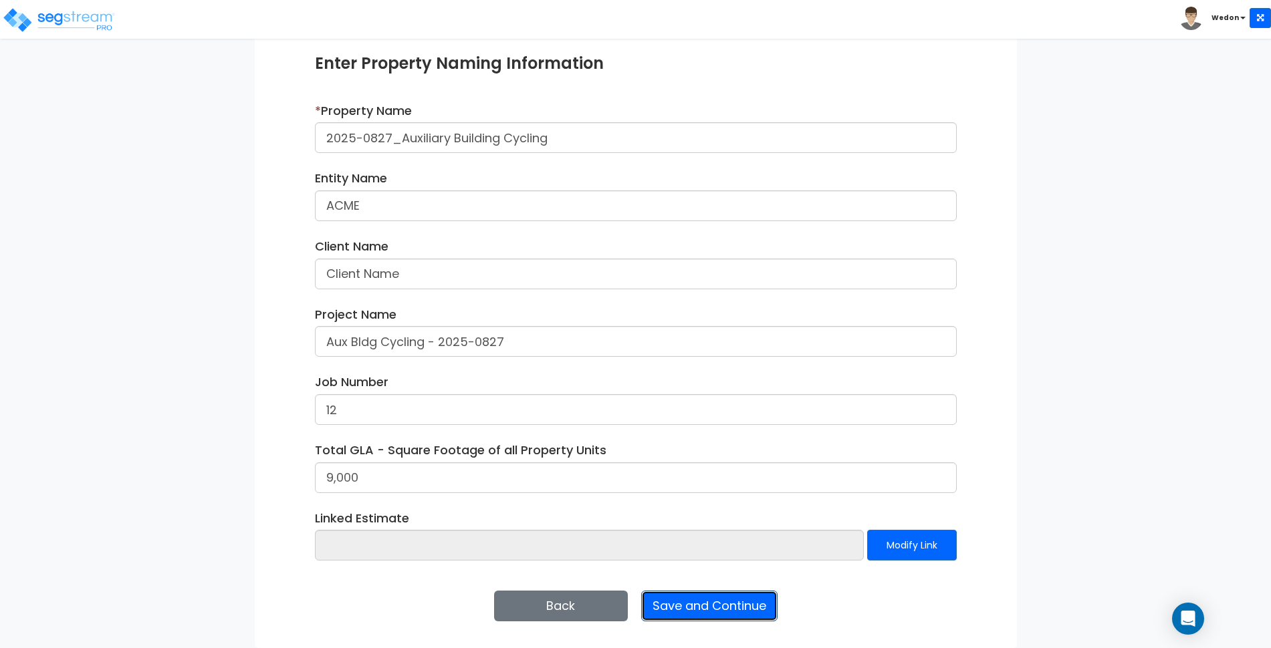
click at [736, 613] on button "Save and Continue" at bounding box center [709, 606] width 136 height 31
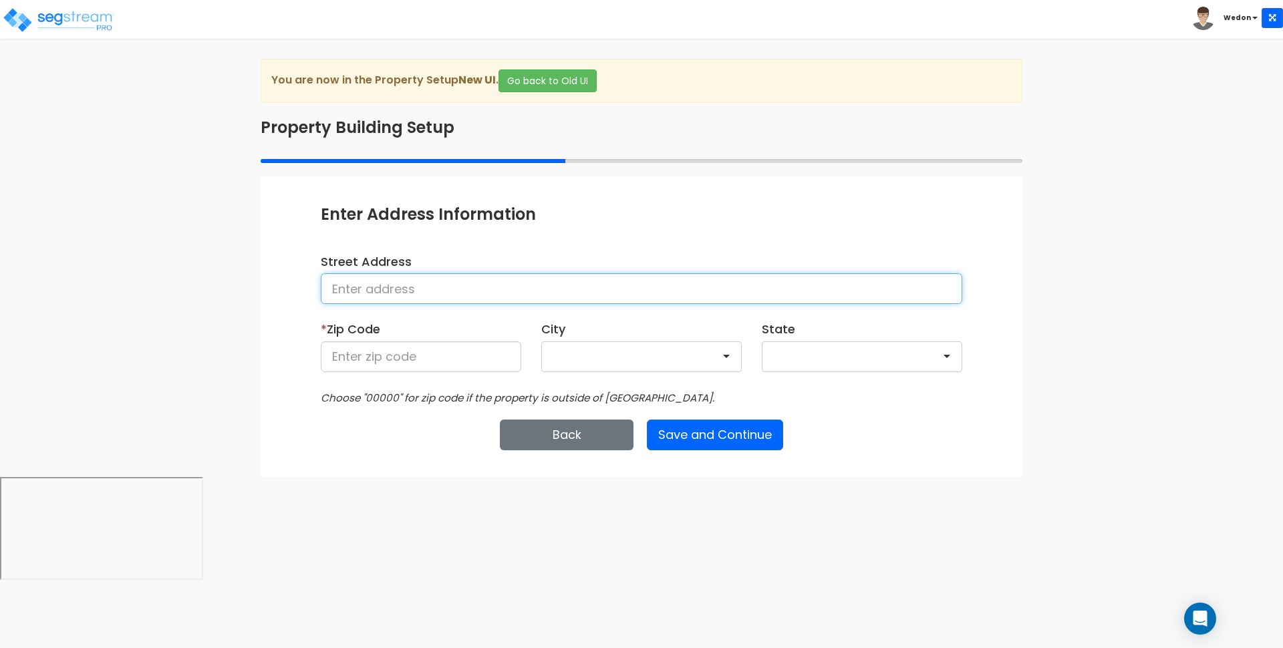
click at [414, 300] on input at bounding box center [642, 288] width 642 height 31
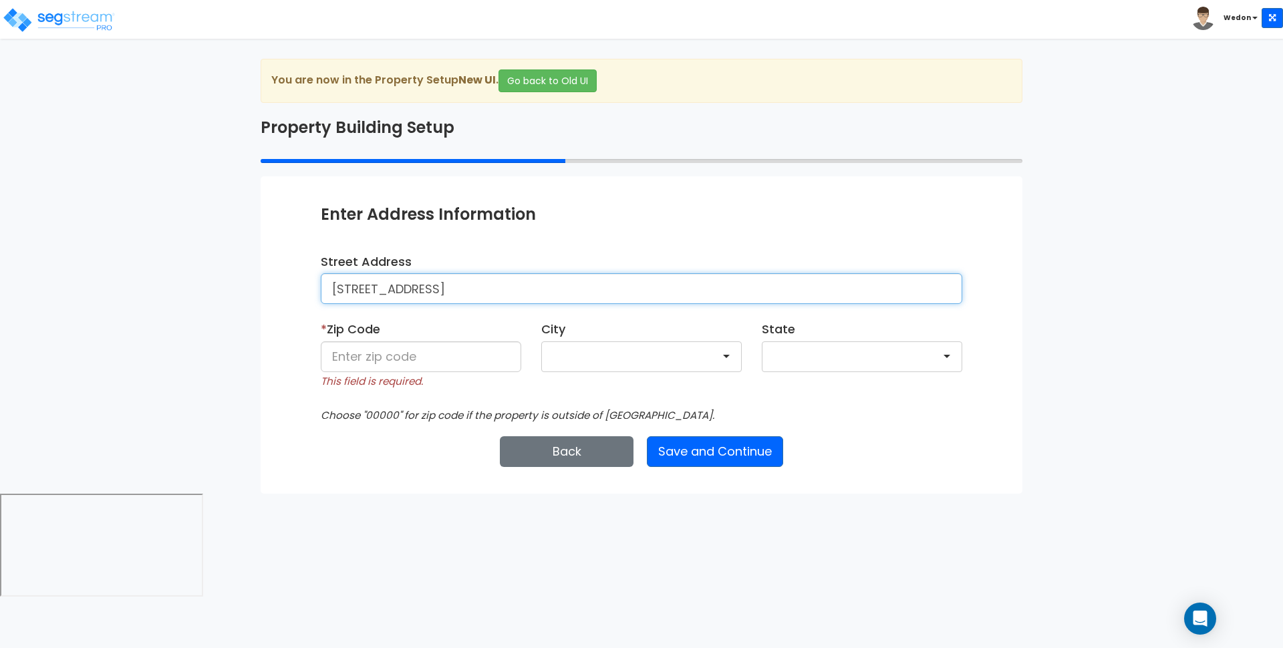
type input "[STREET_ADDRESS]"
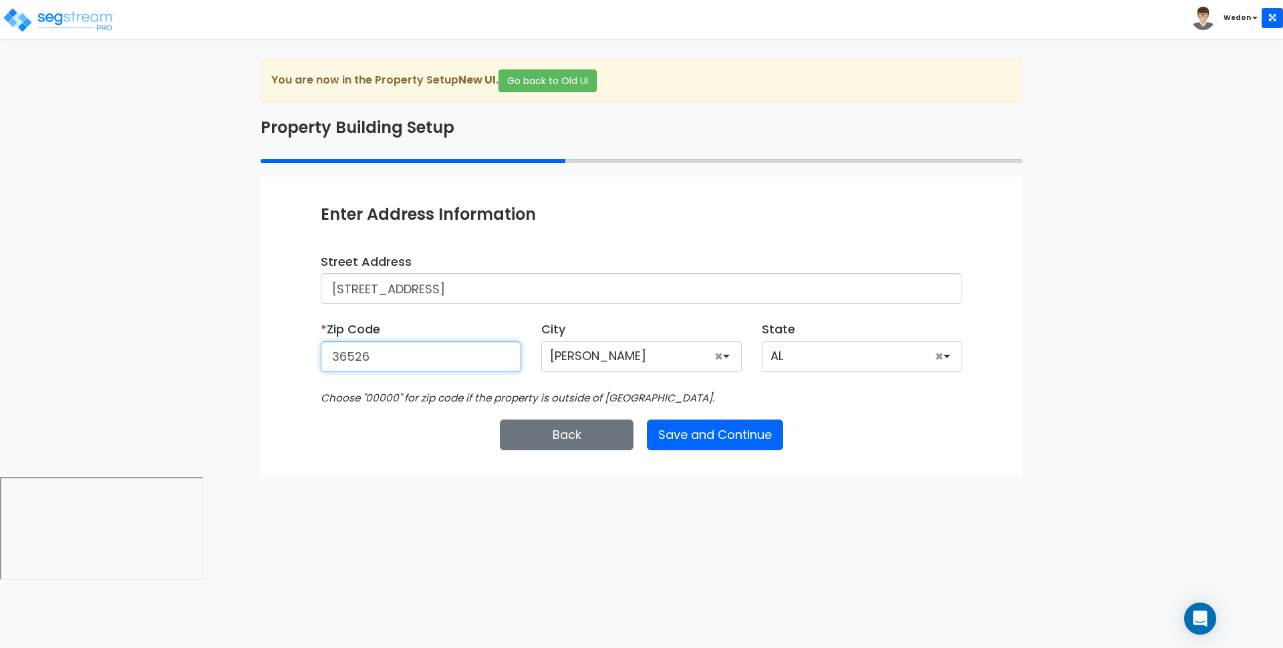
type input "36526"
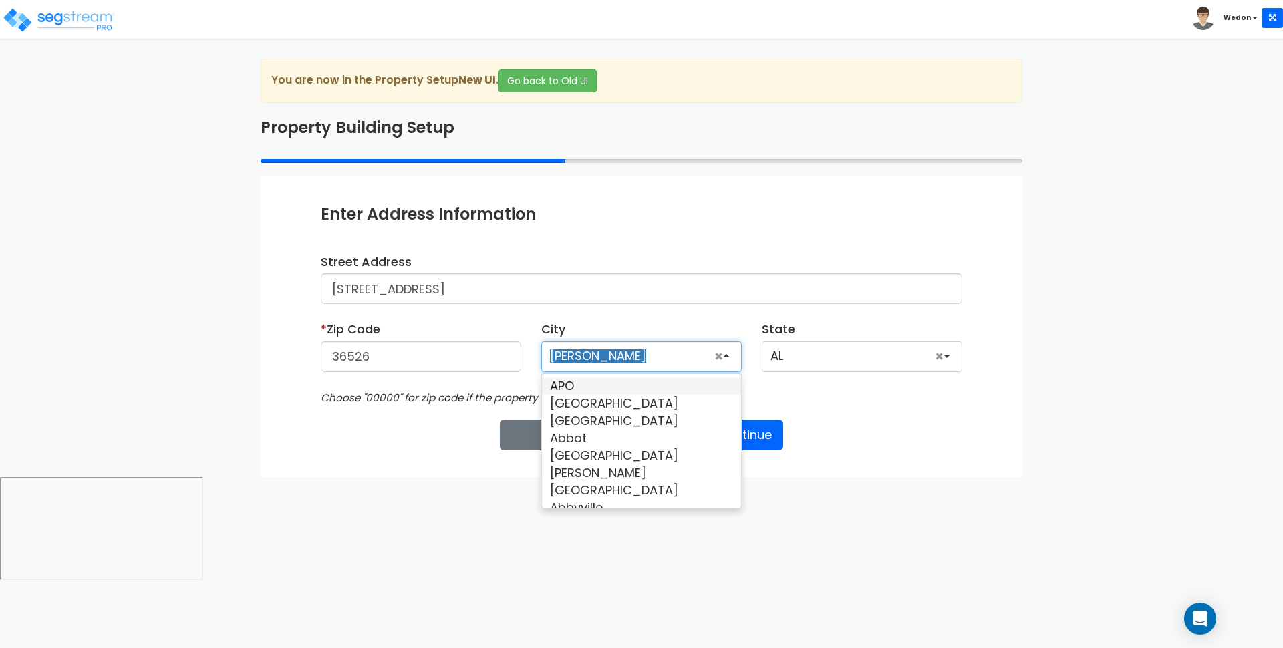
click at [917, 495] on html "Toggle navigation [GEOGRAPHIC_DATA] x" at bounding box center [641, 292] width 1283 height 584
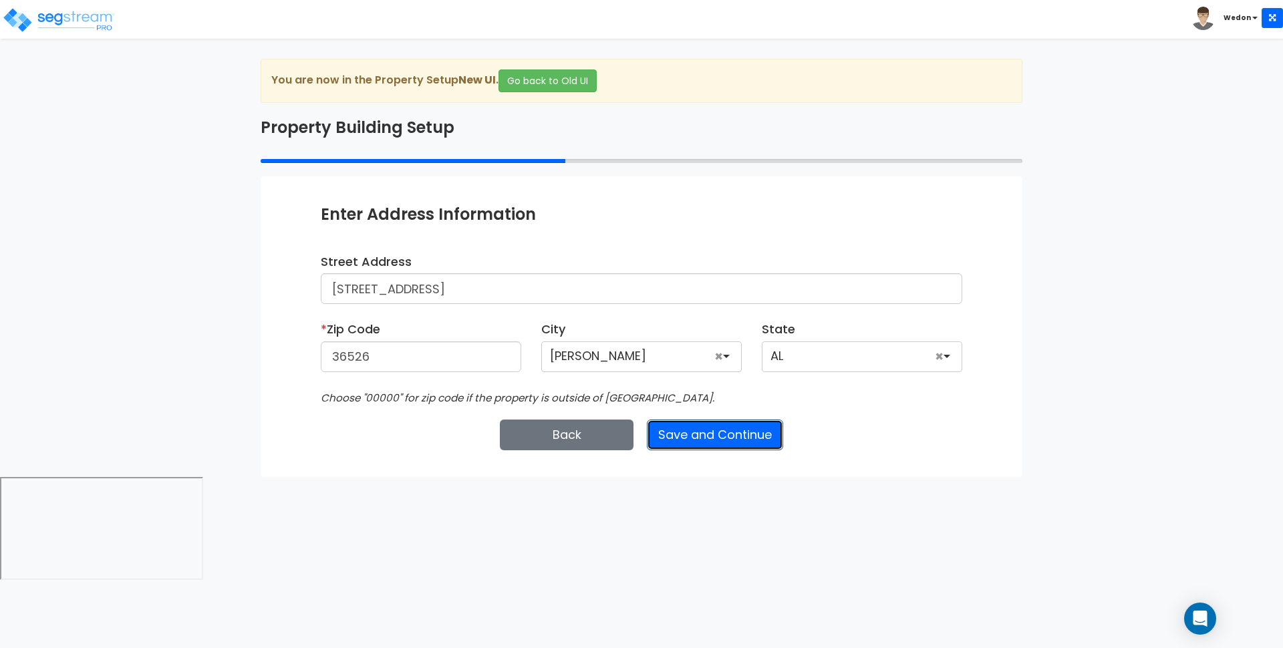
click at [727, 429] on button "Save and Continue" at bounding box center [715, 435] width 136 height 31
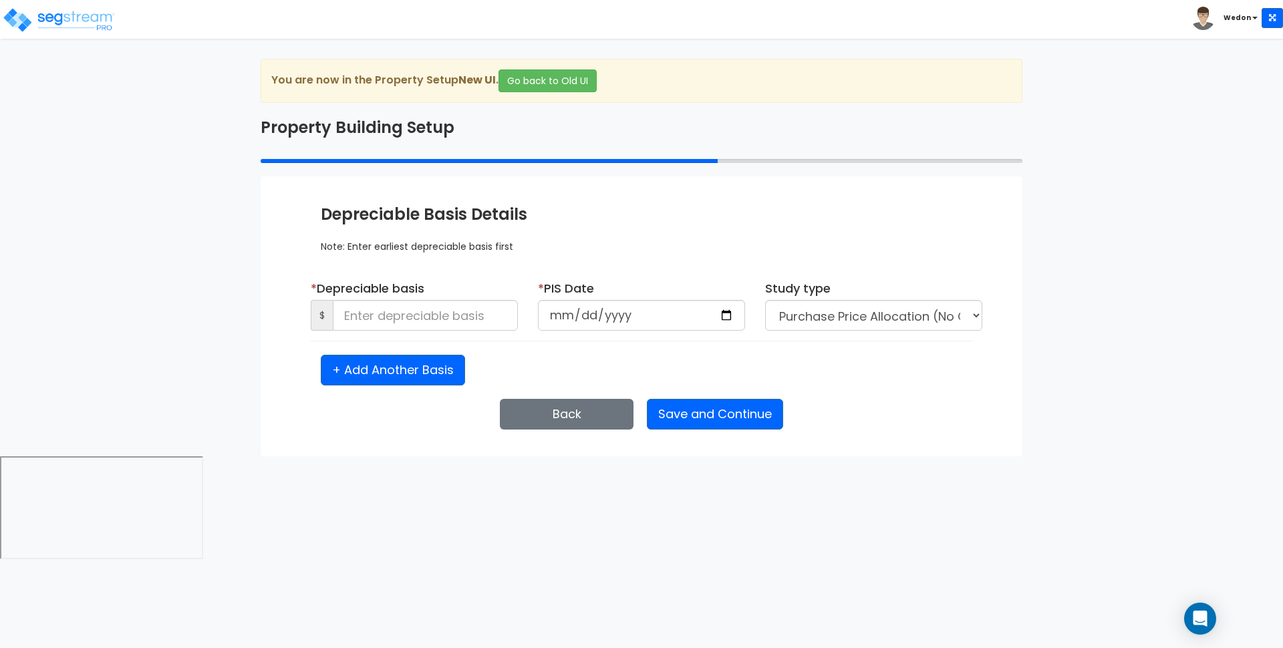
click at [208, 375] on div "We are Building your Property. So please grab a coffee and let us do the heavy …" at bounding box center [641, 258] width 1283 height 398
click at [855, 374] on div "+ Add Another Basis" at bounding box center [642, 370] width 662 height 31
click at [723, 315] on input "date" at bounding box center [641, 315] width 207 height 31
type input "[DATE]"
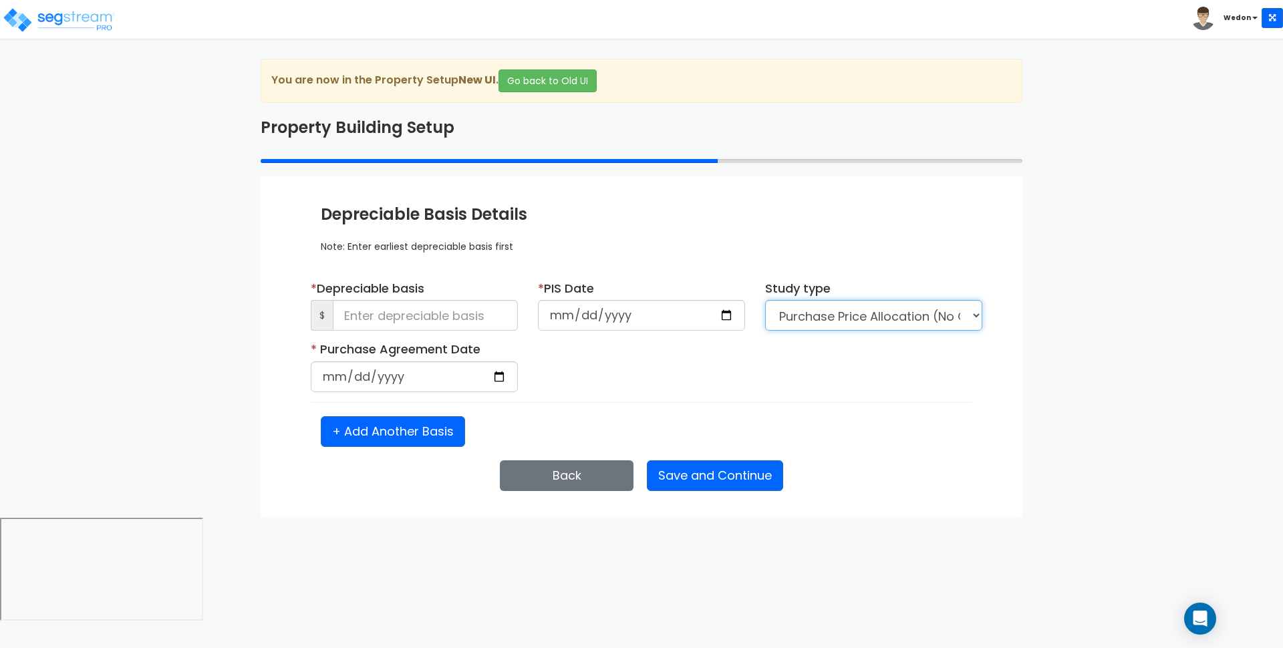
click at [964, 322] on select "Purchase Price Allocation (No Given Costs) New Construction / Reno / TI's (Give…" at bounding box center [873, 315] width 217 height 31
click at [765, 300] on select "Purchase Price Allocation (No Given Costs) New Construction / Reno / TI's (Give…" at bounding box center [873, 315] width 217 height 31
click at [497, 375] on input "date" at bounding box center [414, 377] width 207 height 31
type input "[DATE]"
click at [416, 314] on input at bounding box center [425, 315] width 185 height 31
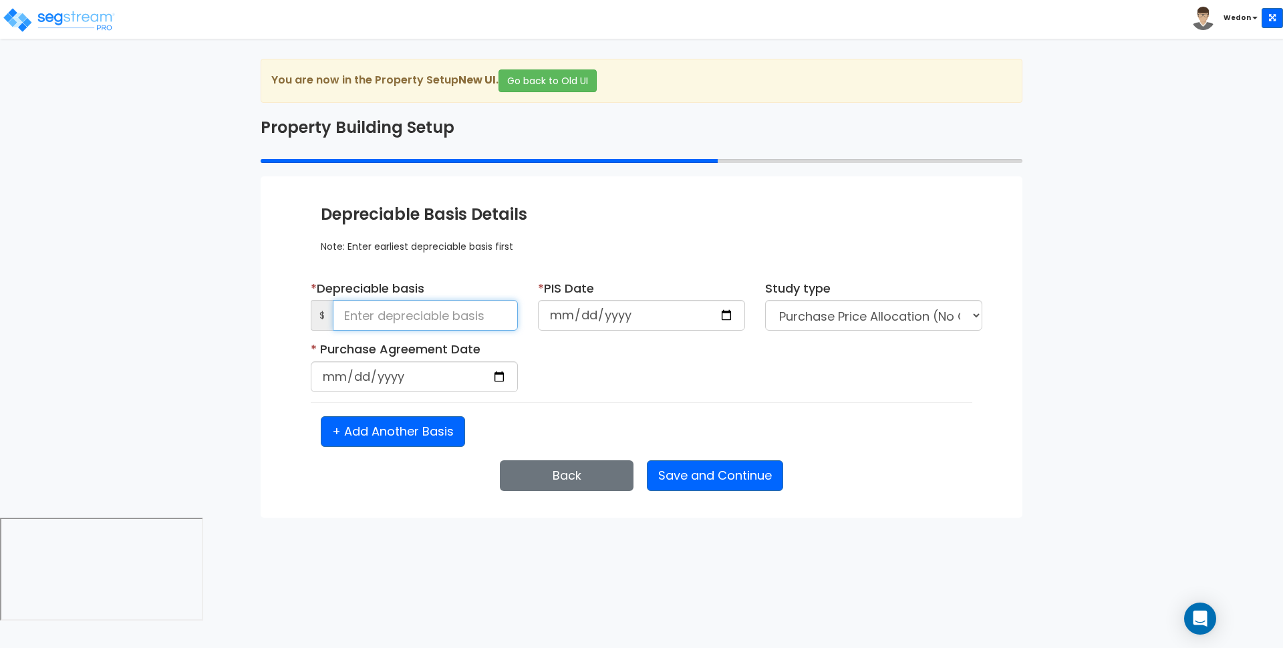
click at [451, 310] on input at bounding box center [425, 315] width 185 height 31
click at [467, 318] on input "500,000" at bounding box center [425, 315] width 185 height 31
type input "500,000"
click at [624, 379] on div "* Purchase Agreement Date [DATE] Is it a renovation on an existing building?" at bounding box center [642, 372] width 682 height 62
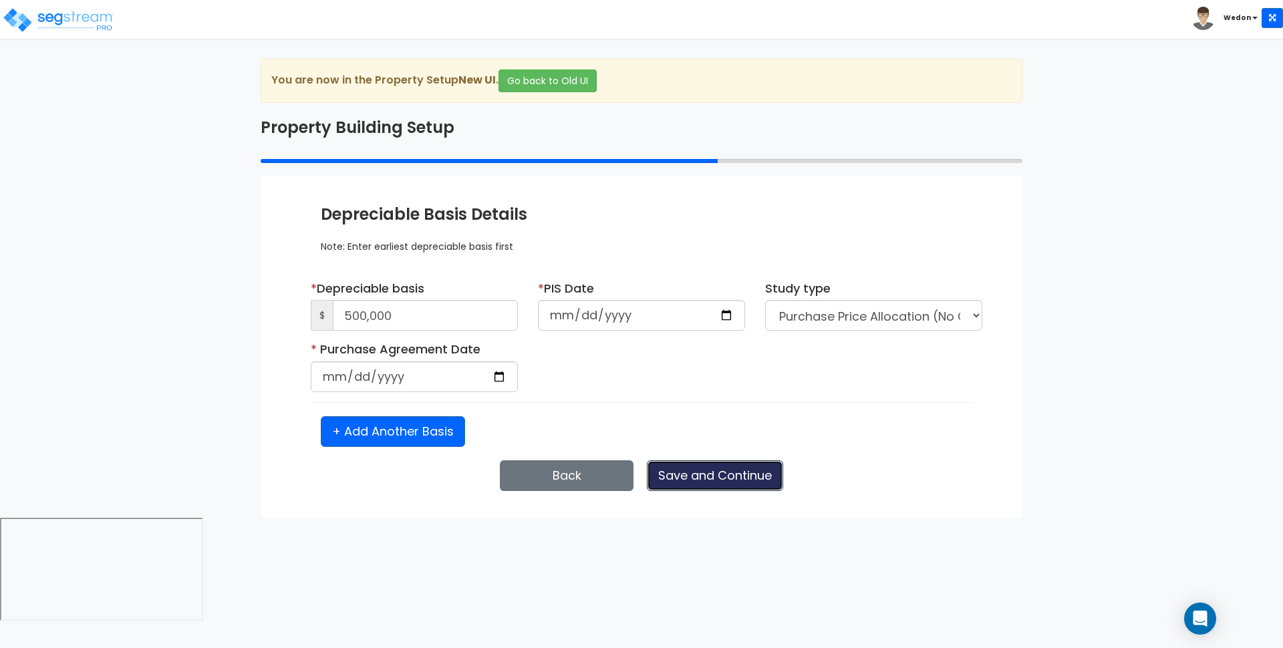
click at [724, 478] on button "Save and Continue" at bounding box center [715, 476] width 136 height 31
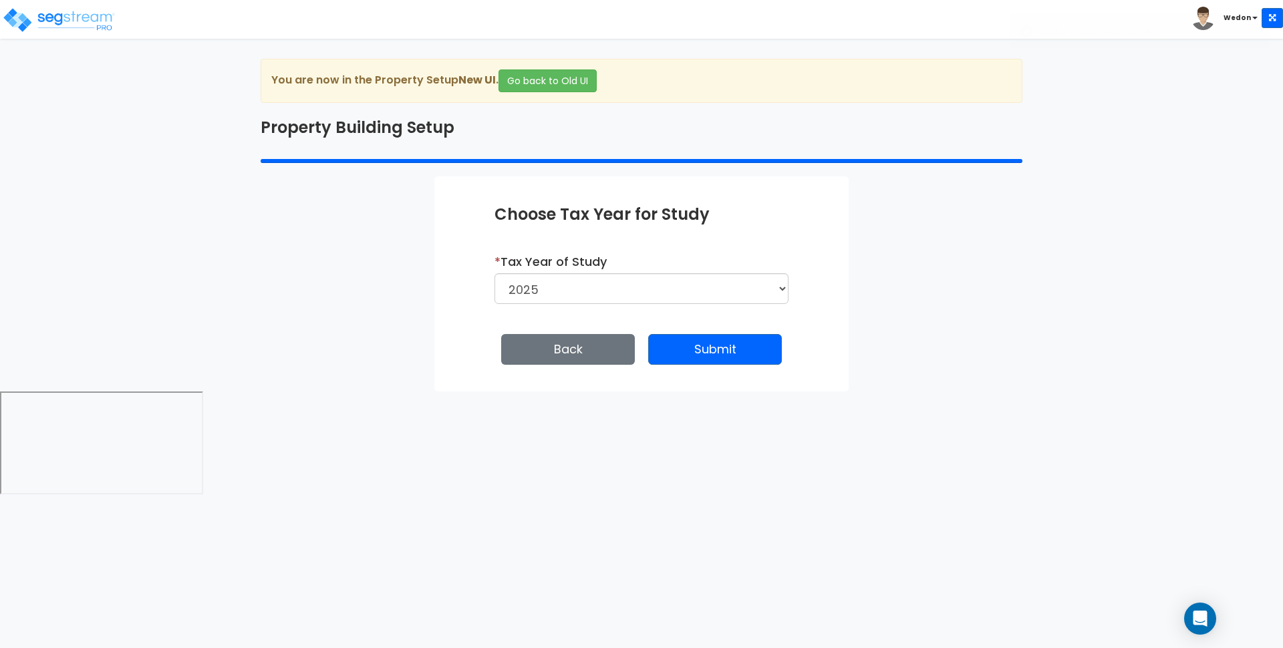
click at [848, 421] on html "Toggle navigation [GEOGRAPHIC_DATA] x" at bounding box center [641, 249] width 1283 height 498
click at [707, 352] on button "Submit" at bounding box center [715, 349] width 134 height 31
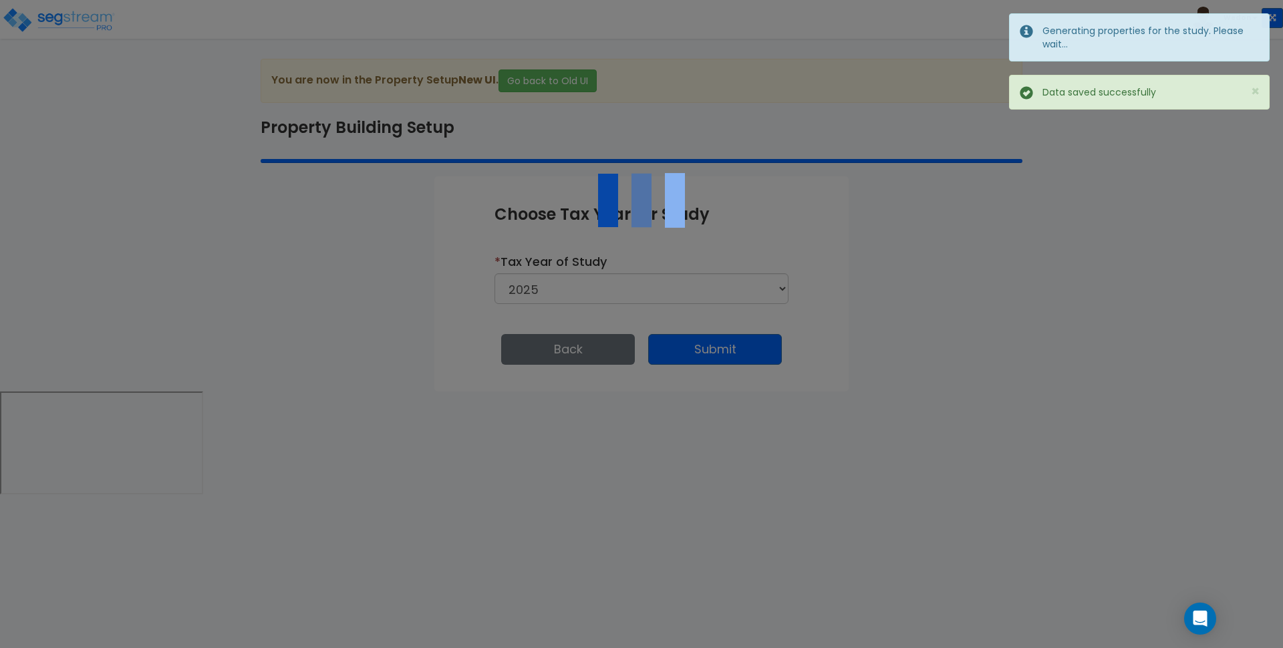
click at [978, 319] on div at bounding box center [641, 324] width 1283 height 648
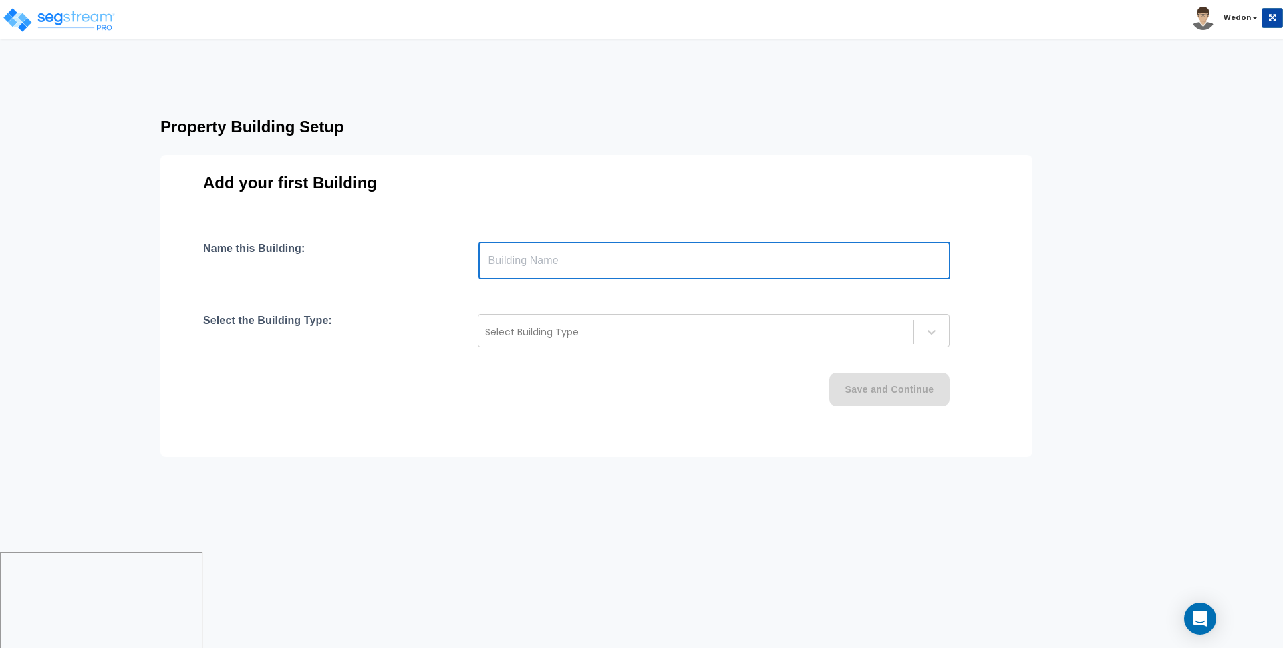
click at [610, 262] on input "text" at bounding box center [715, 260] width 472 height 37
type input "A"
type input "Building"
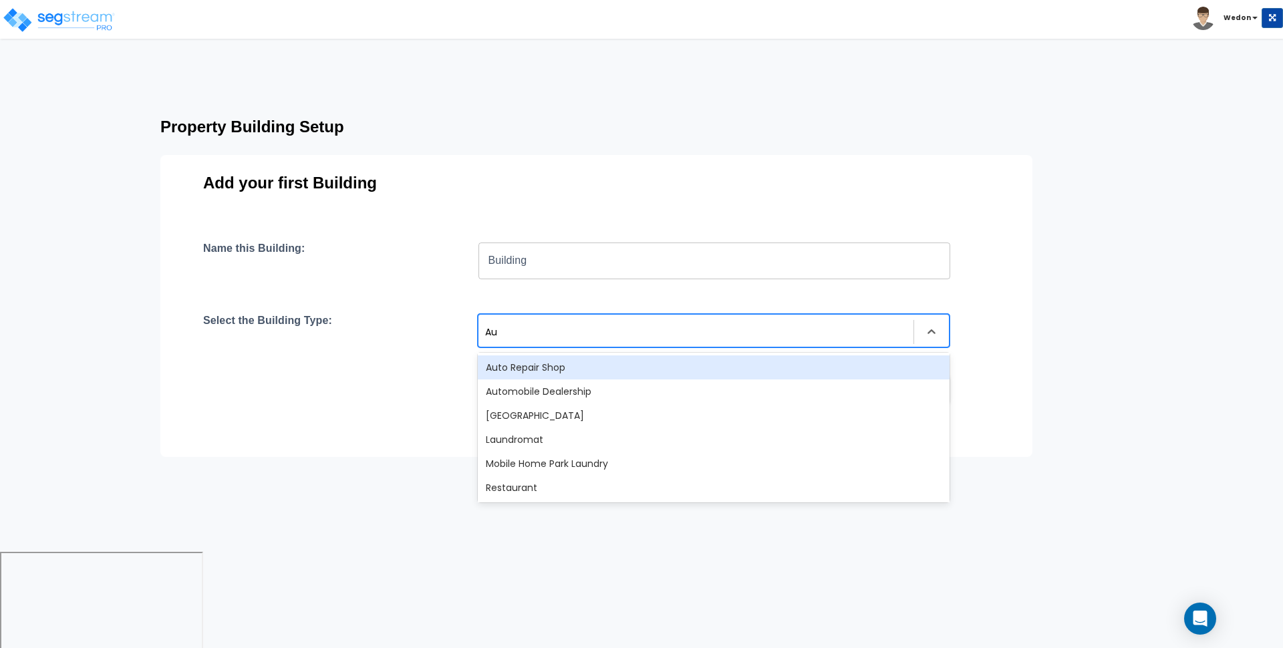
type input "Aux"
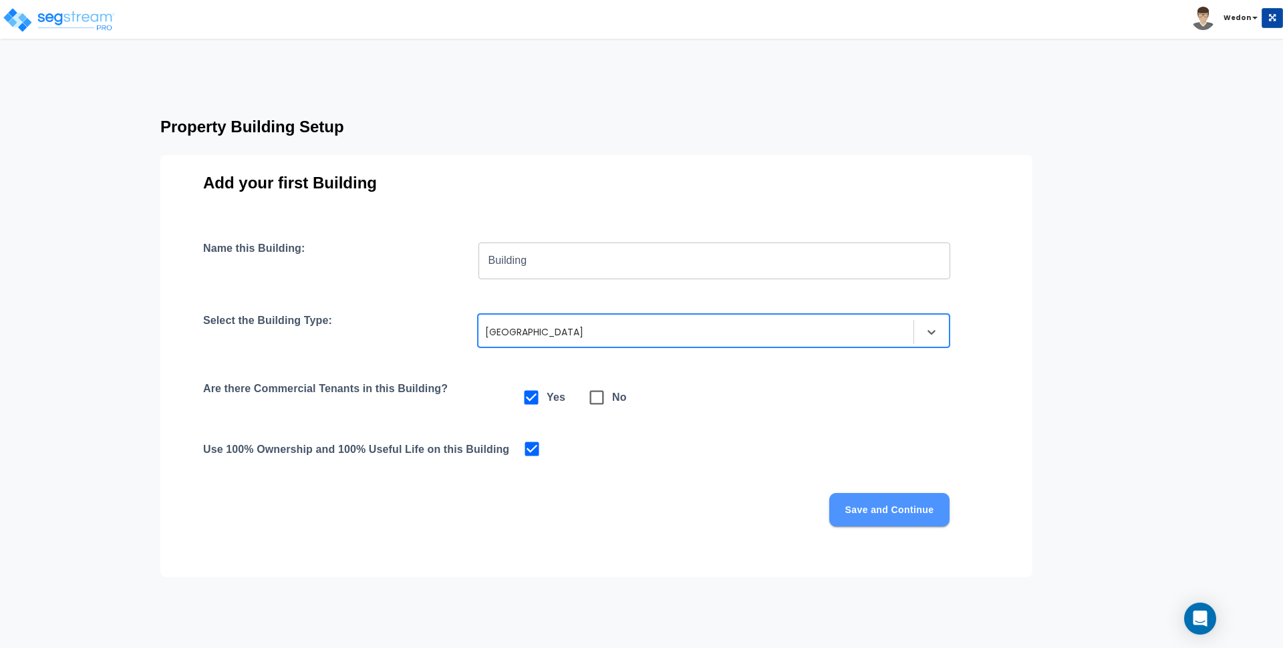
click at [894, 511] on button "Save and Continue" at bounding box center [890, 509] width 120 height 33
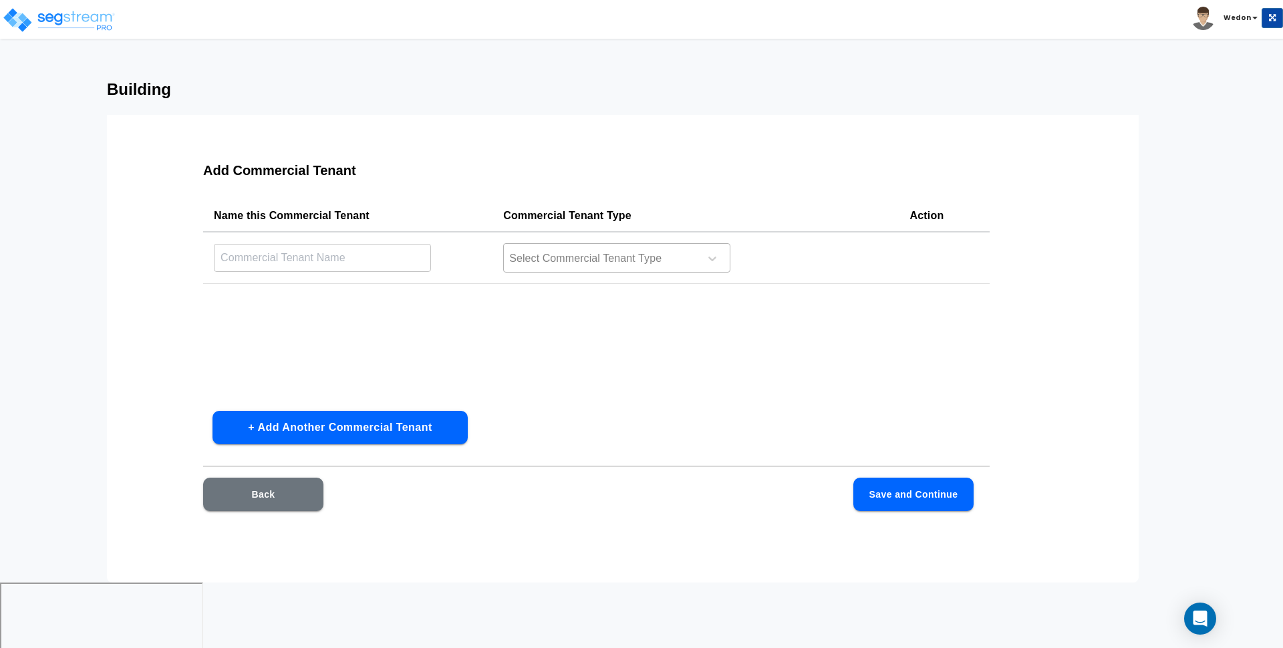
click at [557, 254] on div at bounding box center [599, 259] width 183 height 18
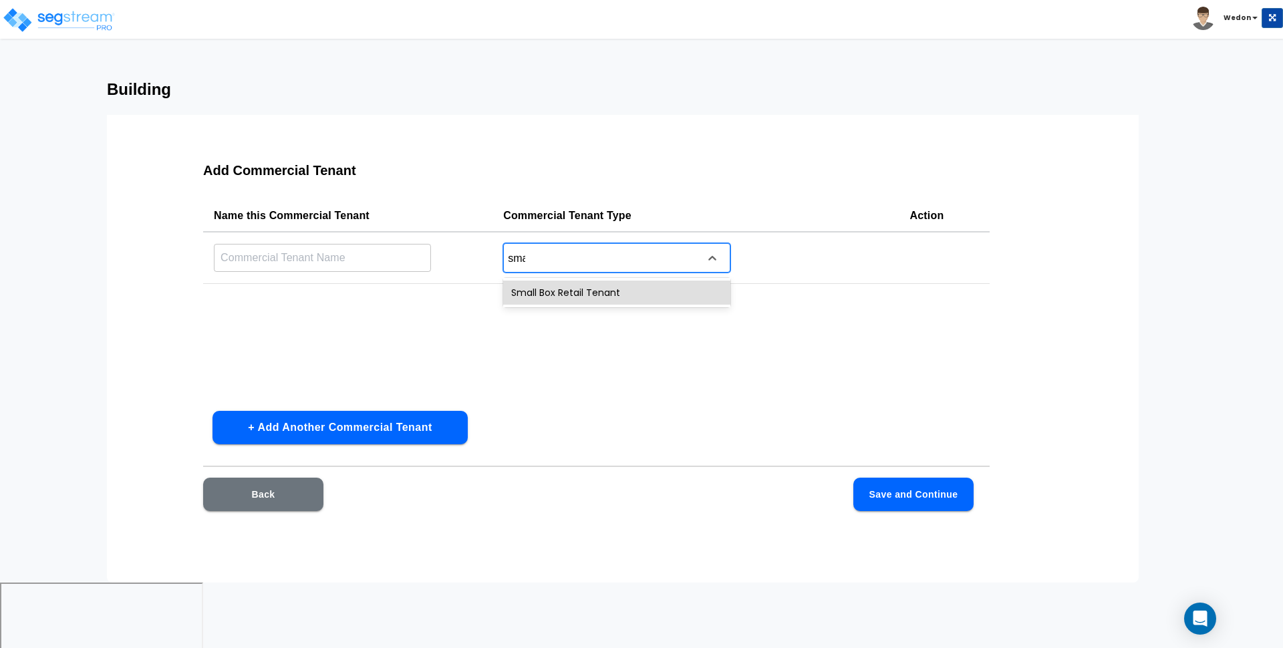
type input "smal"
click at [630, 289] on div "Small Box Retail Tenant" at bounding box center [616, 293] width 227 height 24
click at [452, 270] on td "​" at bounding box center [347, 258] width 289 height 52
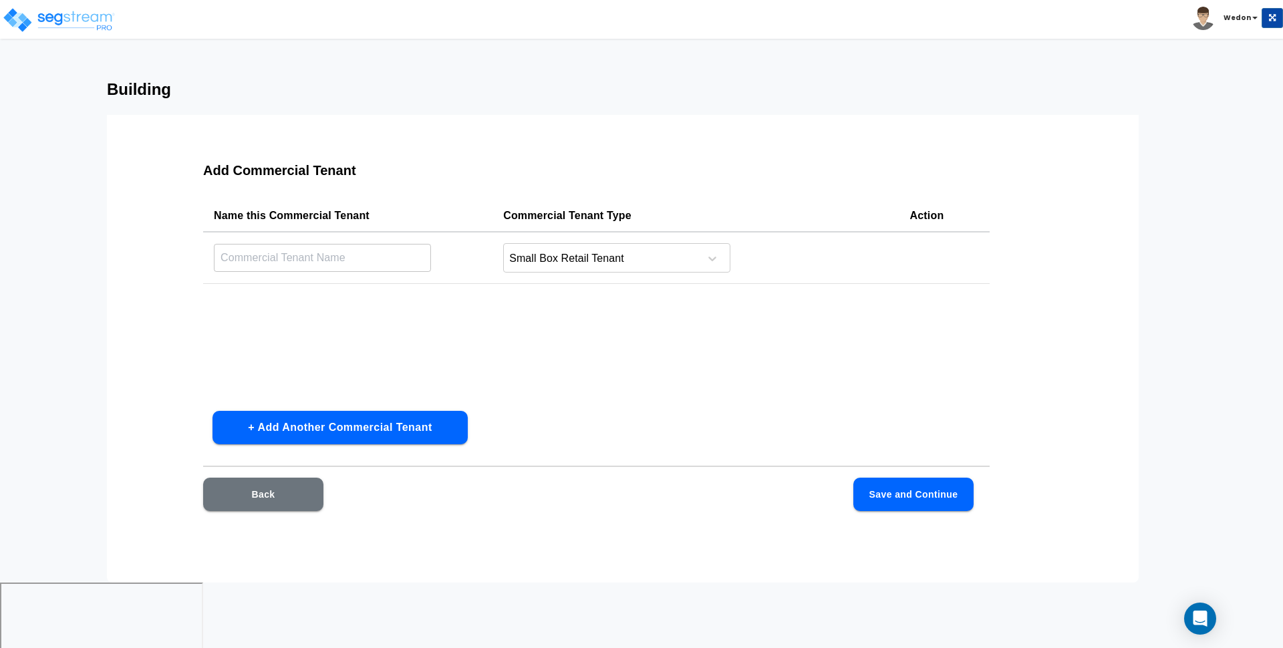
click at [406, 263] on input "text" at bounding box center [322, 257] width 217 height 29
type input "Small Box Retail Tenant"
drag, startPoint x: 910, startPoint y: 515, endPoint x: 911, endPoint y: 506, distance: 9.5
click at [909, 515] on div "Back Save and Continue" at bounding box center [596, 515] width 787 height 74
click at [914, 497] on button "Save and Continue" at bounding box center [914, 494] width 120 height 33
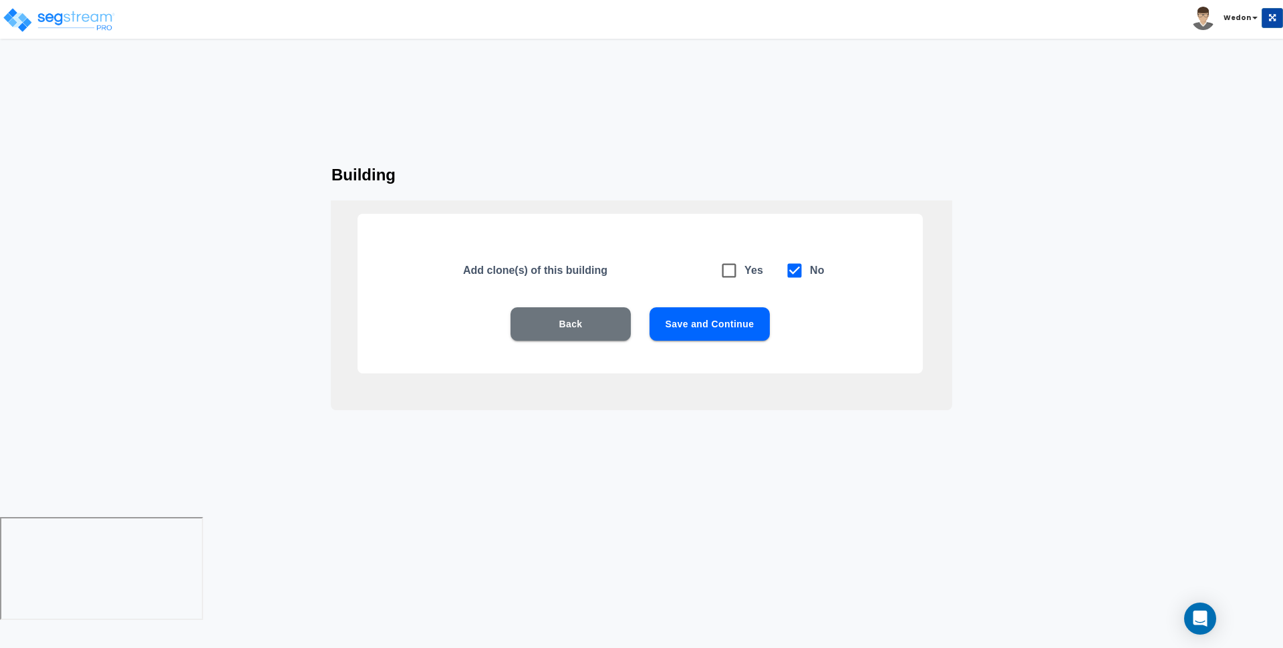
click at [705, 310] on button "Save and Continue" at bounding box center [710, 324] width 120 height 33
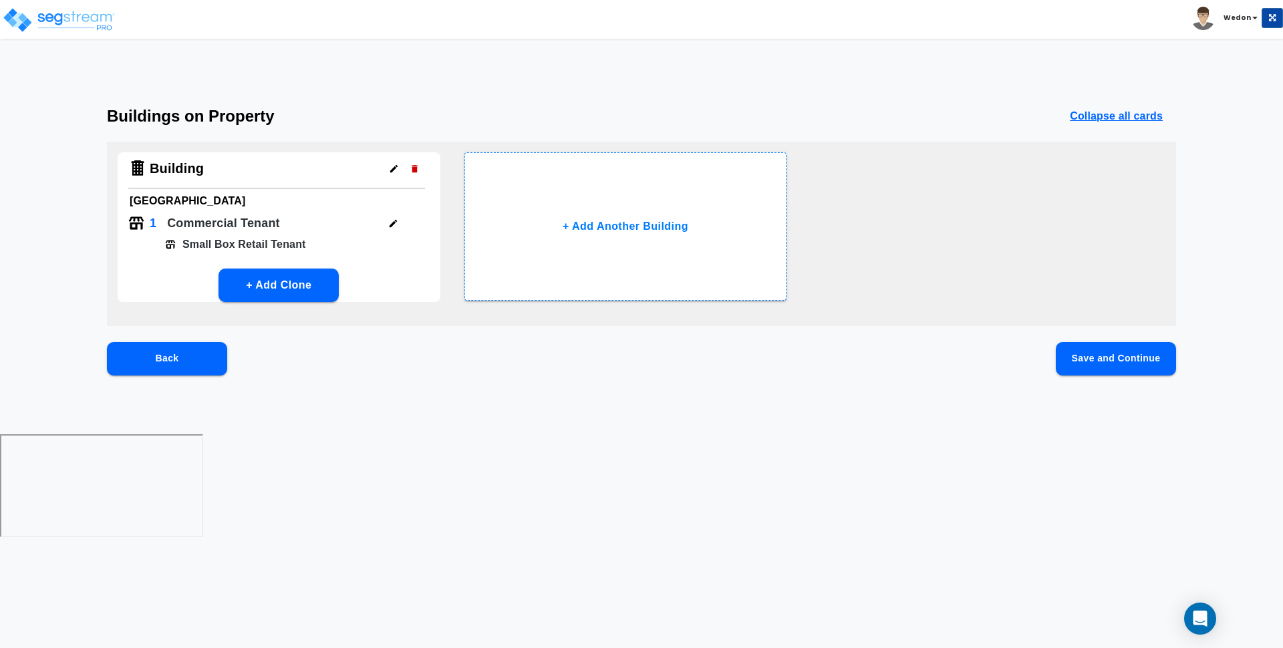
click at [866, 271] on div "Building Auxiliary Building 1 Commercial Tenant Small Box Retail Tenant + Add C…" at bounding box center [642, 234] width 1070 height 185
click at [1124, 378] on div "Back Save and Continue" at bounding box center [642, 380] width 1070 height 76
click at [1123, 364] on button "Save and Continue" at bounding box center [1116, 358] width 120 height 33
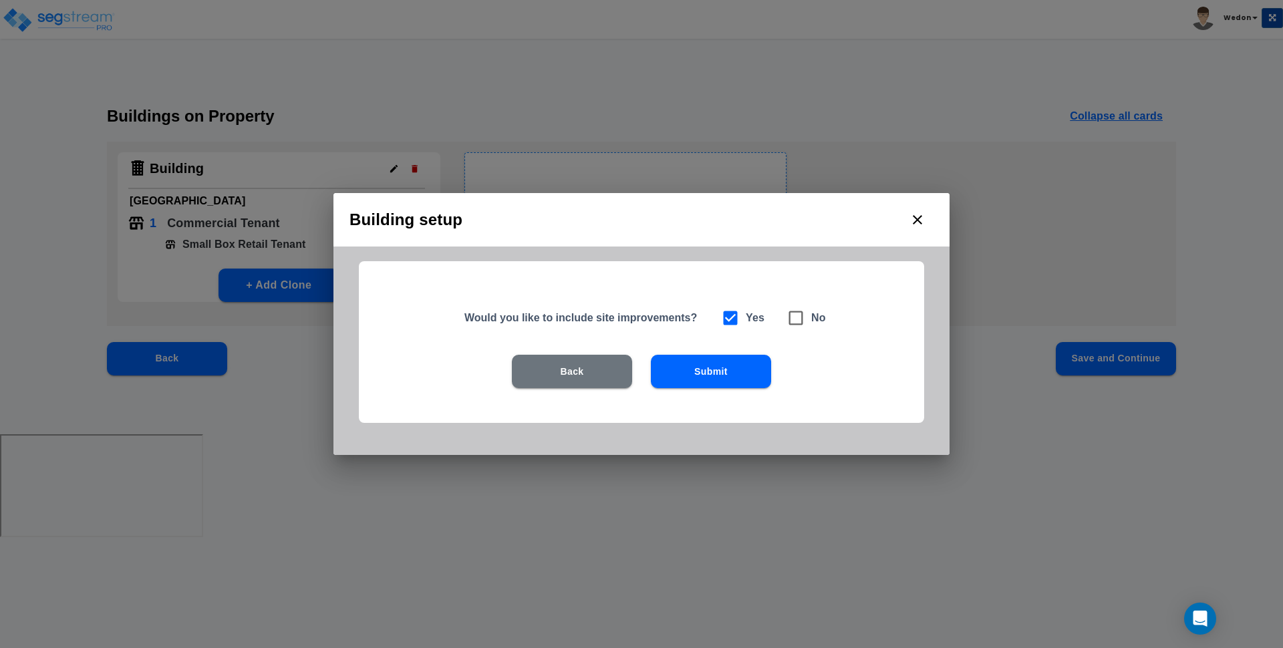
click at [708, 373] on button "Submit" at bounding box center [711, 371] width 120 height 33
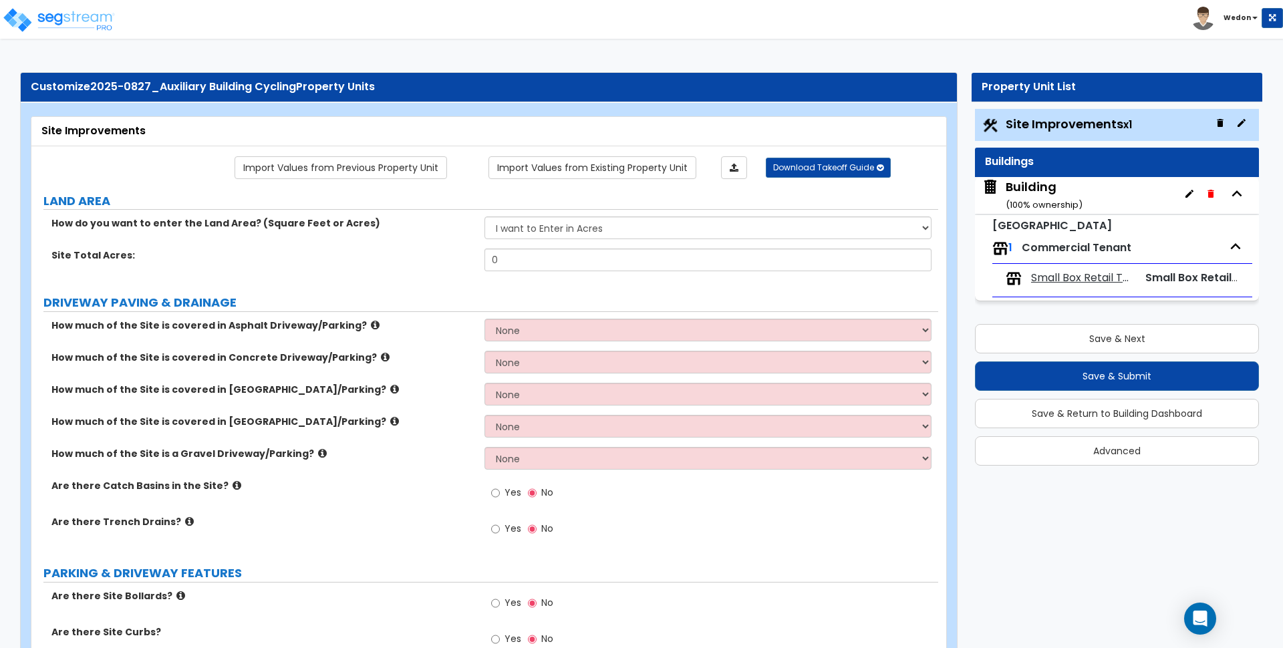
click at [630, 240] on div "How do you want to enter the Land Area? (Square Feet or Acres) I want to Enter …" at bounding box center [484, 233] width 907 height 32
drag, startPoint x: 636, startPoint y: 234, endPoint x: 651, endPoint y: 238, distance: 15.9
click at [636, 234] on select "I want to Enter in [GEOGRAPHIC_DATA] I want to Enter in Square Feet" at bounding box center [708, 228] width 447 height 23
click at [485, 217] on select "I want to Enter in [GEOGRAPHIC_DATA] I want to Enter in Square Feet" at bounding box center [708, 228] width 447 height 23
click at [531, 238] on select "I want to Enter in [GEOGRAPHIC_DATA] I want to Enter in Square Feet" at bounding box center [708, 228] width 447 height 23
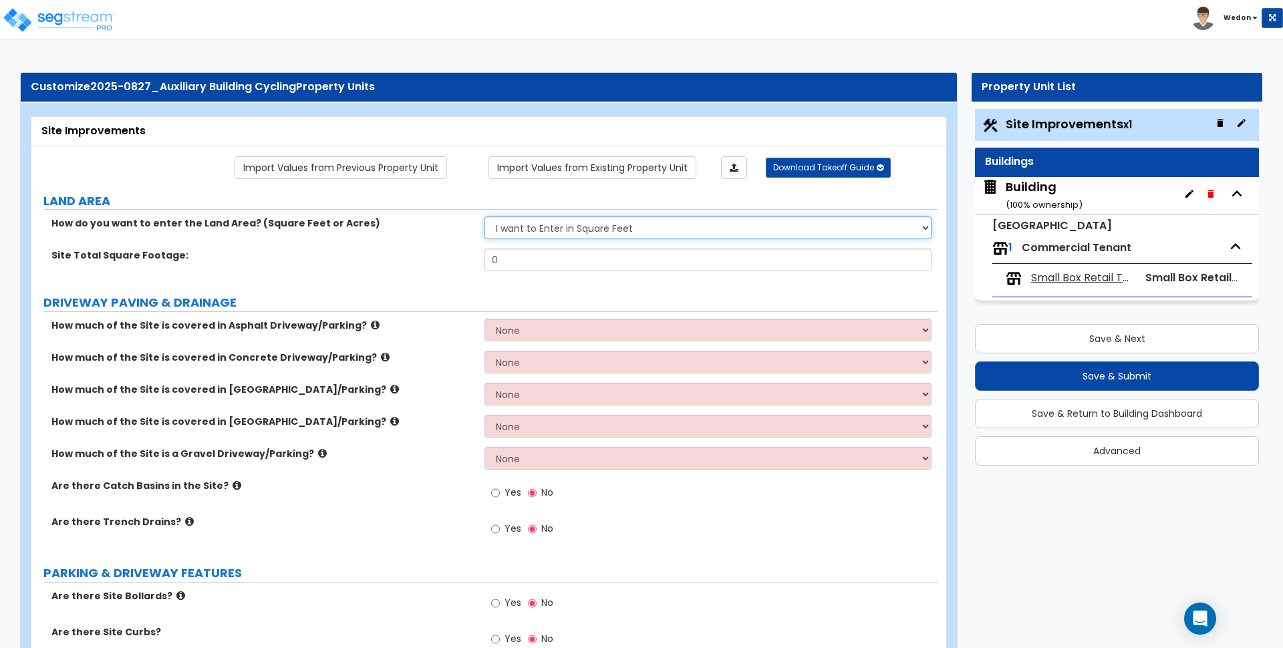
click at [485, 217] on select "I want to Enter in [GEOGRAPHIC_DATA] I want to Enter in Square Feet" at bounding box center [708, 228] width 447 height 23
click at [564, 241] on div "How do you want to enter the Land Area? (Square Feet or Acres) I want to Enter …" at bounding box center [484, 233] width 907 height 32
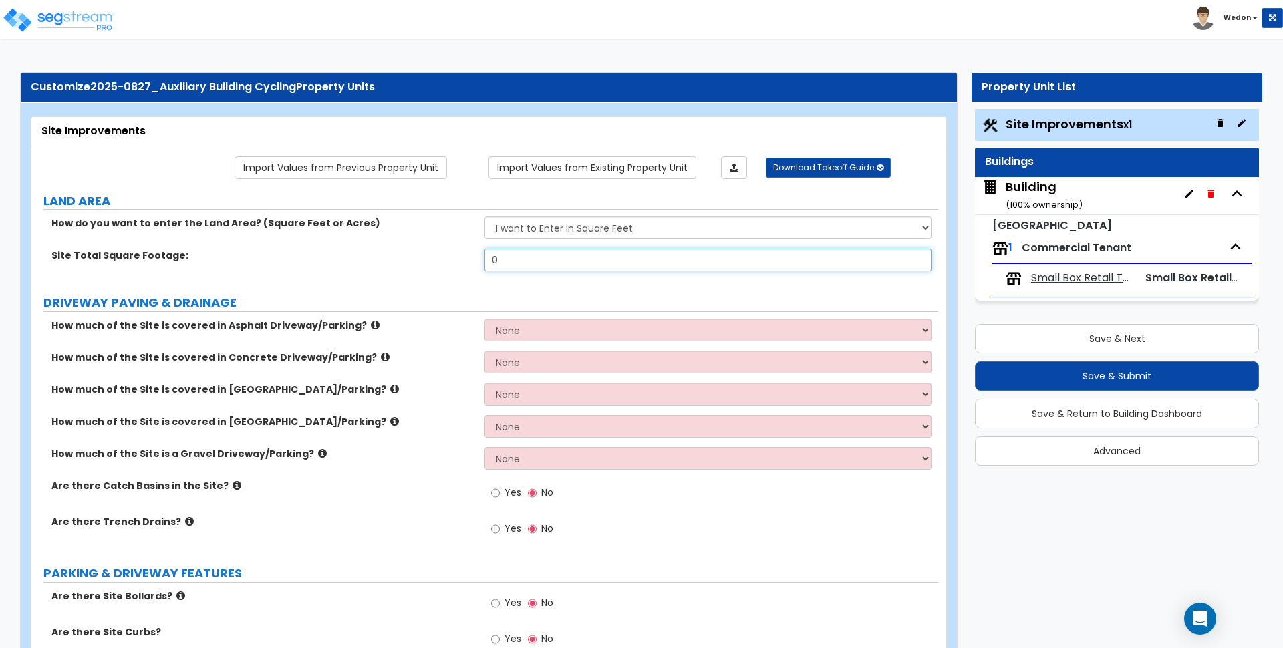
click at [564, 264] on input "0" at bounding box center [708, 260] width 447 height 23
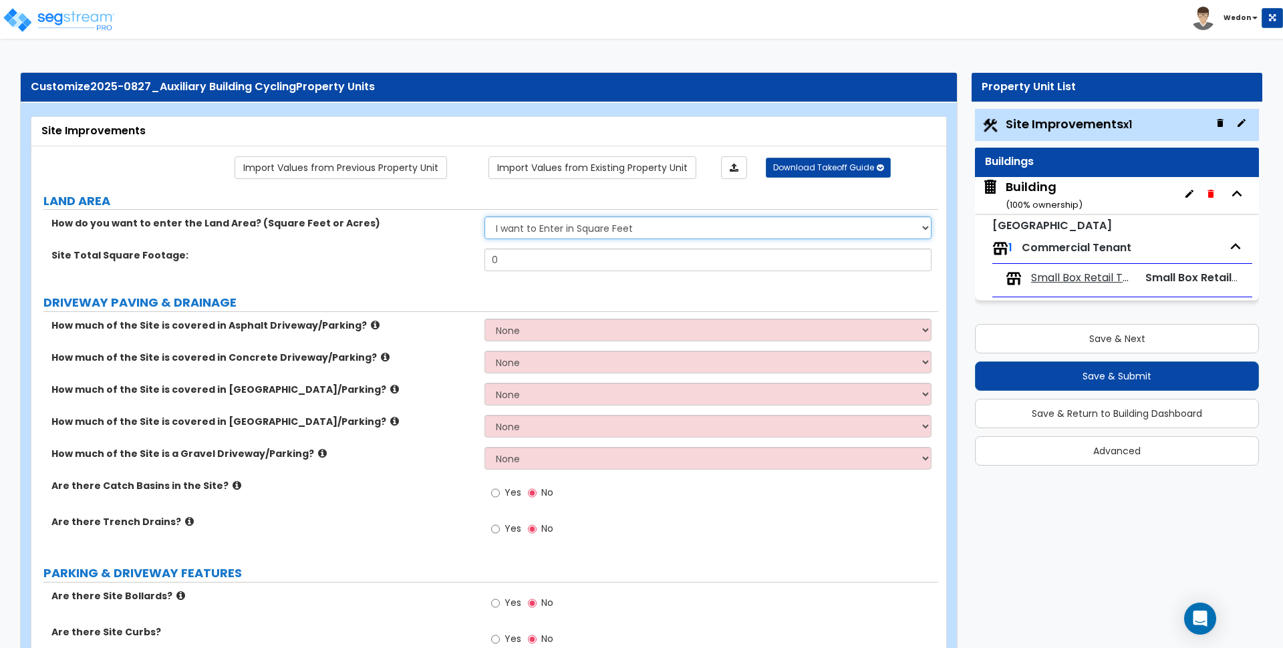
click at [582, 237] on select "I want to Enter in [GEOGRAPHIC_DATA] I want to Enter in Square Feet" at bounding box center [708, 228] width 447 height 23
click at [485, 217] on select "I want to Enter in [GEOGRAPHIC_DATA] I want to Enter in Square Feet" at bounding box center [708, 228] width 447 height 23
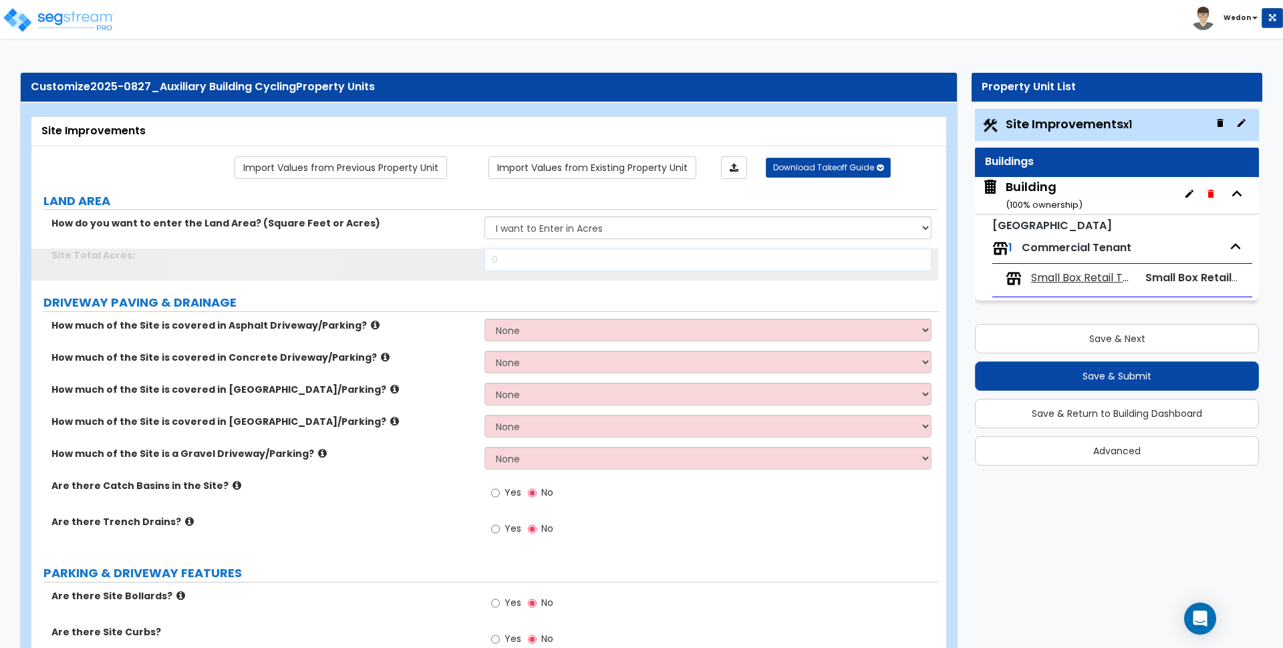
click at [533, 256] on input "0" at bounding box center [708, 260] width 447 height 23
click at [601, 227] on select "I want to Enter in [GEOGRAPHIC_DATA] I want to Enter in Square Feet" at bounding box center [708, 228] width 447 height 23
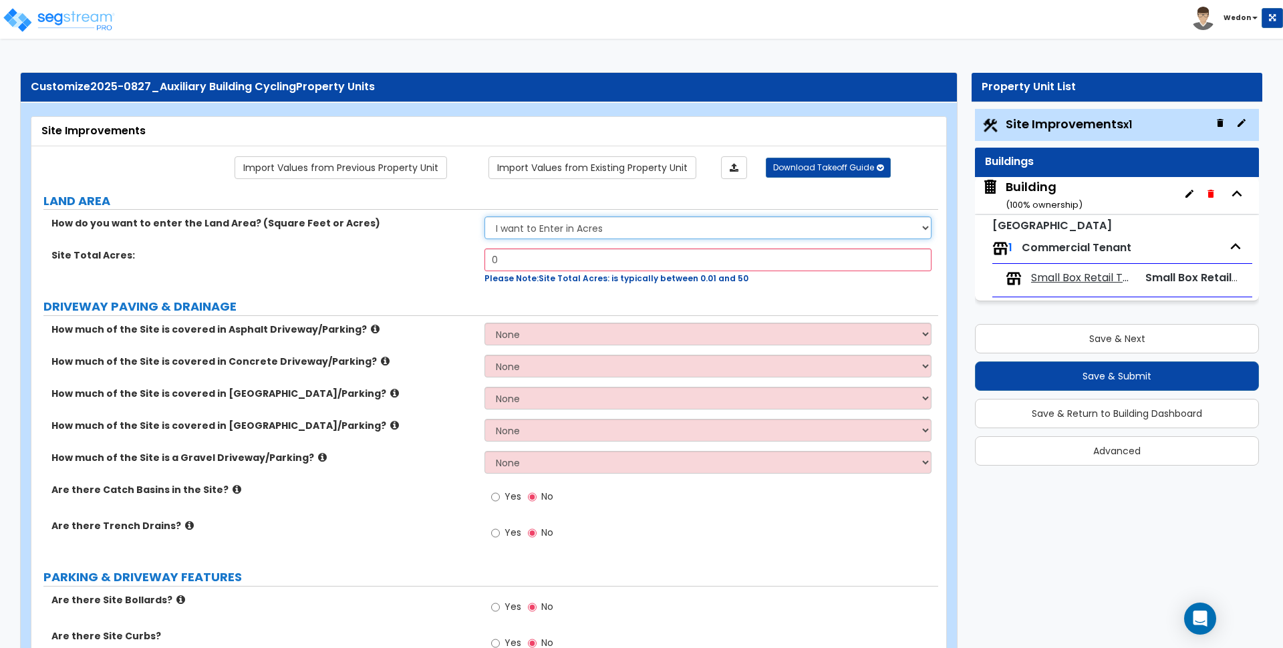
select select "2"
click at [485, 217] on select "I want to Enter in [GEOGRAPHIC_DATA] I want to Enter in Square Feet" at bounding box center [708, 228] width 447 height 23
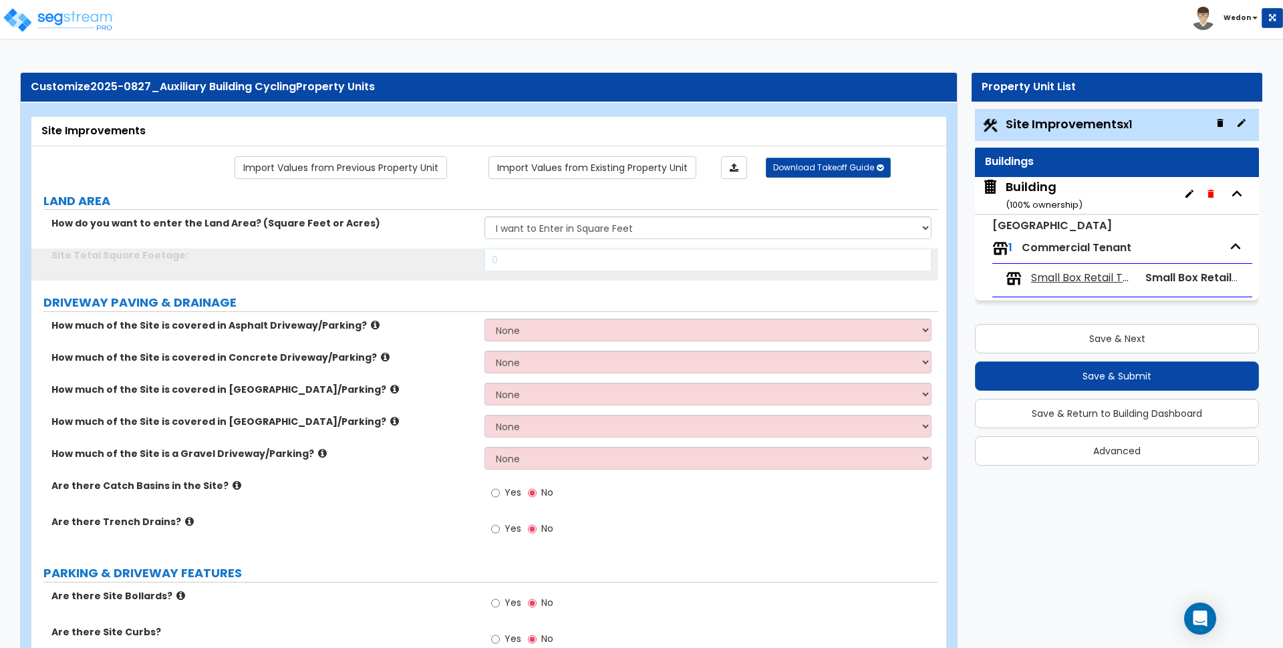
click at [585, 262] on input "0" at bounding box center [708, 260] width 447 height 23
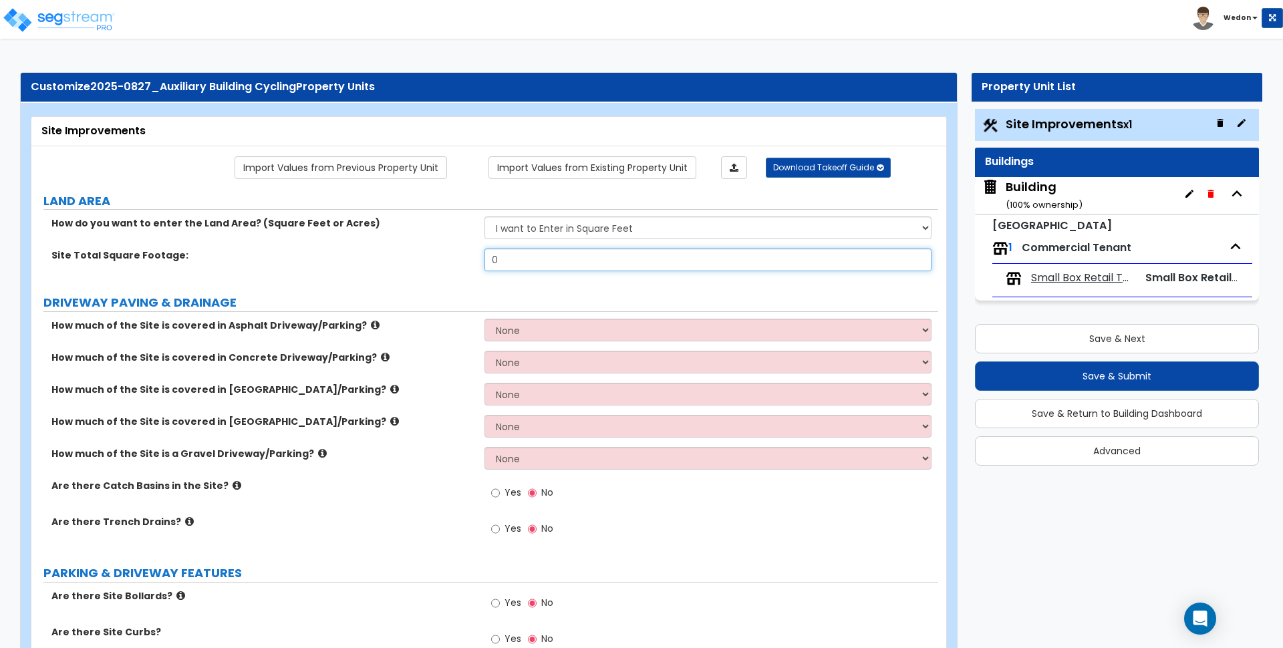
type input "1"
type input "90,000"
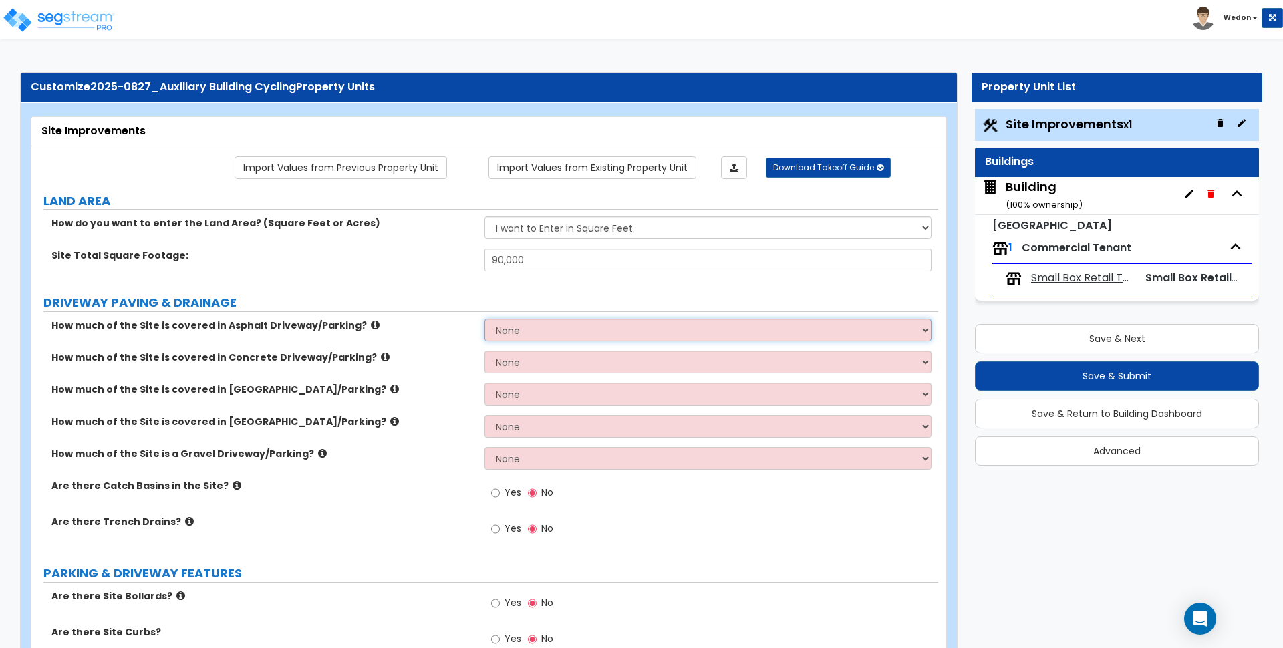
click at [586, 320] on select "None I want to Enter an Approximate Percentage I want to Enter the Square Foota…" at bounding box center [708, 330] width 447 height 23
select select "2"
click at [485, 319] on select "None I want to Enter an Approximate Percentage I want to Enter the Square Foota…" at bounding box center [708, 330] width 447 height 23
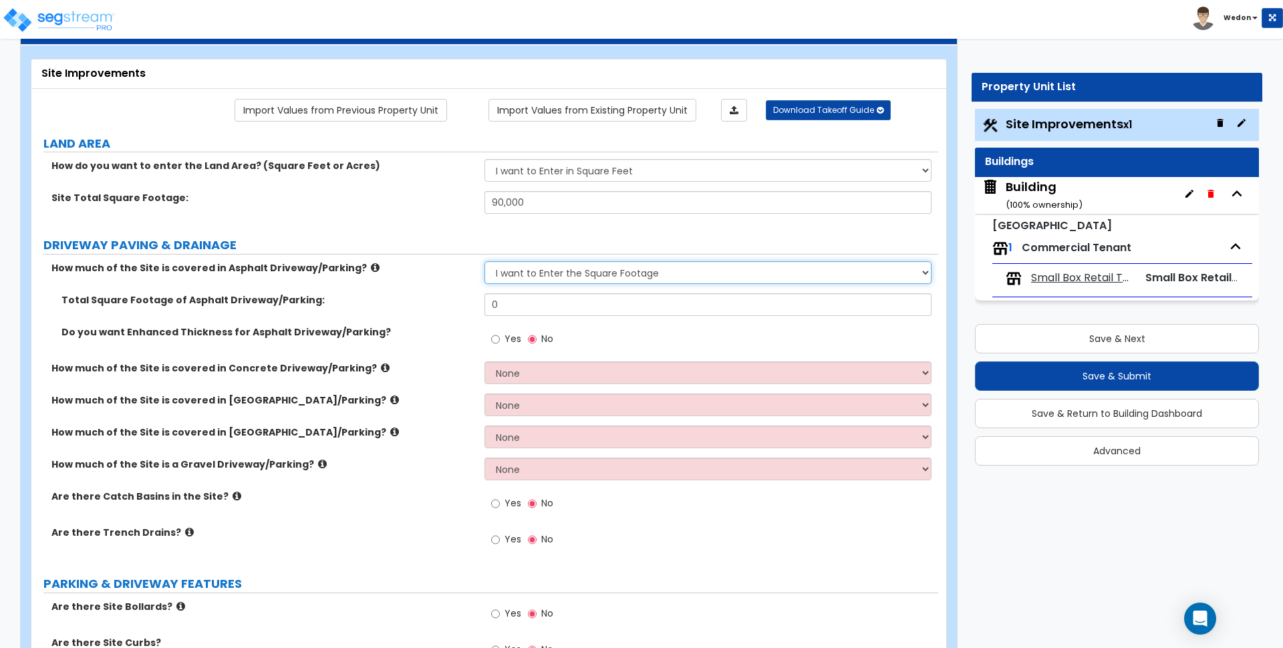
scroll to position [251, 0]
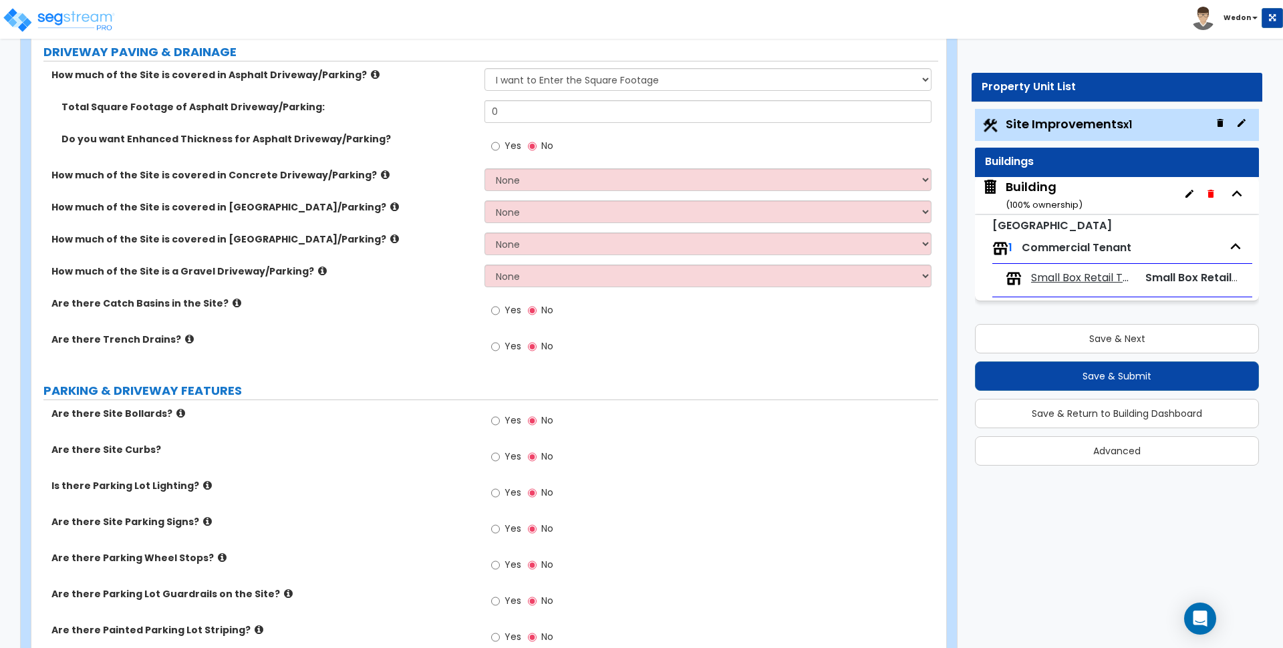
click at [629, 165] on div "Yes No" at bounding box center [711, 150] width 453 height 36
click at [634, 187] on select "None I want to Enter an Approximate Percentage I want to Enter the Square Foota…" at bounding box center [708, 179] width 447 height 23
click at [901, 433] on div "Yes No" at bounding box center [711, 425] width 453 height 36
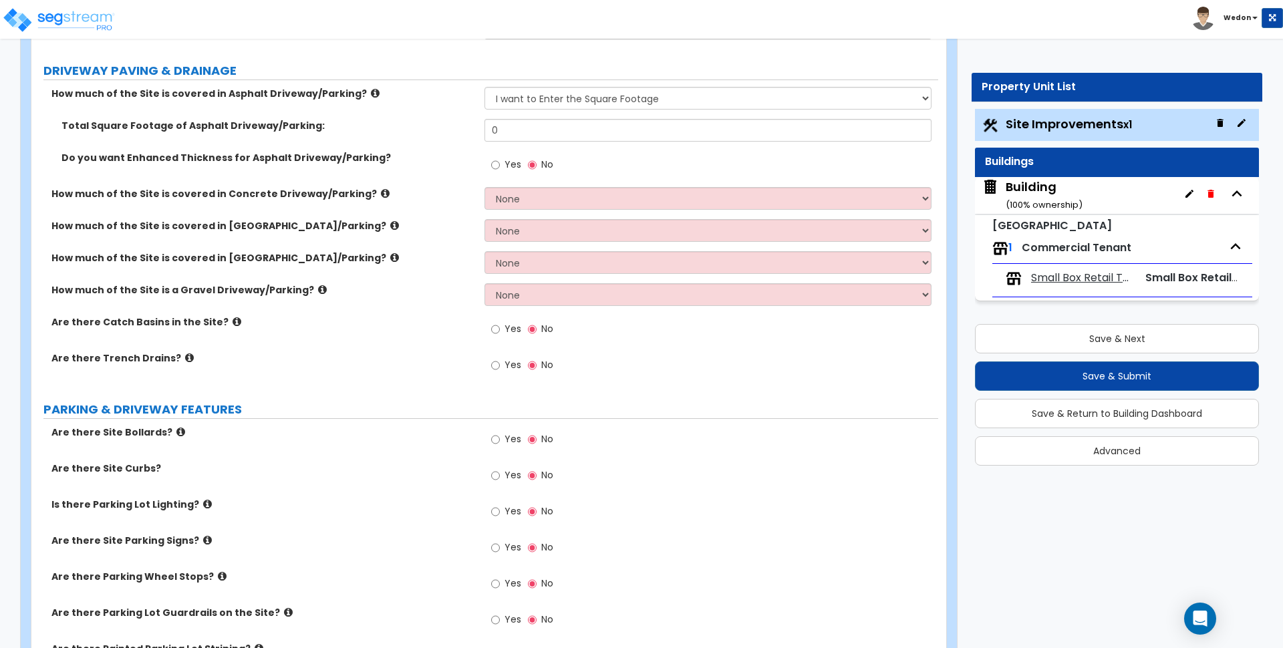
scroll to position [0, 0]
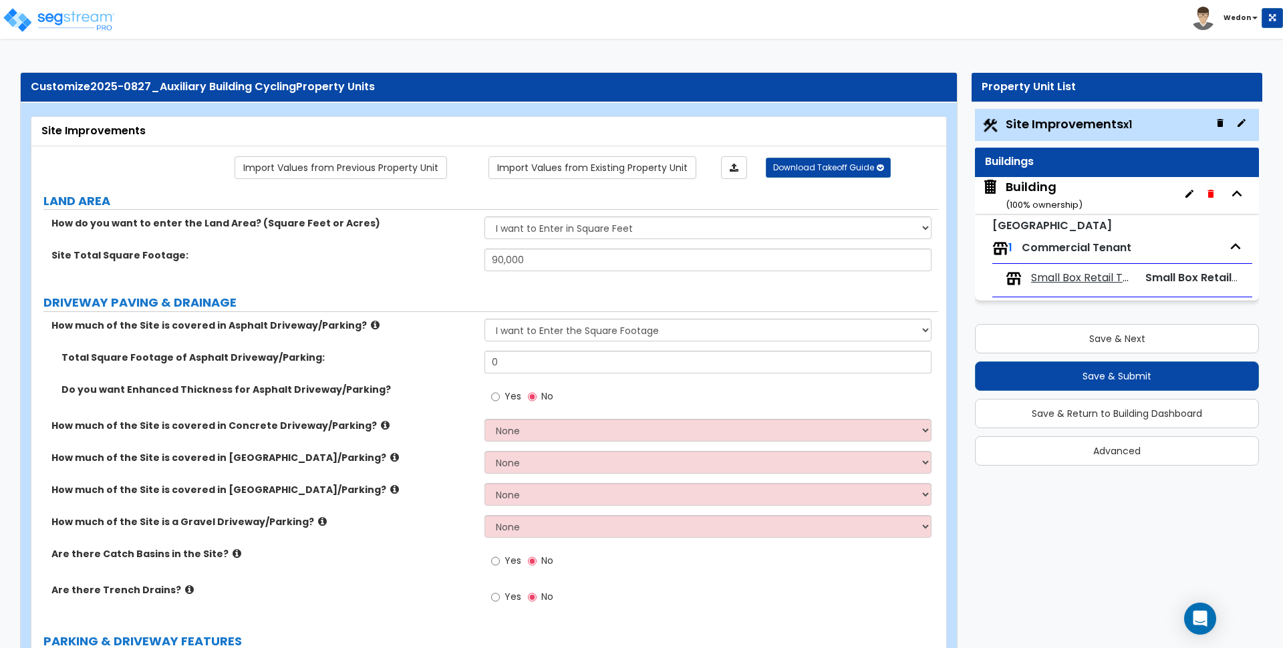
click at [504, 394] on label "Yes" at bounding box center [506, 398] width 30 height 23
click at [500, 394] on input "Yes" at bounding box center [495, 397] width 9 height 15
radio input "true"
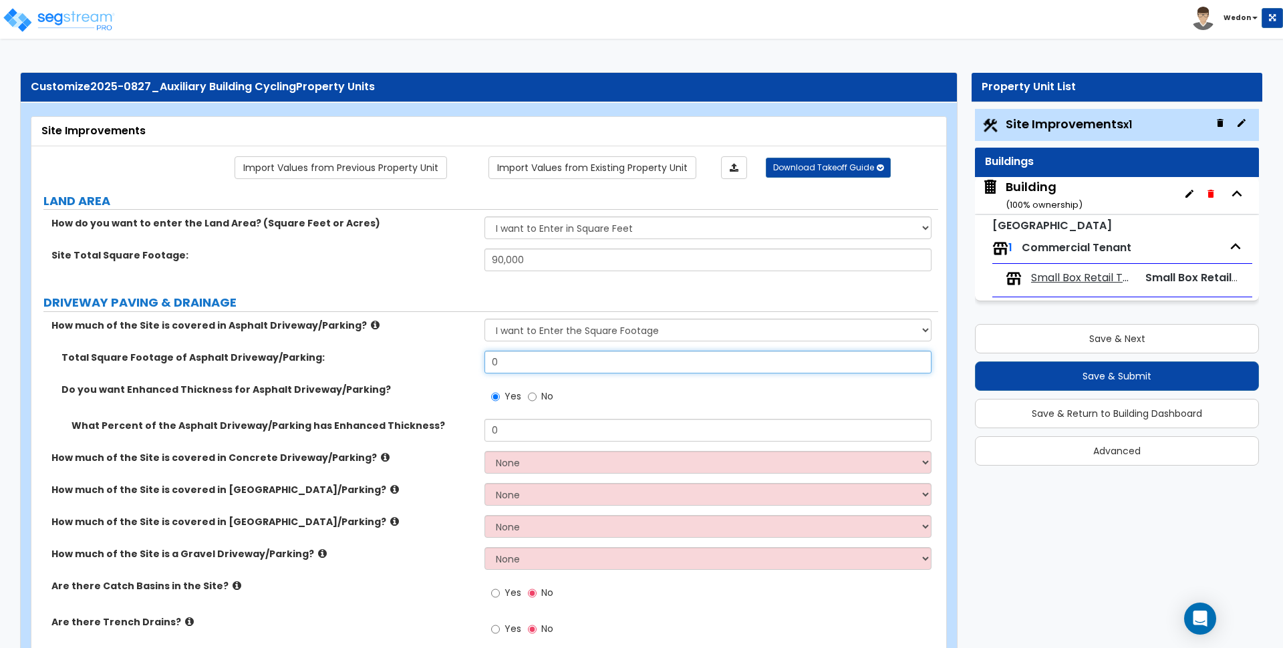
click at [516, 359] on input "0" at bounding box center [708, 362] width 447 height 23
click at [516, 358] on input "0" at bounding box center [708, 362] width 447 height 23
type input "6"
type input "5,000"
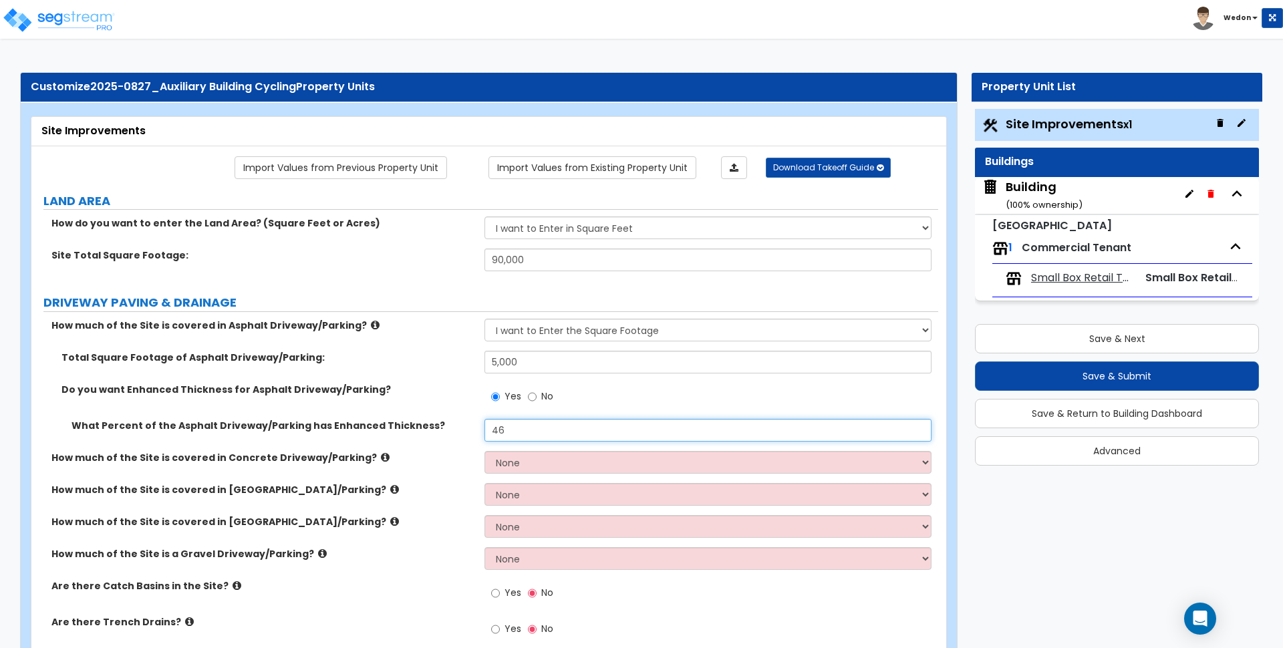
type input "46"
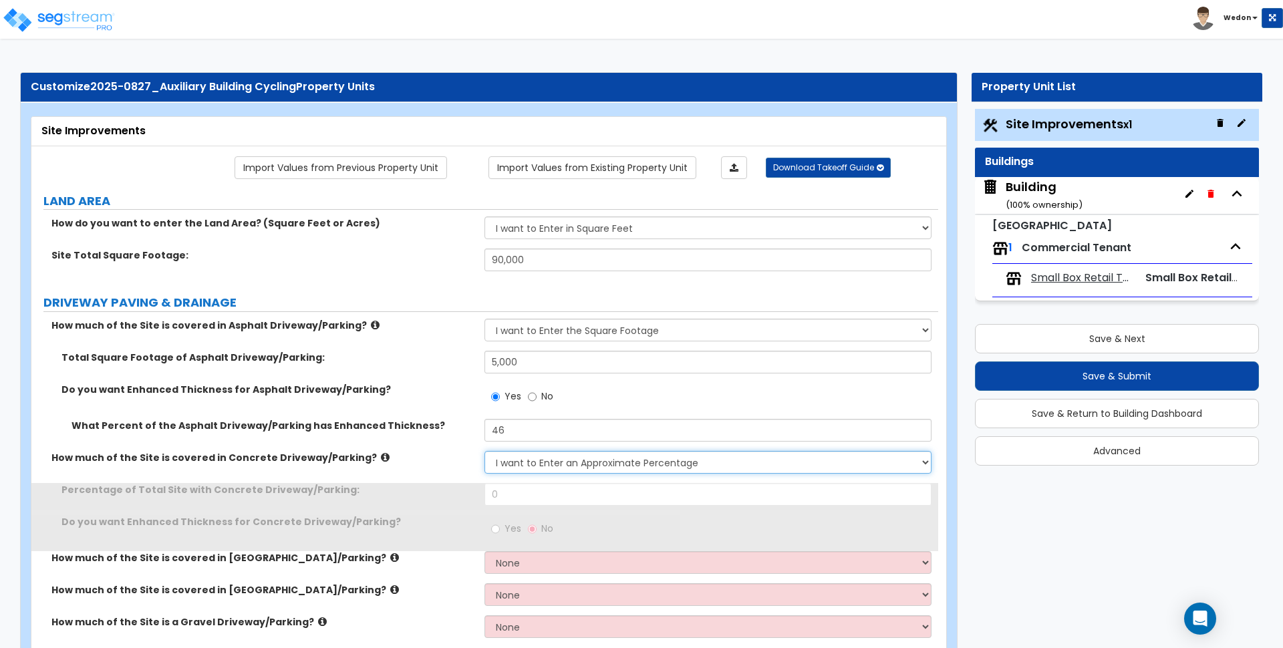
select select "2"
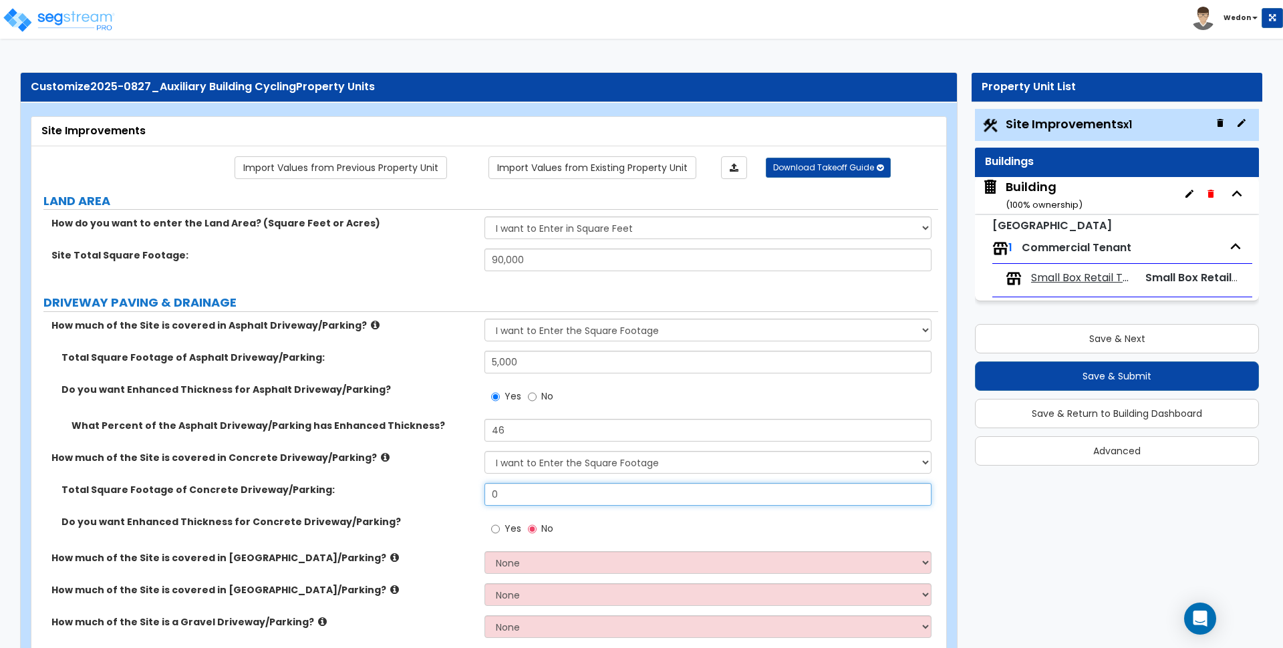
scroll to position [364, 0]
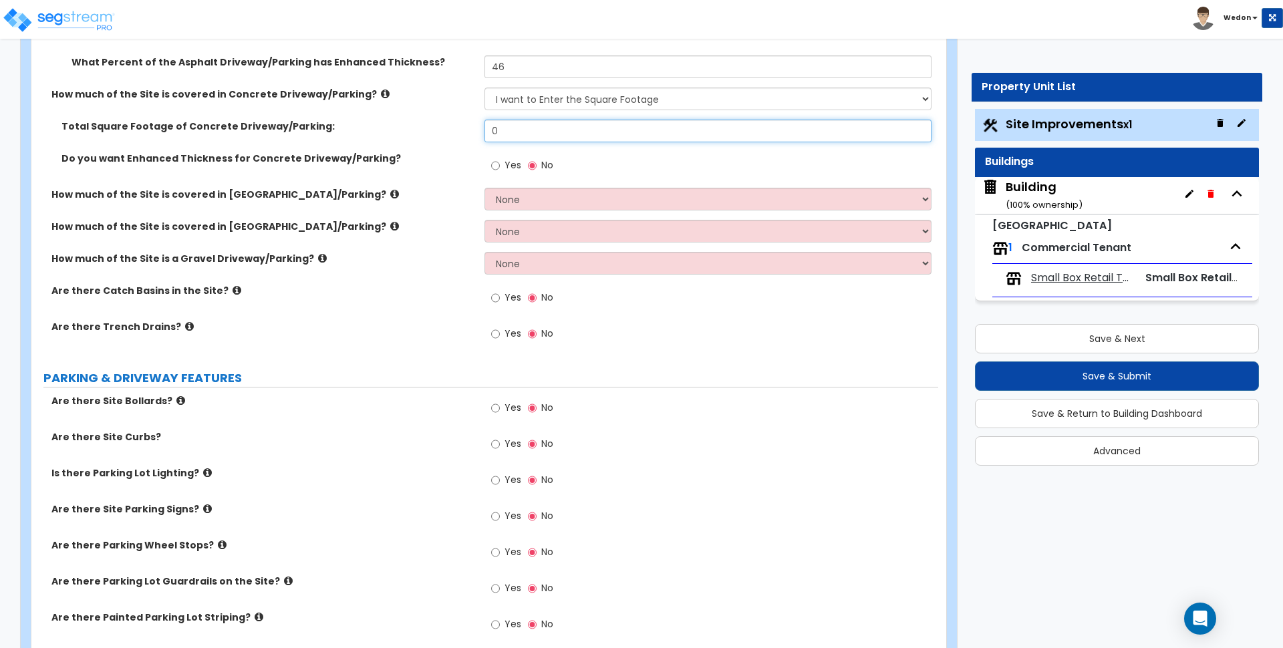
type input "2"
type input "6,000"
click at [491, 158] on input "Yes" at bounding box center [495, 165] width 9 height 15
radio input "true"
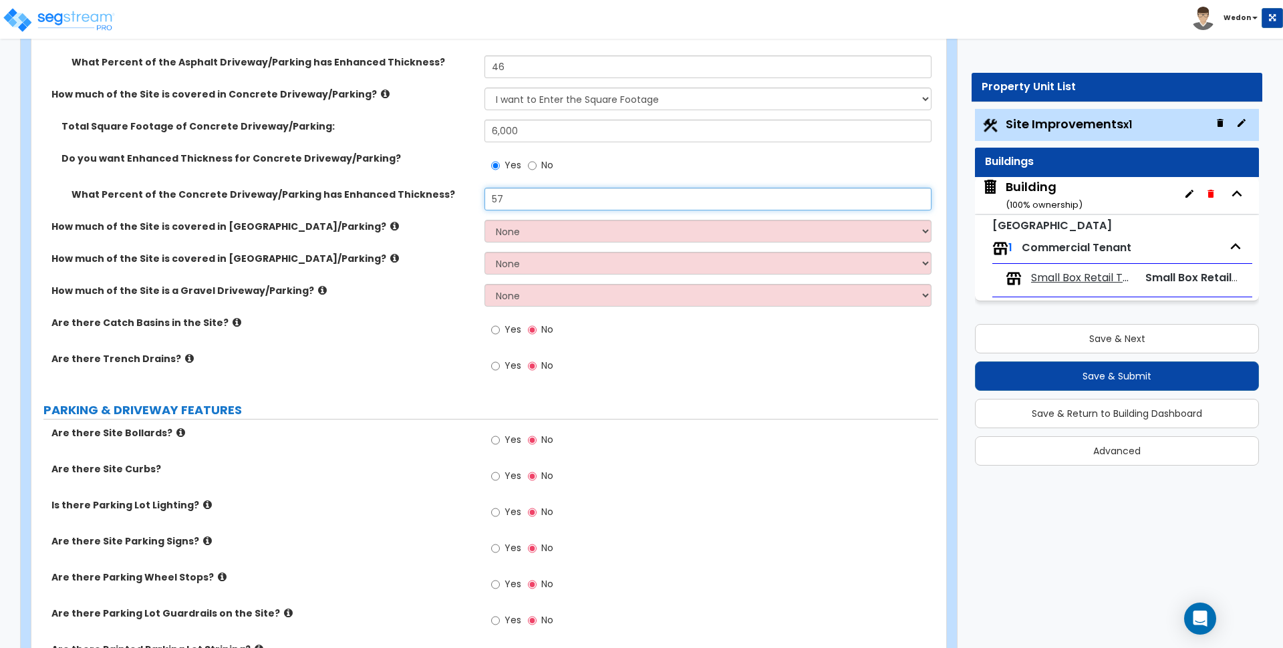
type input "57"
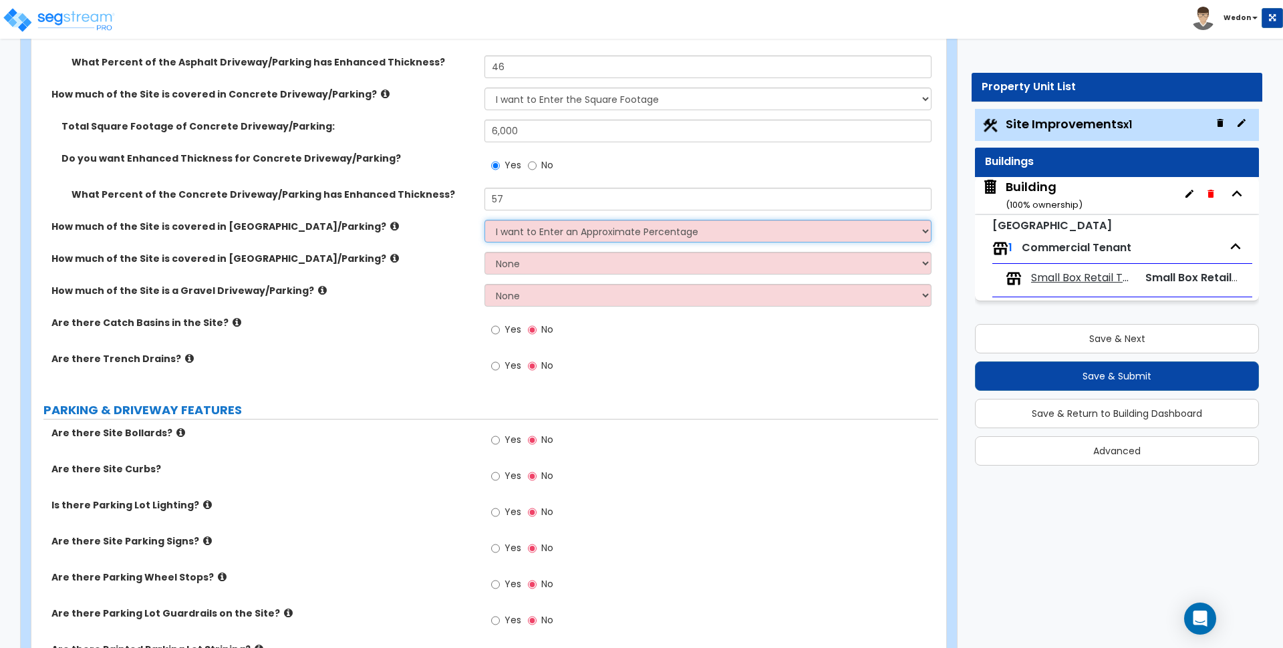
select select "2"
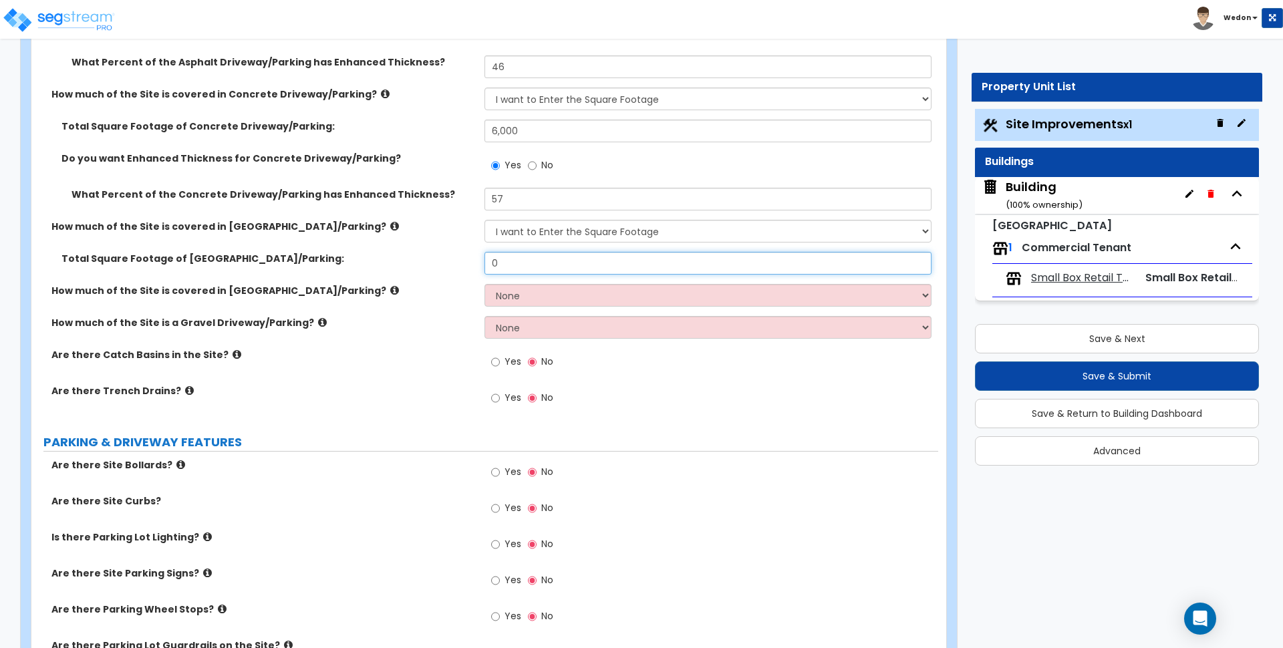
type input "5"
type input "3,000"
click at [681, 296] on select "None I want to Enter an Approximate Percentage I want to Enter the Square Foota…" at bounding box center [708, 295] width 447 height 23
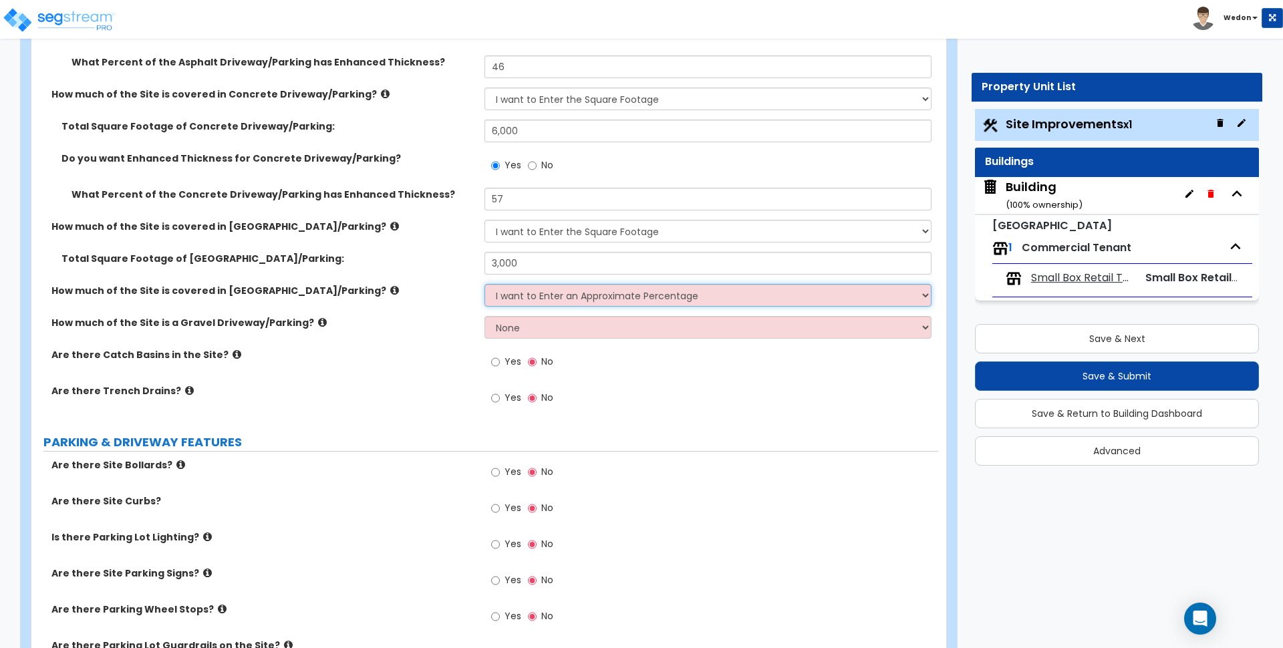
click at [485, 284] on select "None I want to Enter an Approximate Percentage I want to Enter the Square Foota…" at bounding box center [708, 295] width 447 height 23
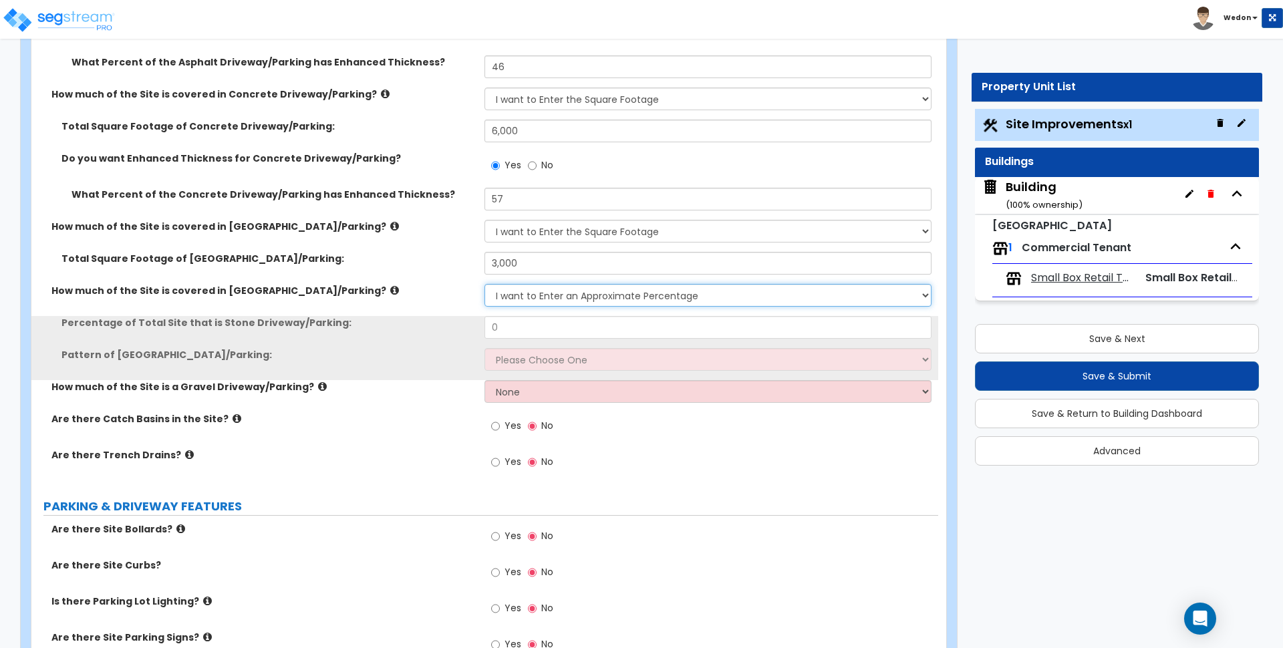
click at [515, 295] on select "None I want to Enter an Approximate Percentage I want to Enter the Square Foota…" at bounding box center [708, 295] width 447 height 23
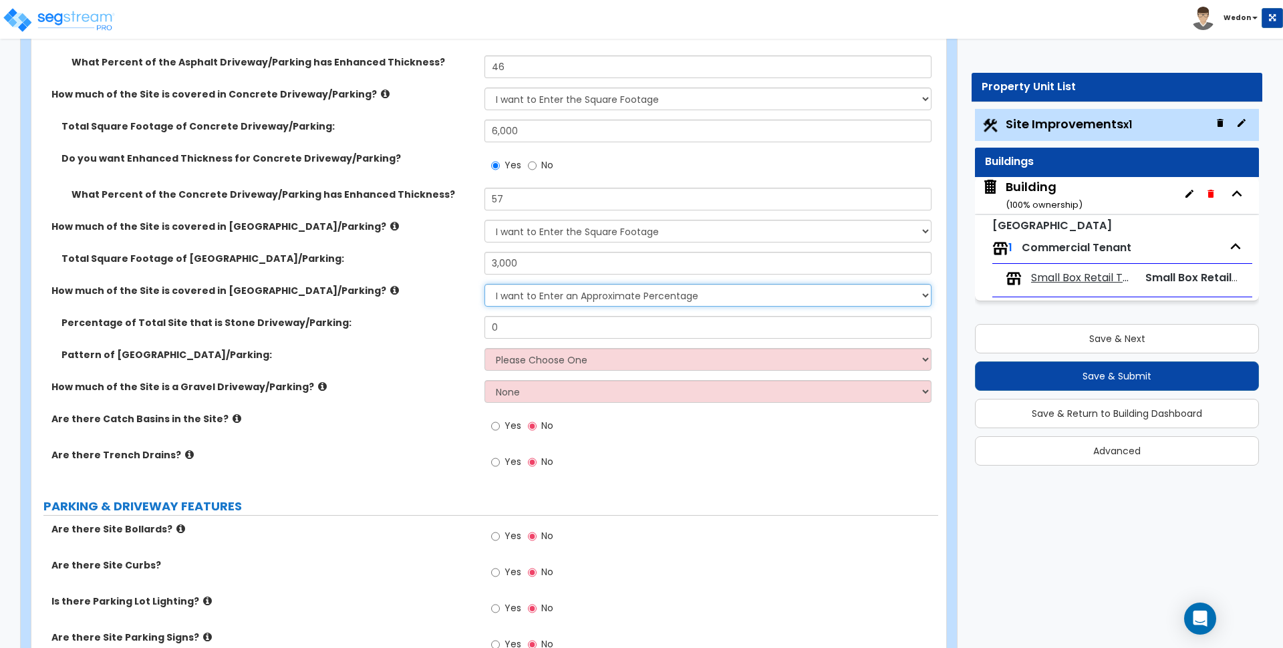
select select "2"
click at [485, 284] on select "None I want to Enter an Approximate Percentage I want to Enter the Square Foota…" at bounding box center [708, 295] width 447 height 23
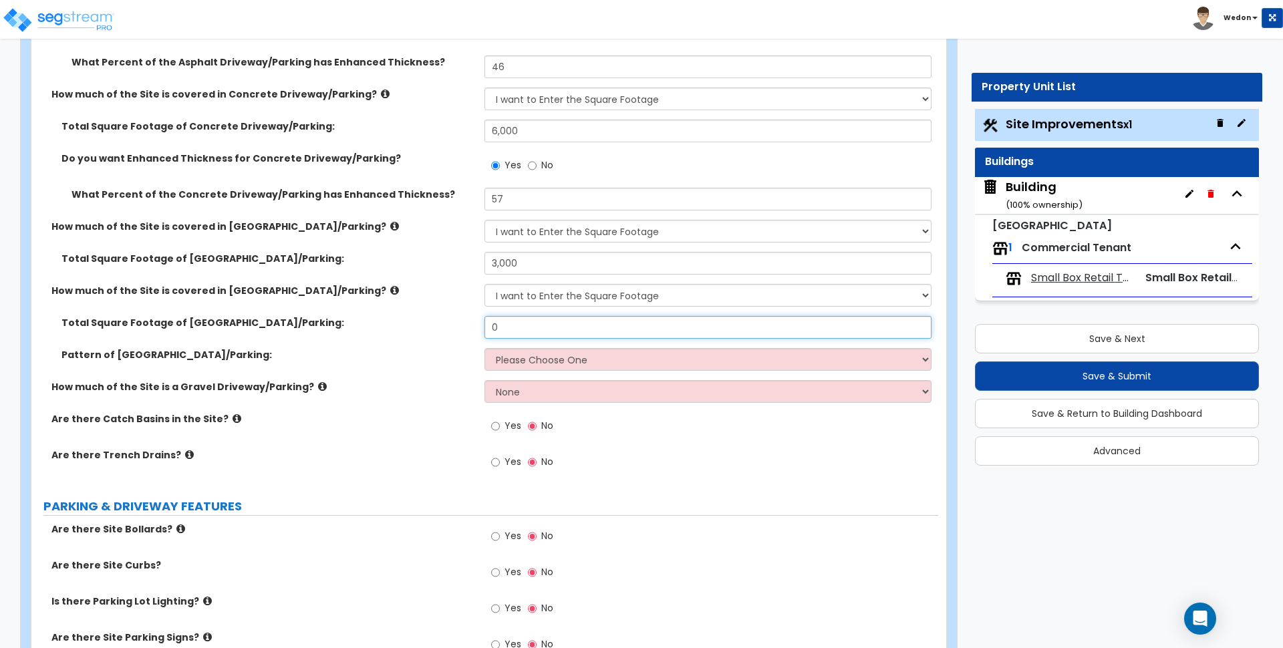
click at [523, 320] on input "0" at bounding box center [708, 327] width 447 height 23
click at [525, 308] on div "How much of the Site is covered in [GEOGRAPHIC_DATA]/Parking? None I want to En…" at bounding box center [484, 300] width 907 height 32
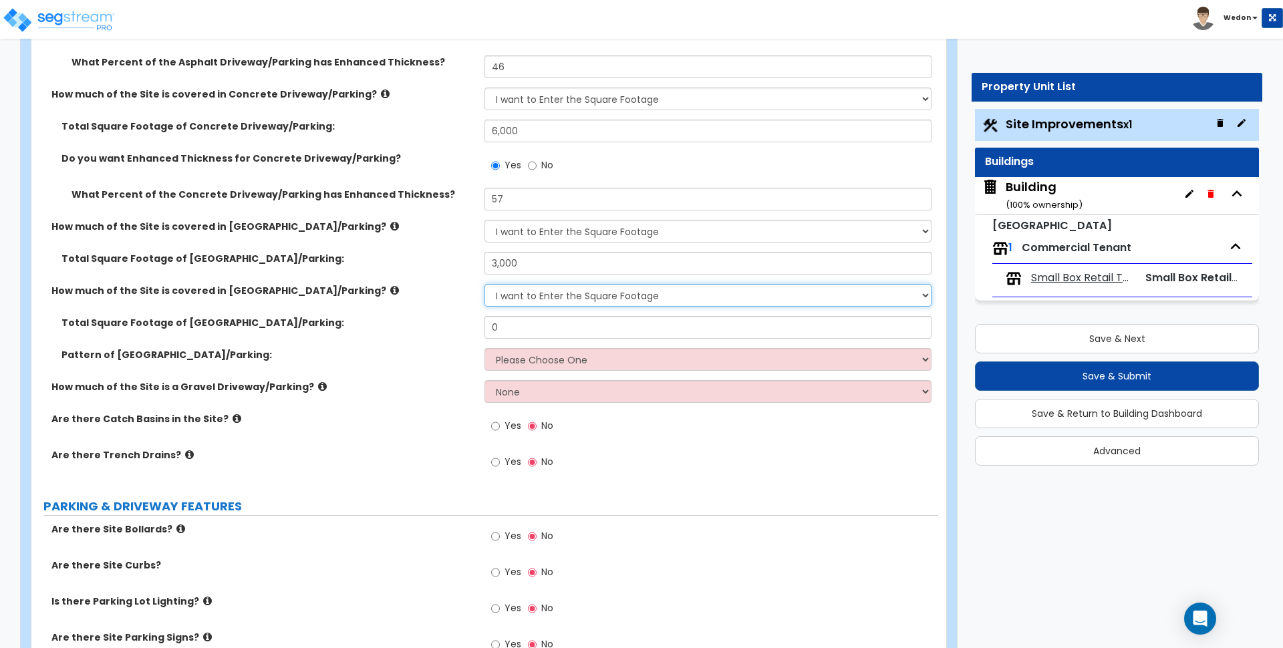
click at [529, 297] on select "None I want to Enter an Approximate Percentage I want to Enter the Square Foota…" at bounding box center [708, 295] width 447 height 23
click at [386, 307] on div "How much of the Site is covered in [GEOGRAPHIC_DATA]/Parking? None I want to En…" at bounding box center [484, 300] width 907 height 32
click at [416, 227] on label "How much of the Site is covered in [GEOGRAPHIC_DATA]/Parking?" at bounding box center [262, 226] width 423 height 13
